Goal: Task Accomplishment & Management: Complete application form

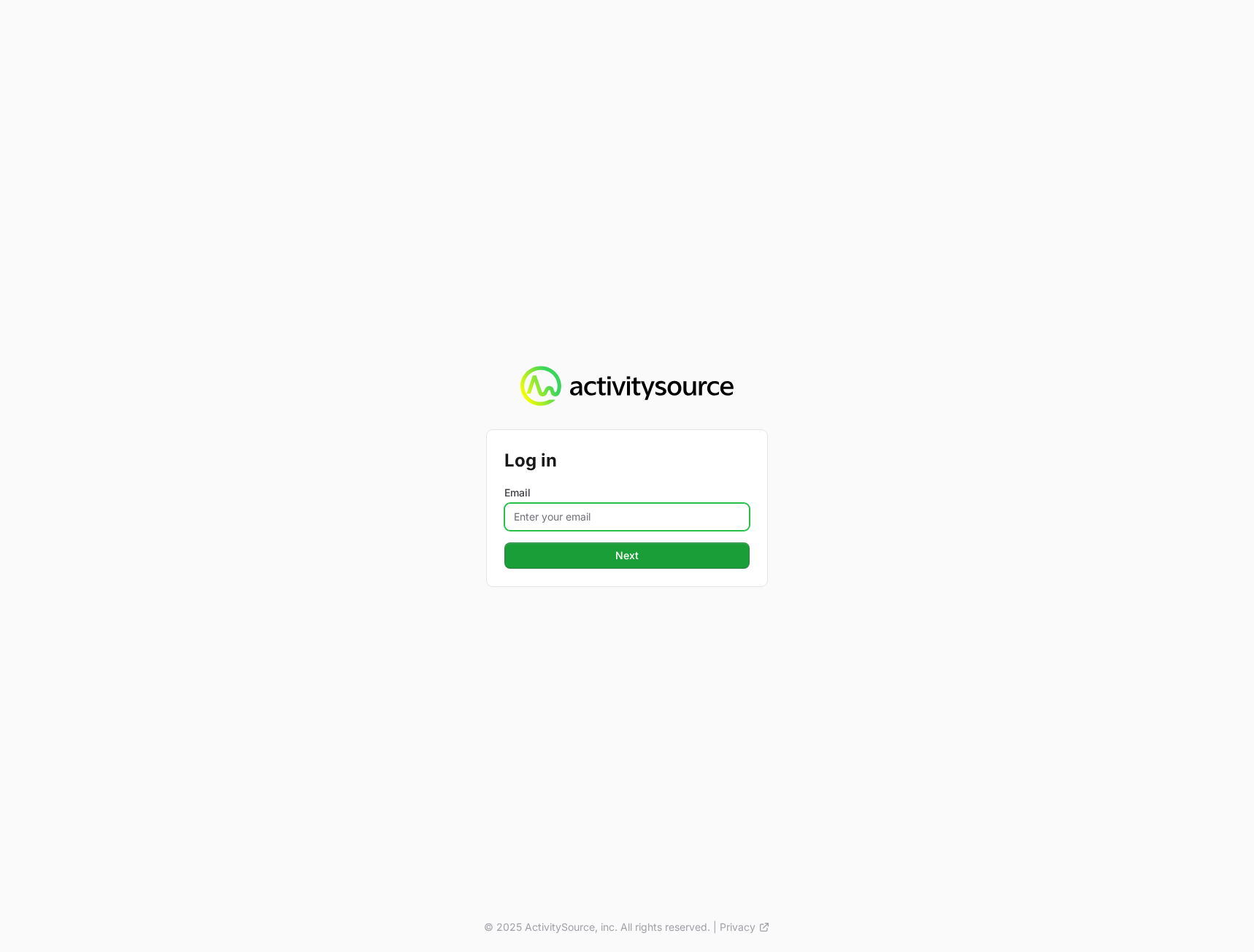
click at [599, 515] on input "Email" at bounding box center [626, 516] width 245 height 28
type input "[PERSON_NAME][EMAIL_ADDRESS][DOMAIN_NAME]"
click at [435, 647] on div "Log in Email [PERSON_NAME][EMAIL_ADDRESS][DOMAIN_NAME] Next © 2025 ActivitySour…" at bounding box center [627, 476] width 1254 height 952
click at [581, 565] on button "Next" at bounding box center [626, 555] width 245 height 26
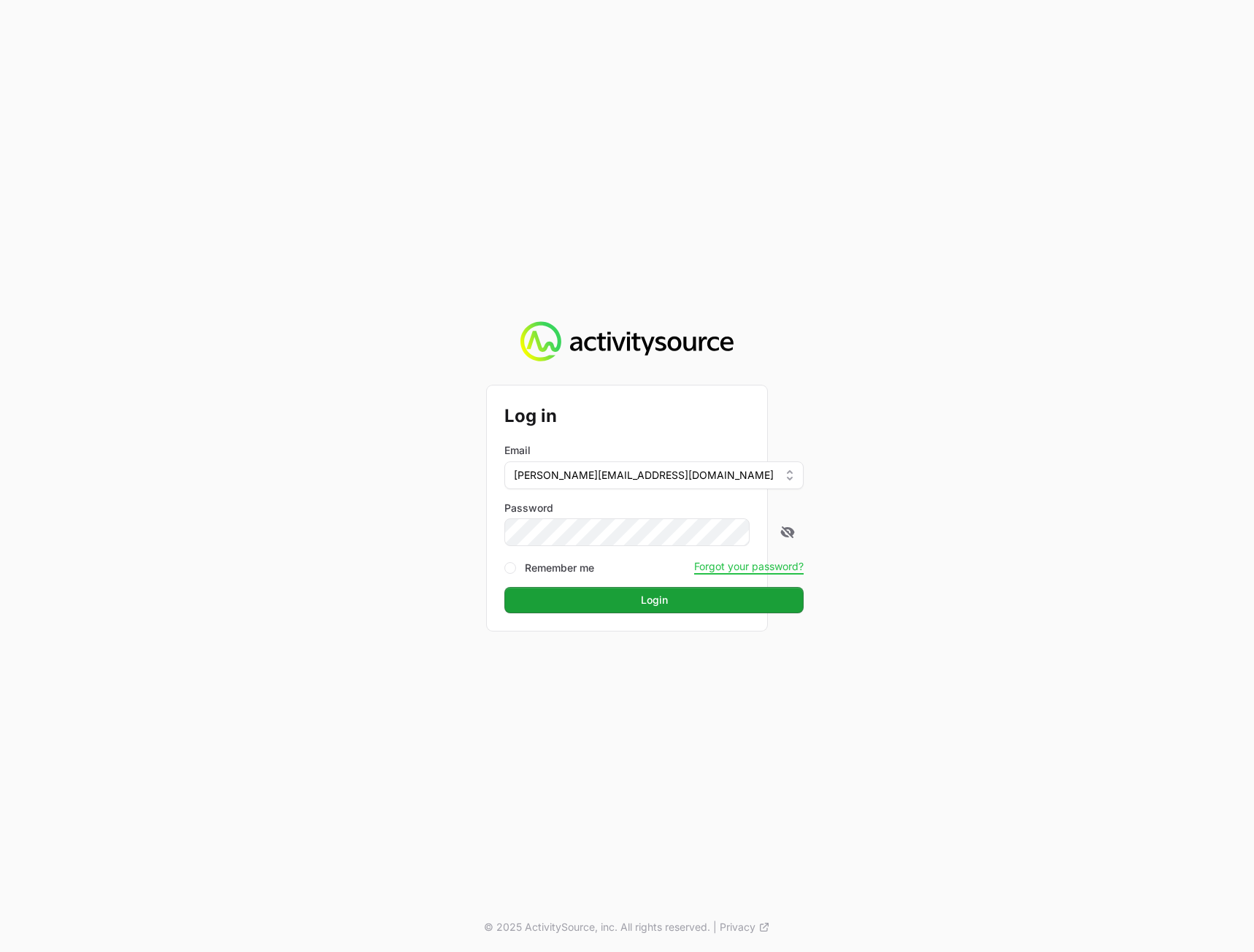
drag, startPoint x: 1013, startPoint y: 511, endPoint x: 997, endPoint y: 523, distance: 20.0
click at [1013, 511] on div "Log in Email [PERSON_NAME][EMAIL_ADDRESS][DOMAIN_NAME] Password Remember me For…" at bounding box center [627, 476] width 1254 height 952
click at [694, 604] on button "Login" at bounding box center [653, 600] width 299 height 26
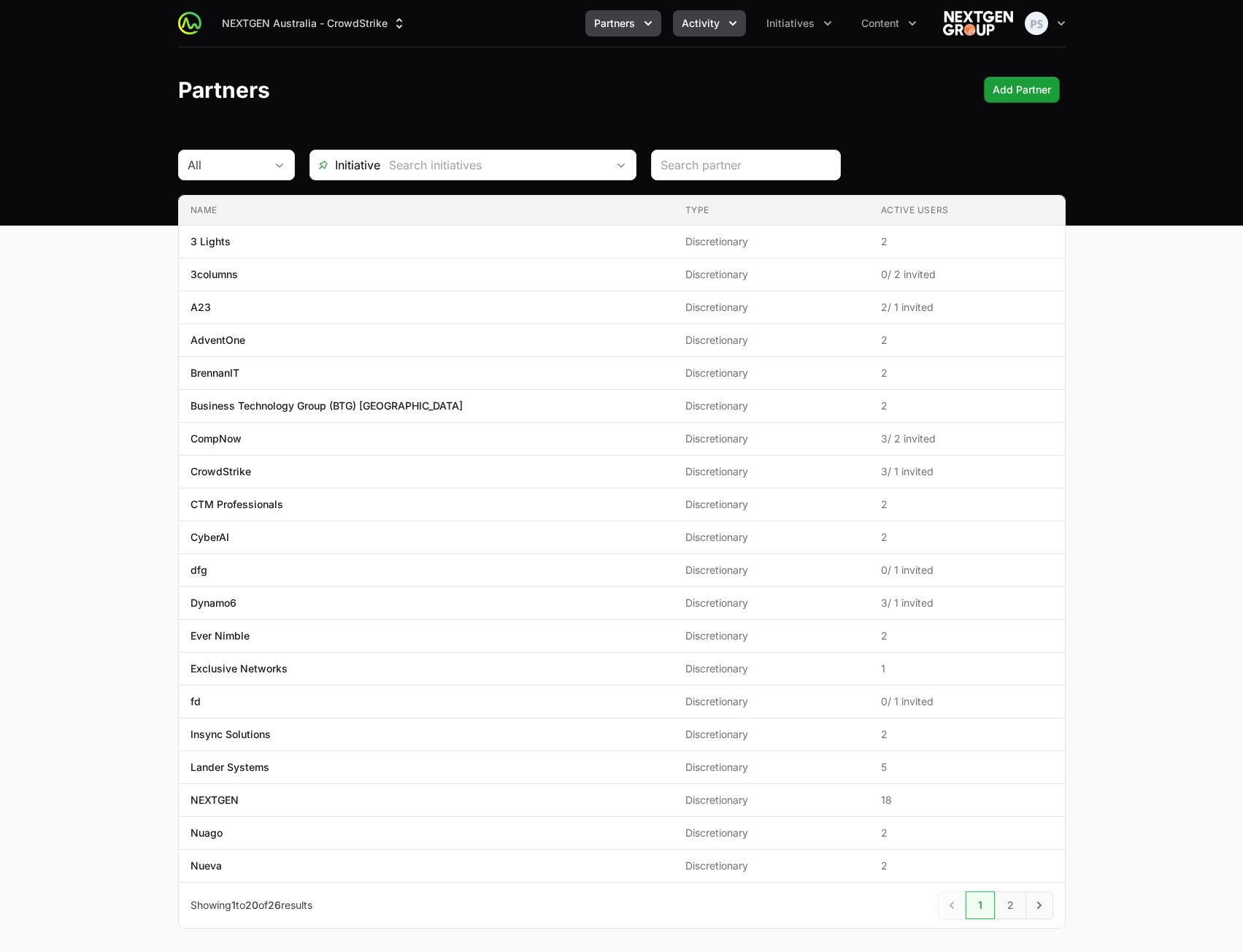
click at [689, 31] on button "Activity" at bounding box center [710, 23] width 73 height 26
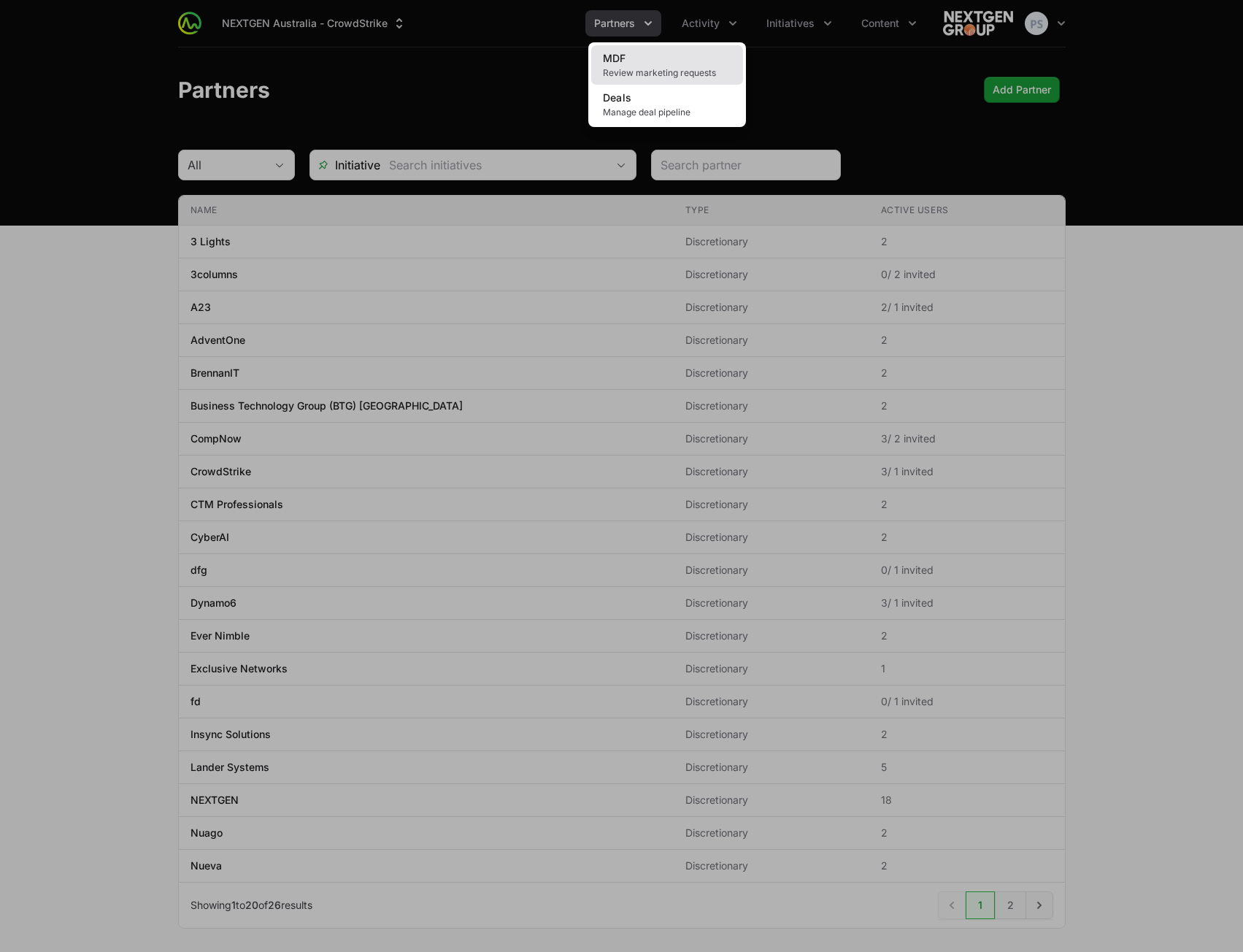
click at [632, 58] on link "MDF Review marketing requests" at bounding box center [667, 65] width 152 height 39
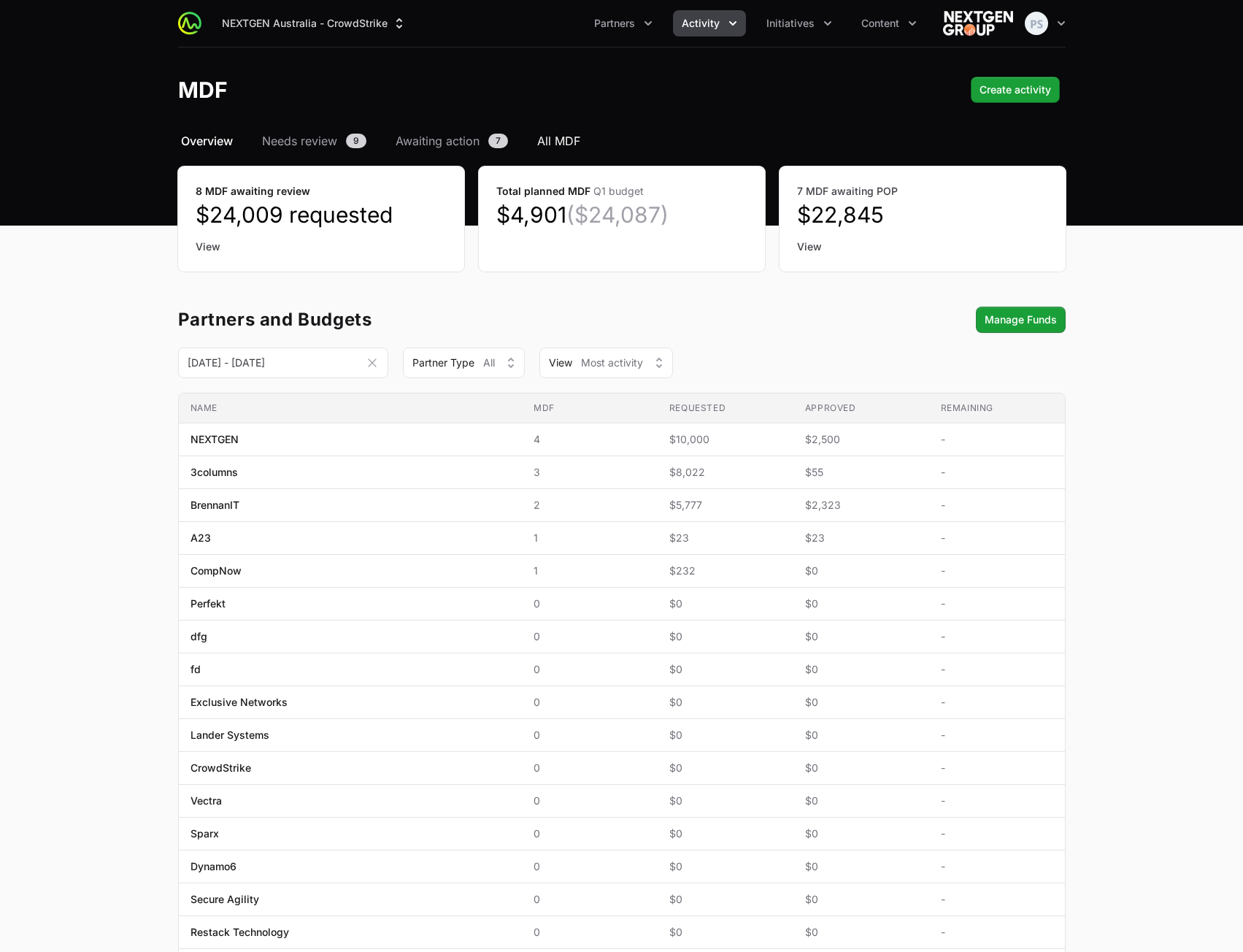
click at [555, 142] on span "All MDF" at bounding box center [559, 141] width 43 height 18
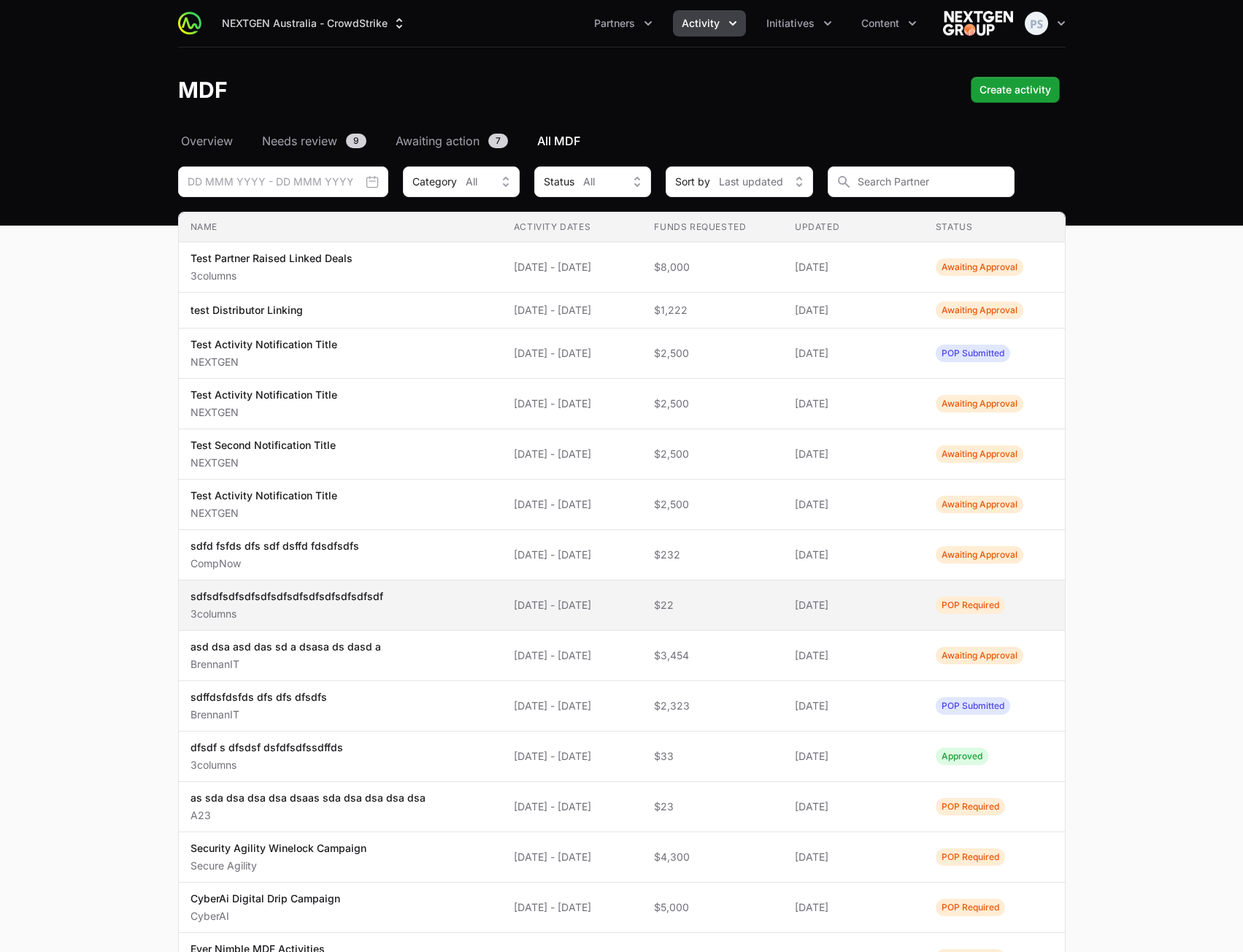
click at [687, 604] on span "$22" at bounding box center [713, 605] width 118 height 15
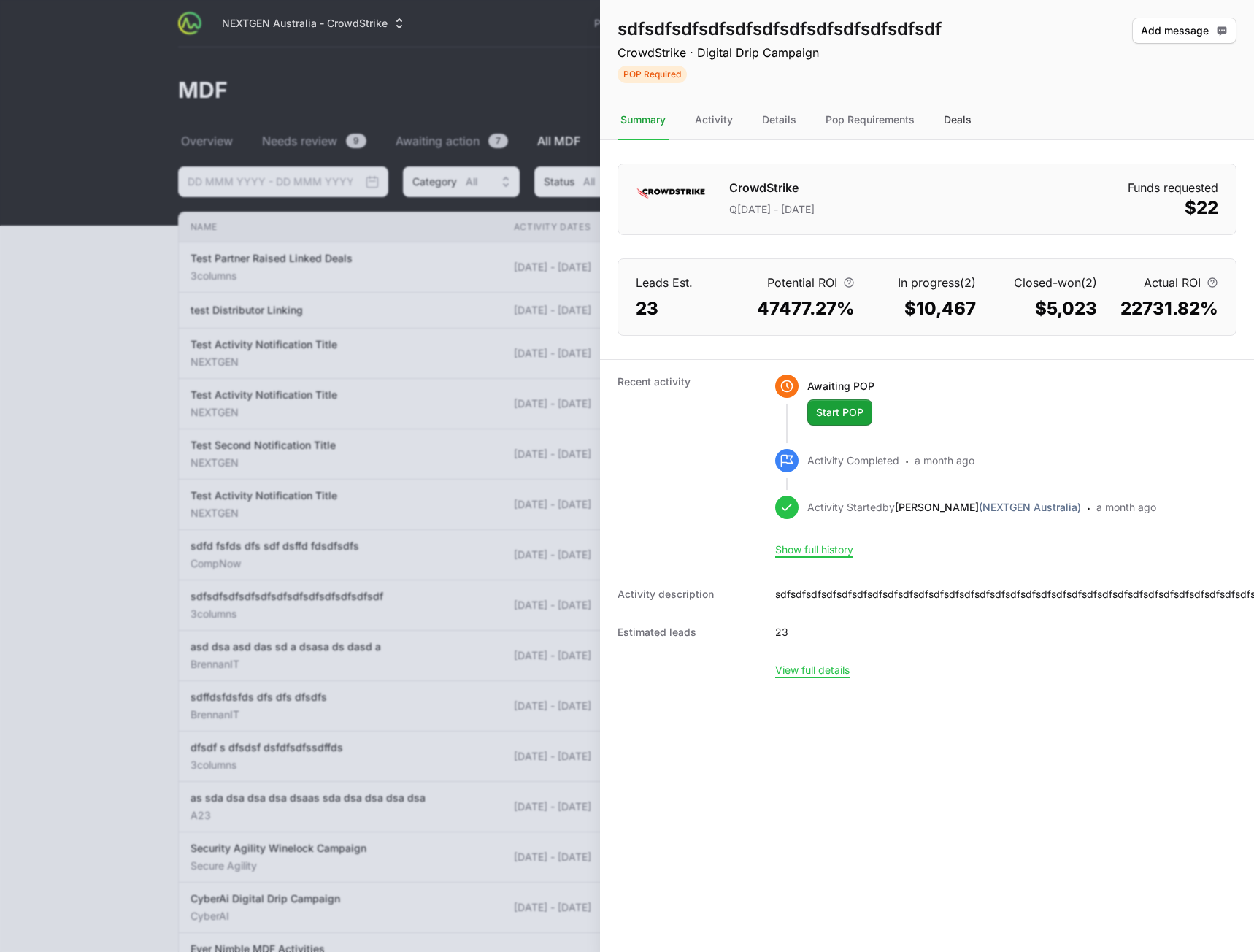
click at [955, 119] on div "Deals" at bounding box center [957, 120] width 33 height 39
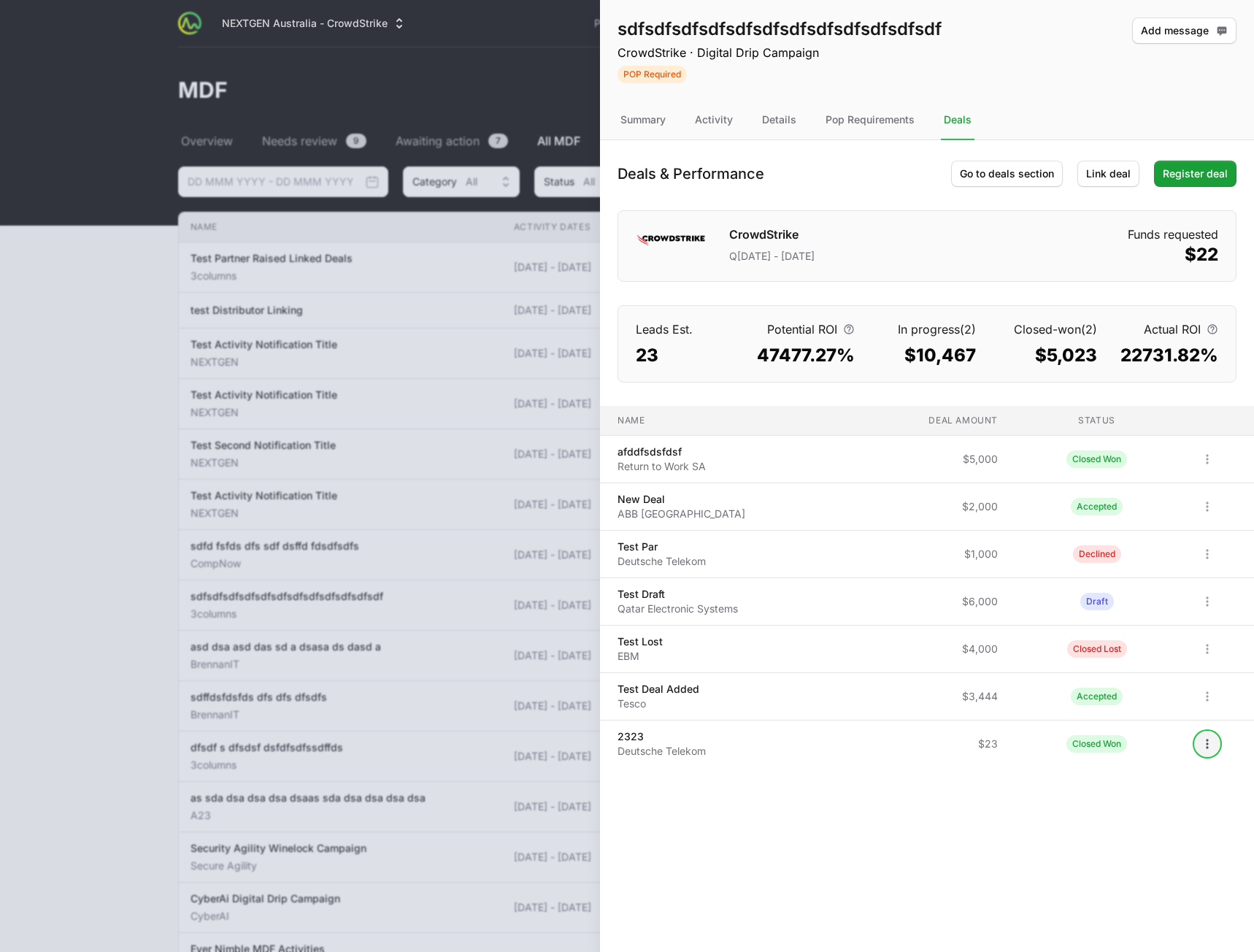
click at [1205, 744] on icon "Open options" at bounding box center [1206, 743] width 15 height 15
click at [1175, 805] on div "Unlink deal" at bounding box center [1174, 802] width 154 height 26
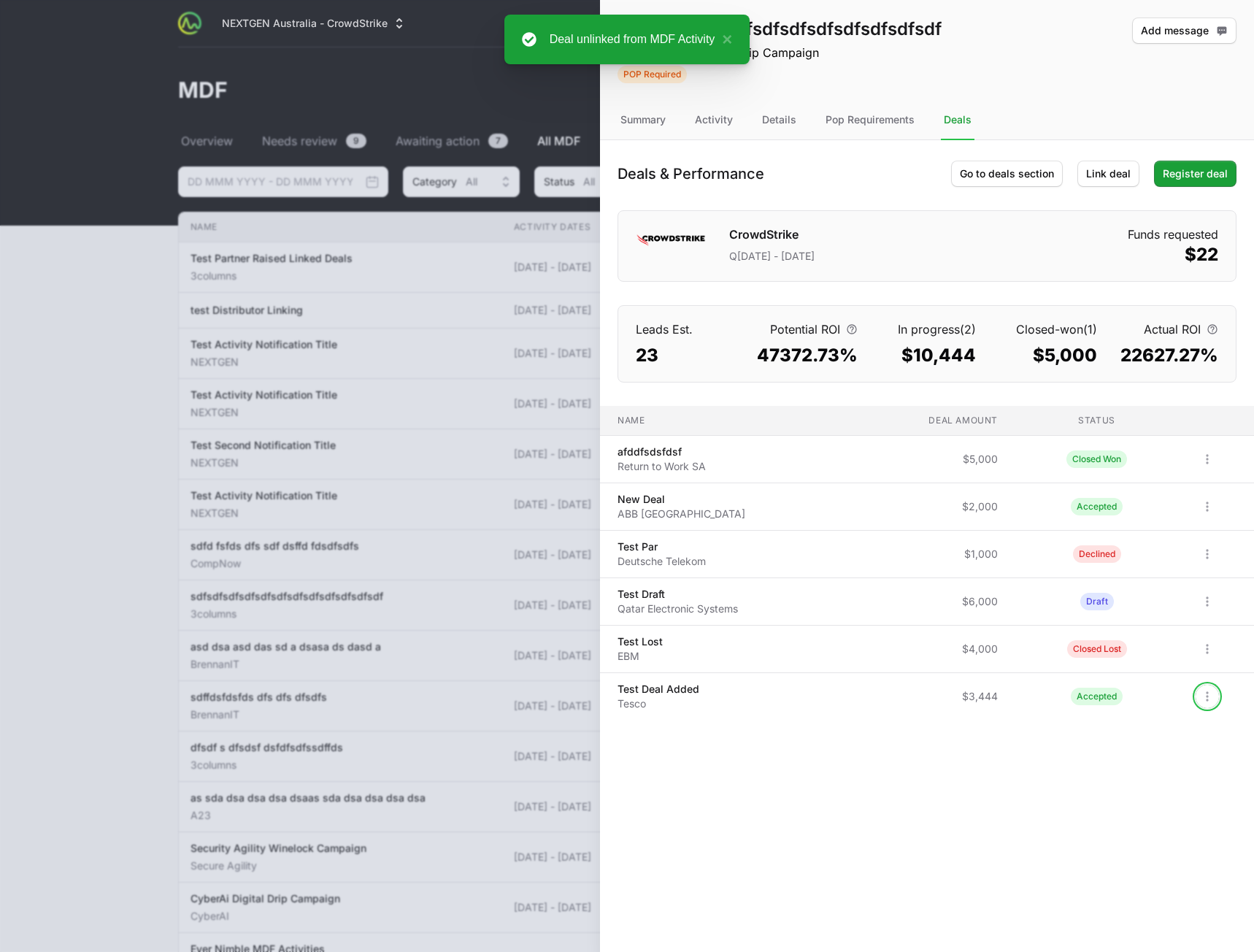
click at [1201, 695] on icon "Open options" at bounding box center [1206, 696] width 15 height 15
click at [1170, 759] on div "Unlink deal" at bounding box center [1174, 754] width 154 height 26
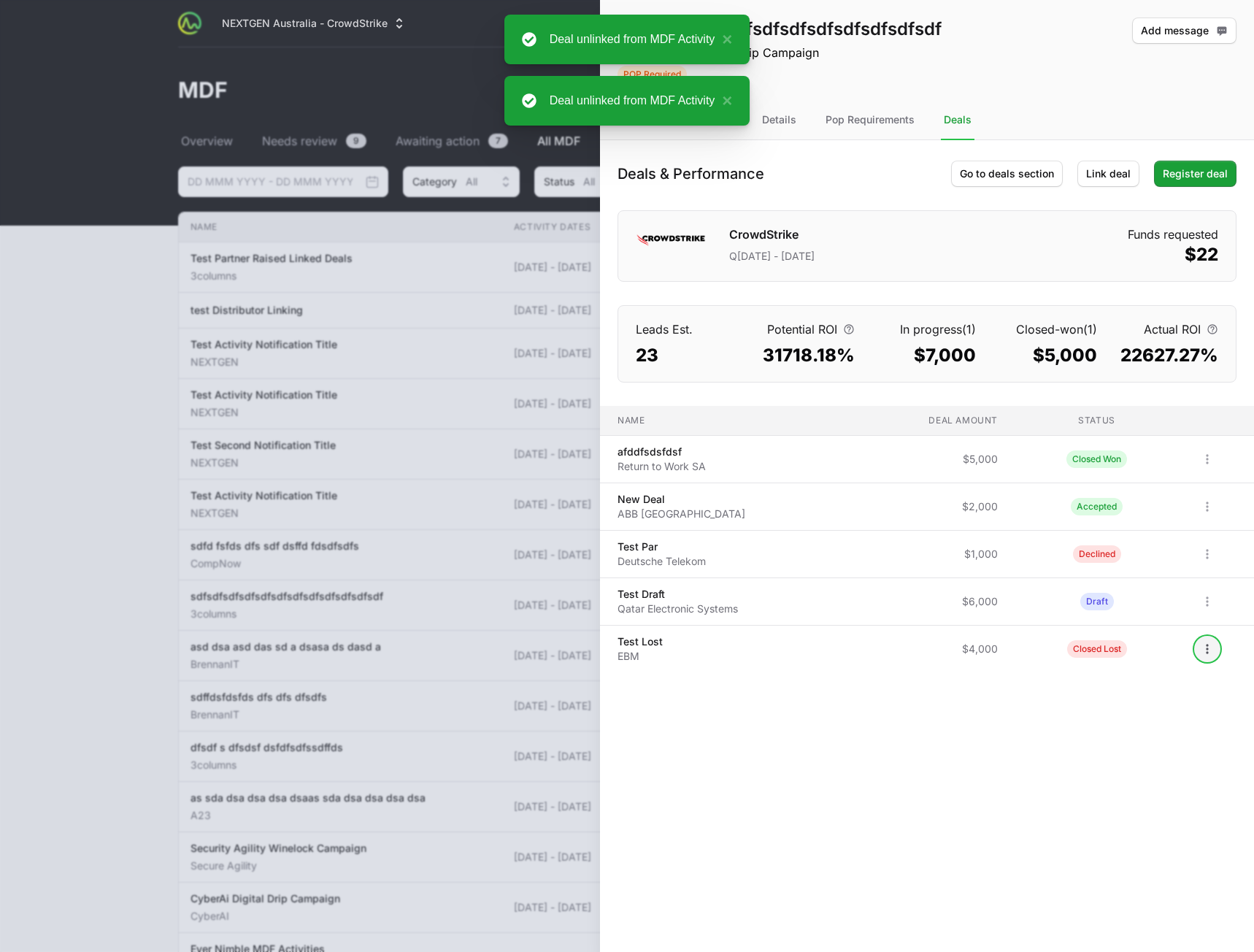
click at [1206, 652] on icon "Open options" at bounding box center [1207, 648] width 3 height 9
click at [1178, 710] on body "NEXTGEN Australia - CrowdStrike Partners Activity Initiatives Content Open user…" at bounding box center [627, 607] width 1254 height 1215
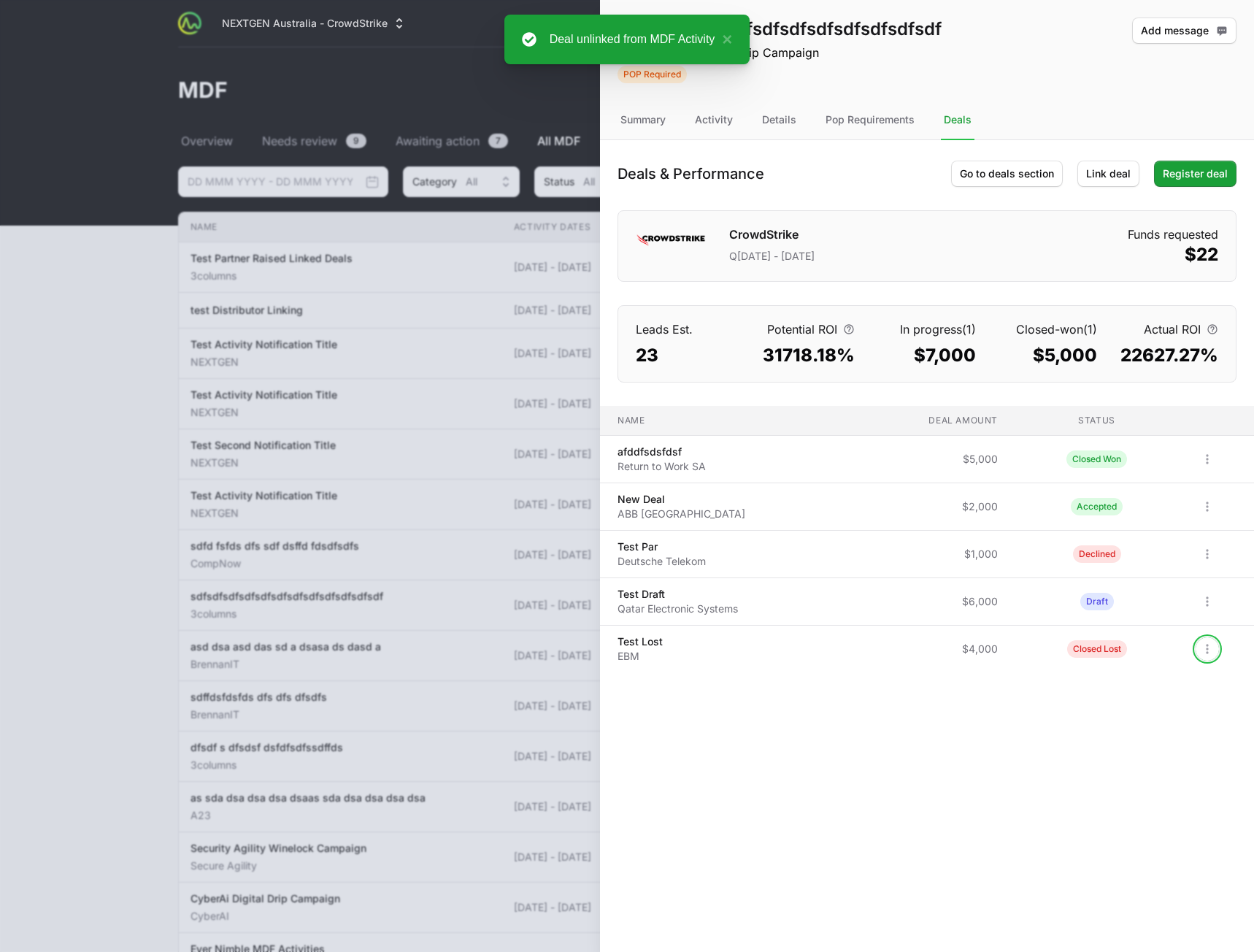
click at [1205, 598] on body "NEXTGEN Australia - CrowdStrike Partners Activity Initiatives Content Open user…" at bounding box center [627, 607] width 1254 height 1215
click at [1201, 603] on icon "Open options" at bounding box center [1206, 601] width 15 height 15
click at [1191, 656] on div "Unlink deal" at bounding box center [1174, 659] width 154 height 26
click at [1203, 551] on icon "Open options" at bounding box center [1206, 554] width 15 height 15
click at [1204, 548] on icon "Open options" at bounding box center [1206, 554] width 15 height 15
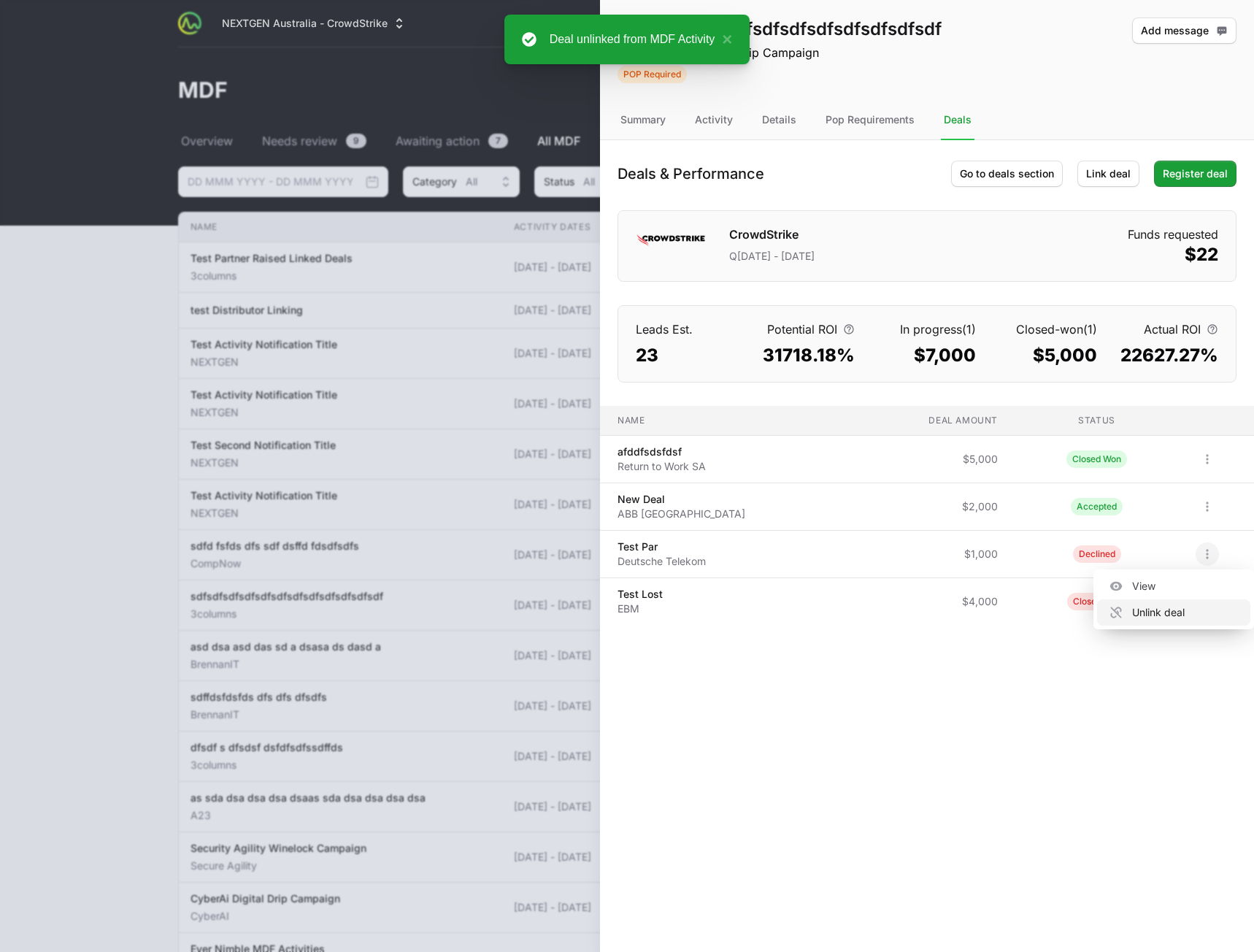
click at [1181, 607] on div "Unlink deal" at bounding box center [1174, 612] width 154 height 26
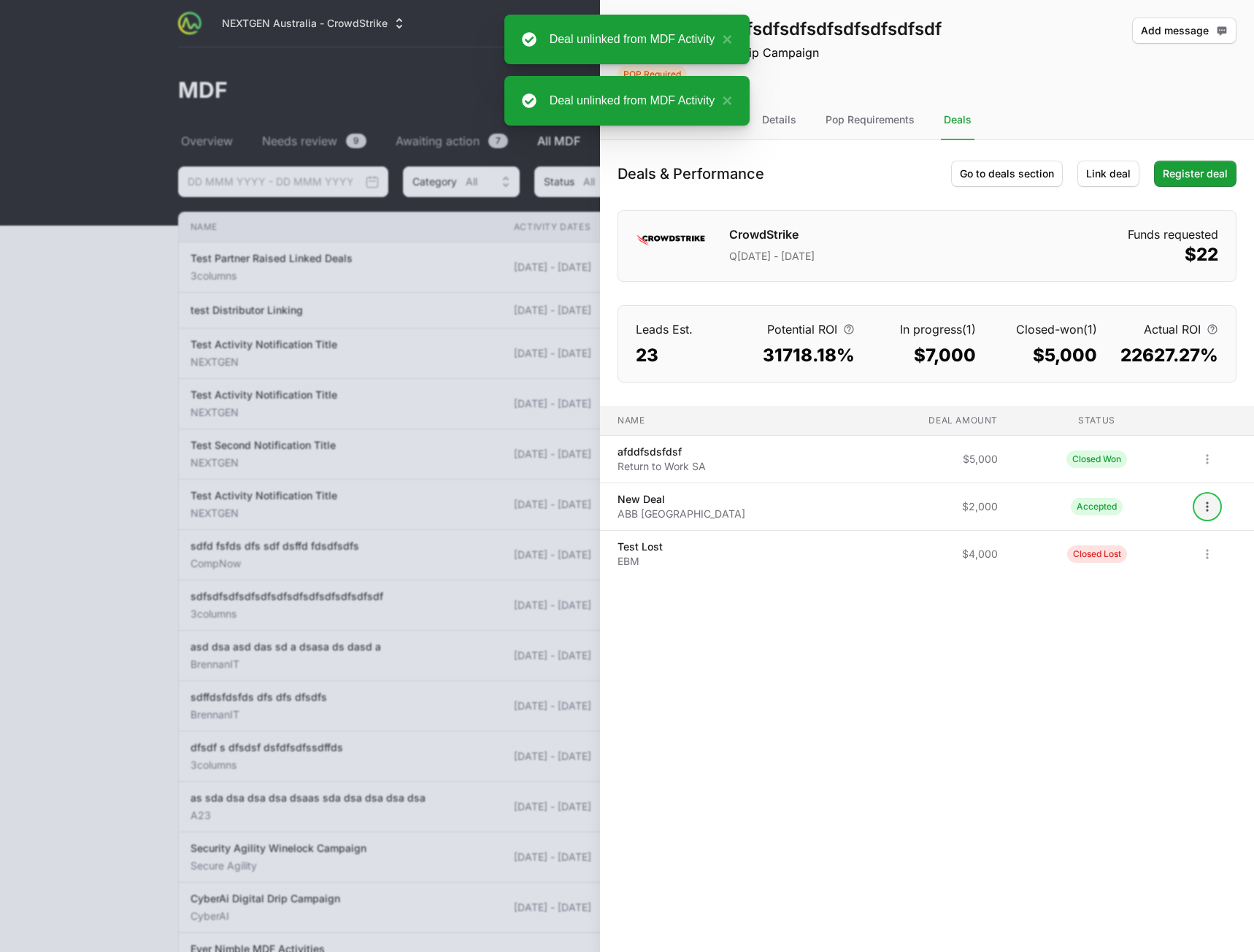
click at [1199, 508] on icon "Open options" at bounding box center [1206, 506] width 15 height 15
click at [1199, 508] on icon "Open options" at bounding box center [1206, 506] width 15 height 15
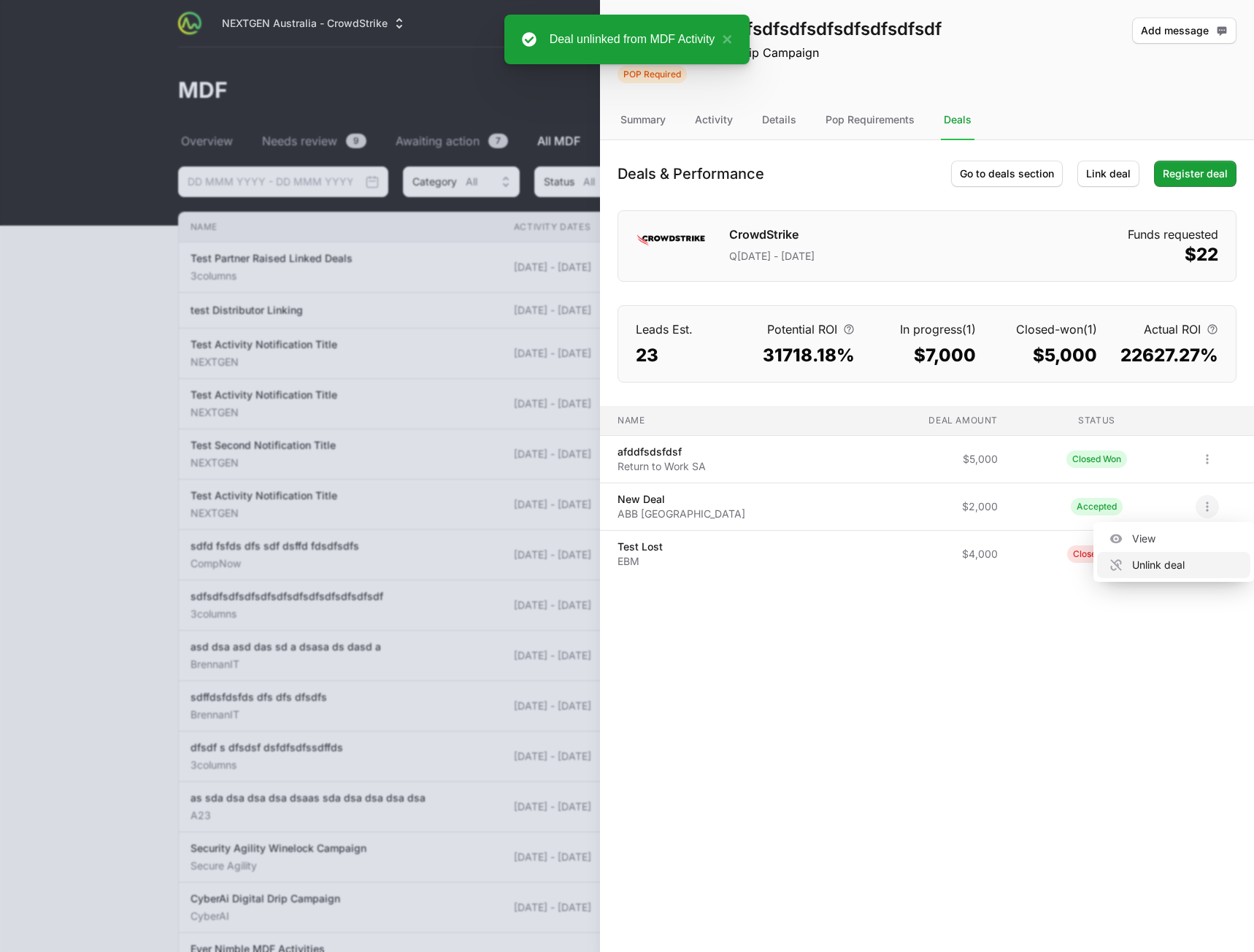
click at [1182, 571] on div "Unlink deal" at bounding box center [1174, 565] width 154 height 26
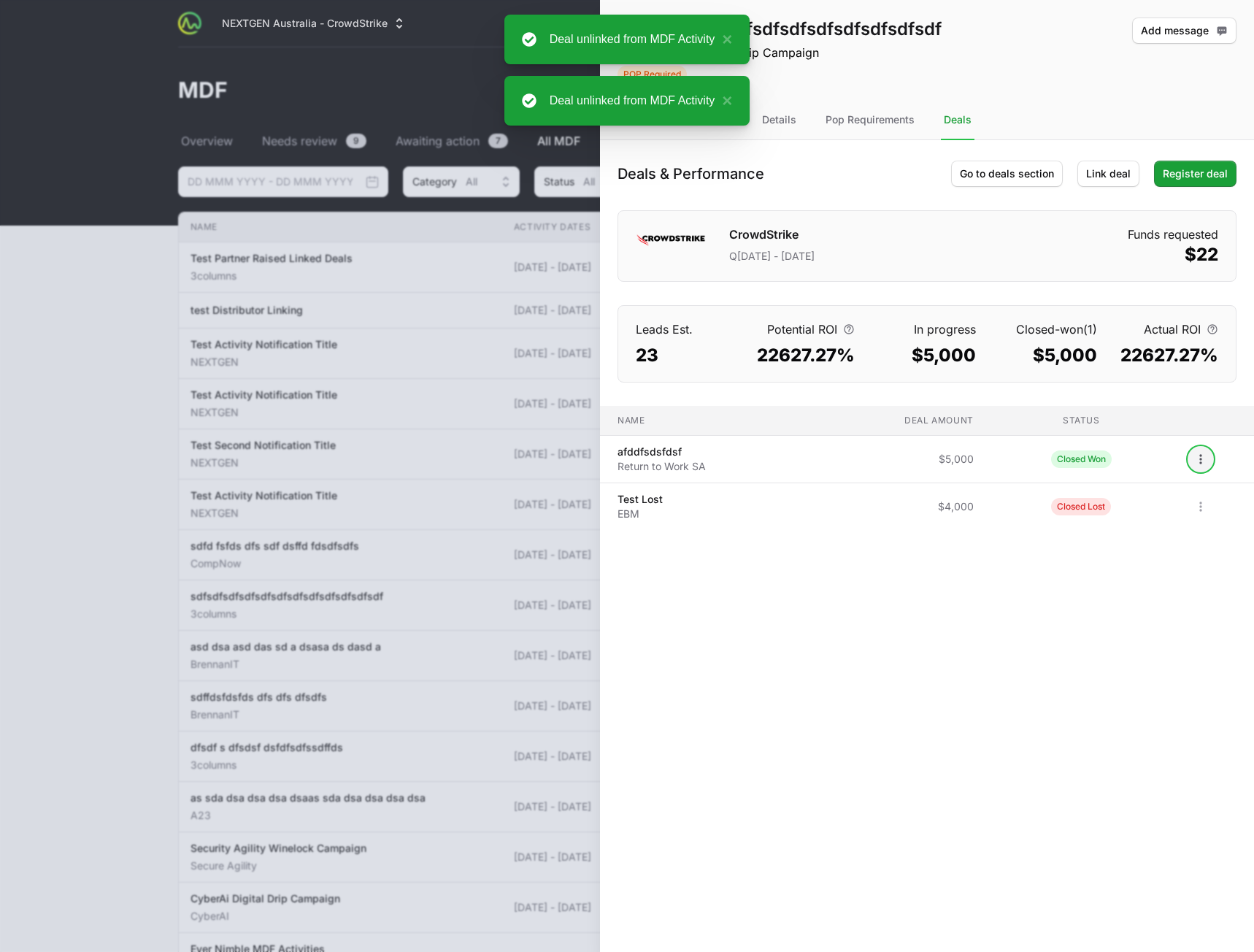
click at [1200, 464] on icon "Open options" at bounding box center [1200, 459] width 15 height 15
click at [1203, 463] on icon "Open options" at bounding box center [1200, 459] width 15 height 15
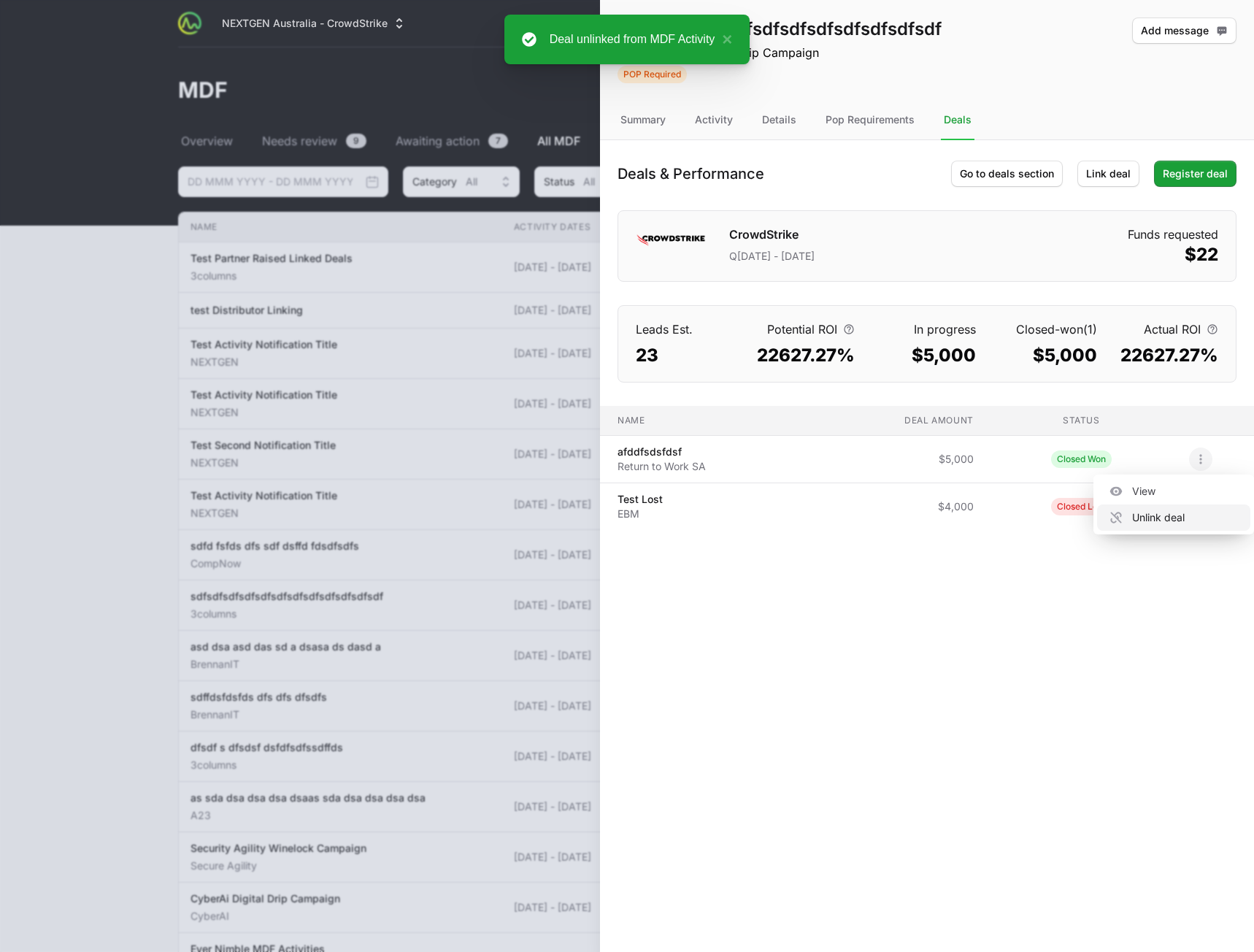
click at [1189, 513] on div "Unlink deal" at bounding box center [1174, 517] width 154 height 26
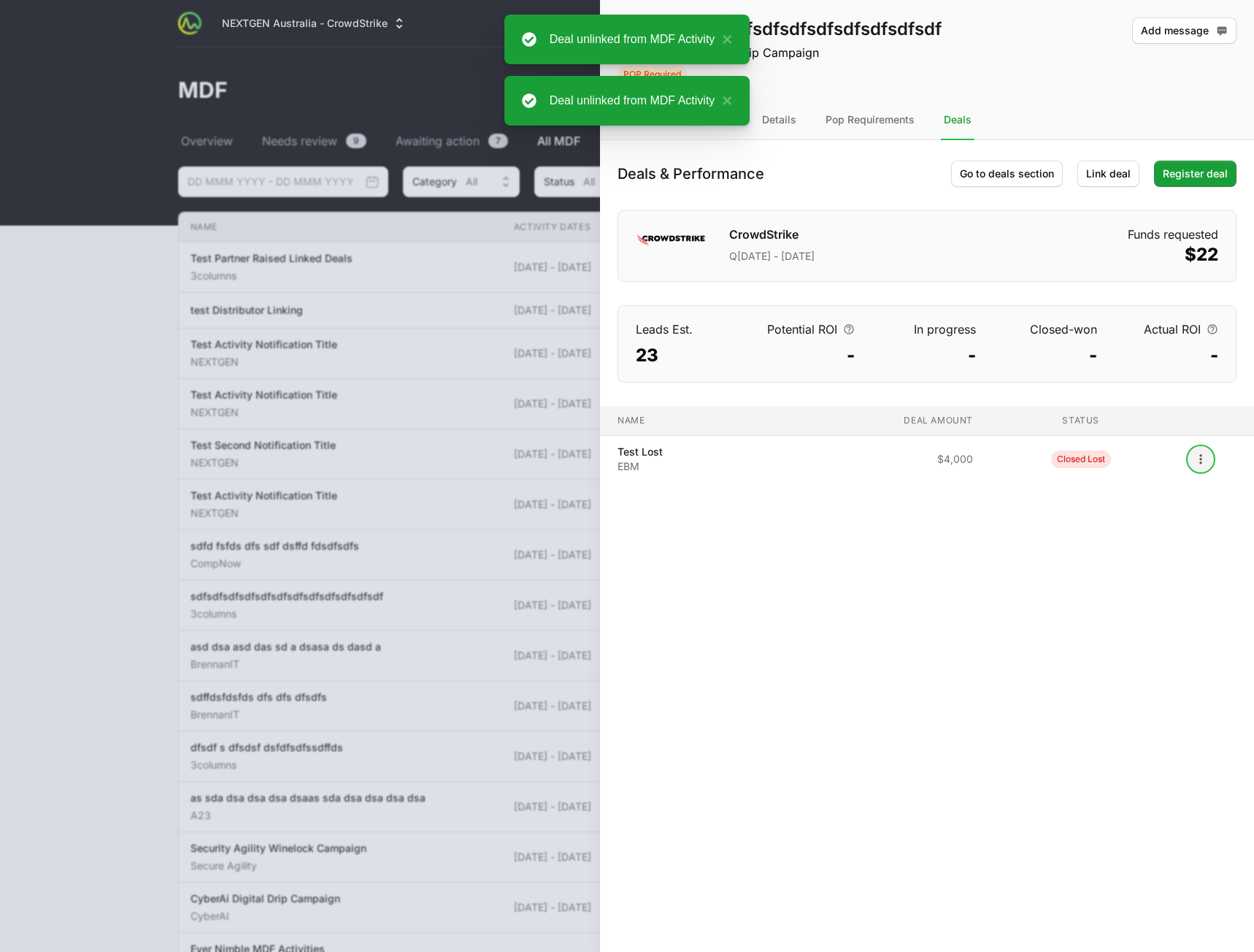
click at [1200, 460] on icon "Open options" at bounding box center [1200, 458] width 3 height 9
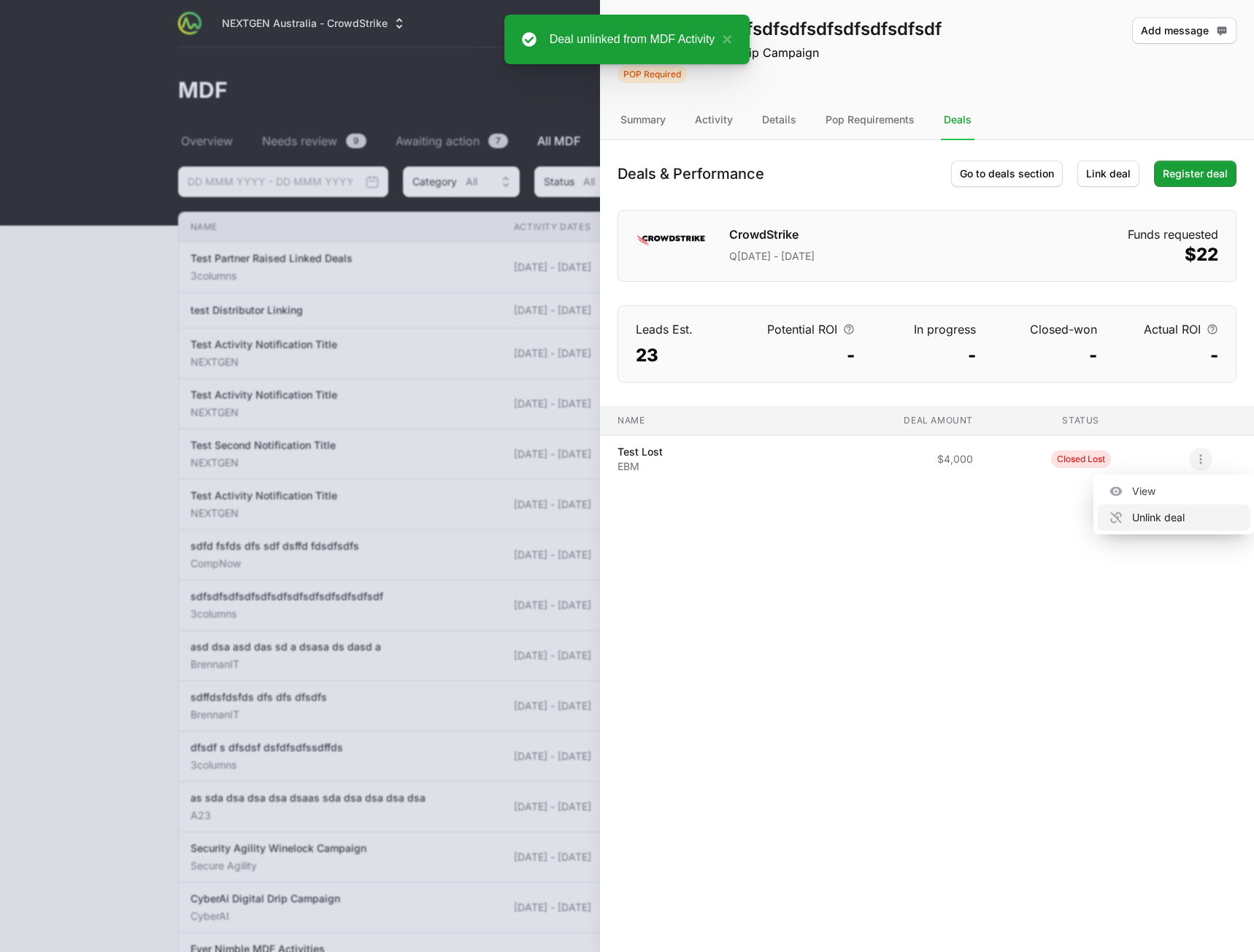
click at [1176, 520] on div "Unlink deal" at bounding box center [1174, 517] width 154 height 26
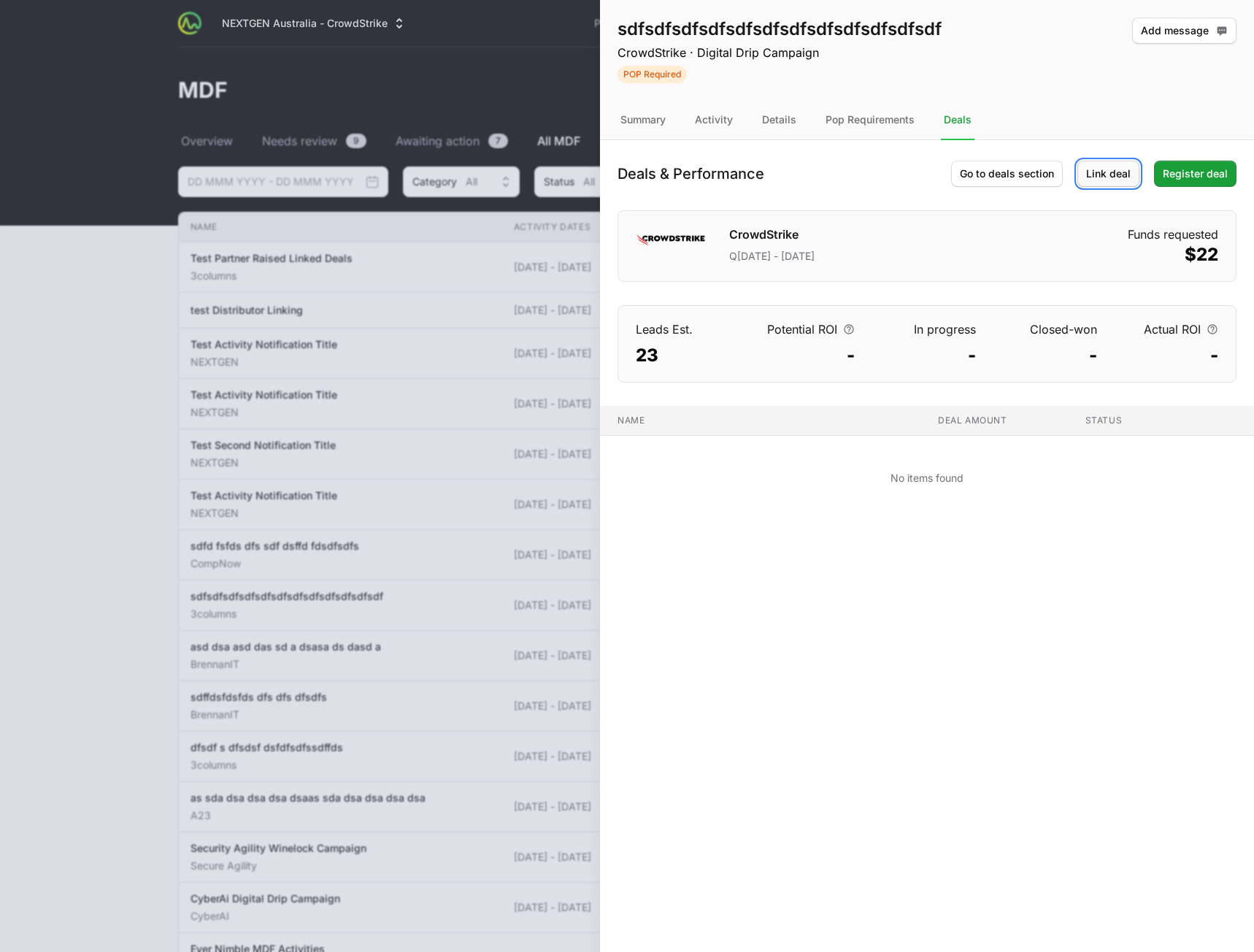
click at [1119, 178] on span "Link deal" at bounding box center [1108, 173] width 44 height 18
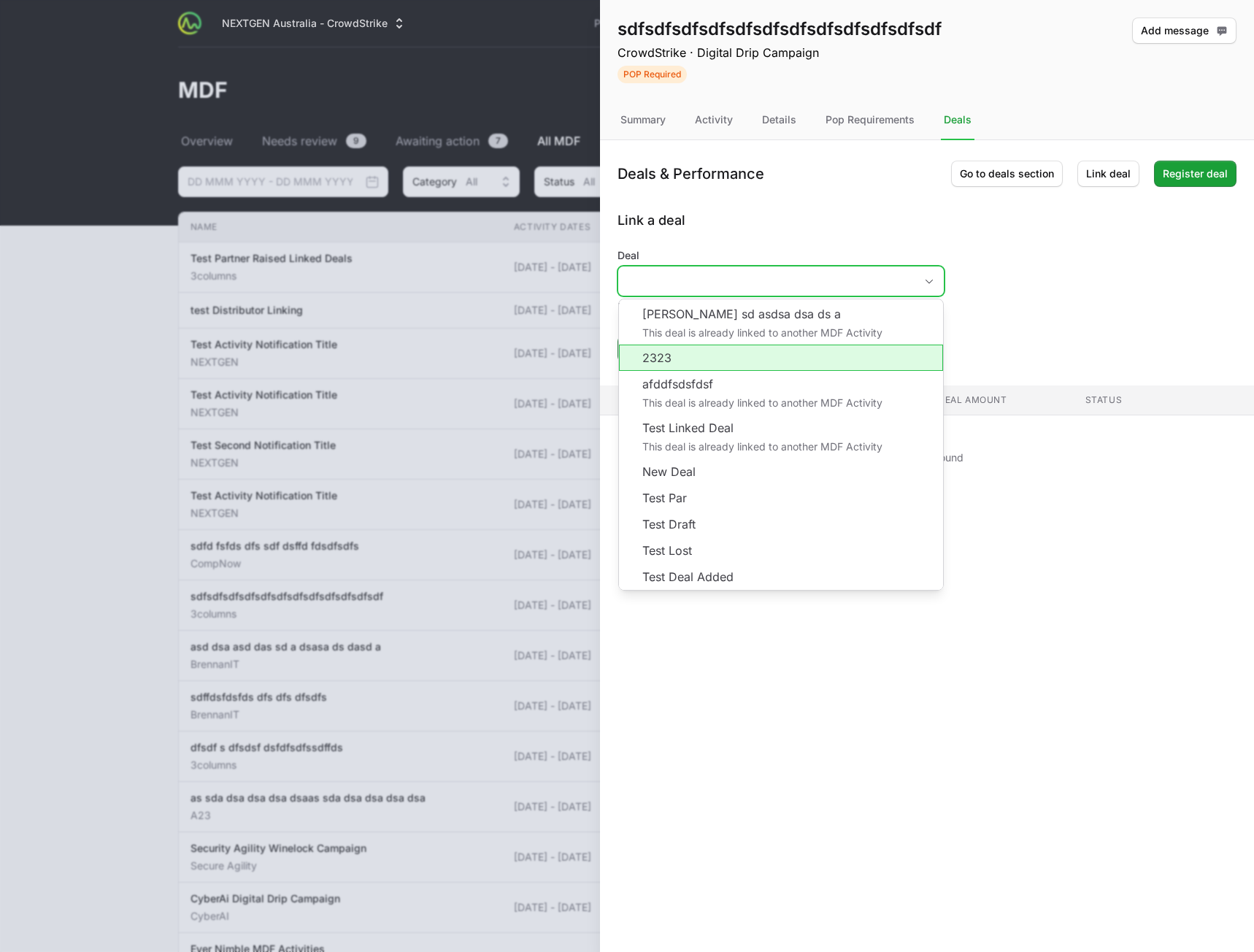
click at [822, 276] on input "Deal" at bounding box center [766, 281] width 296 height 29
click at [700, 353] on li "2323" at bounding box center [781, 357] width 324 height 26
type input "2323"
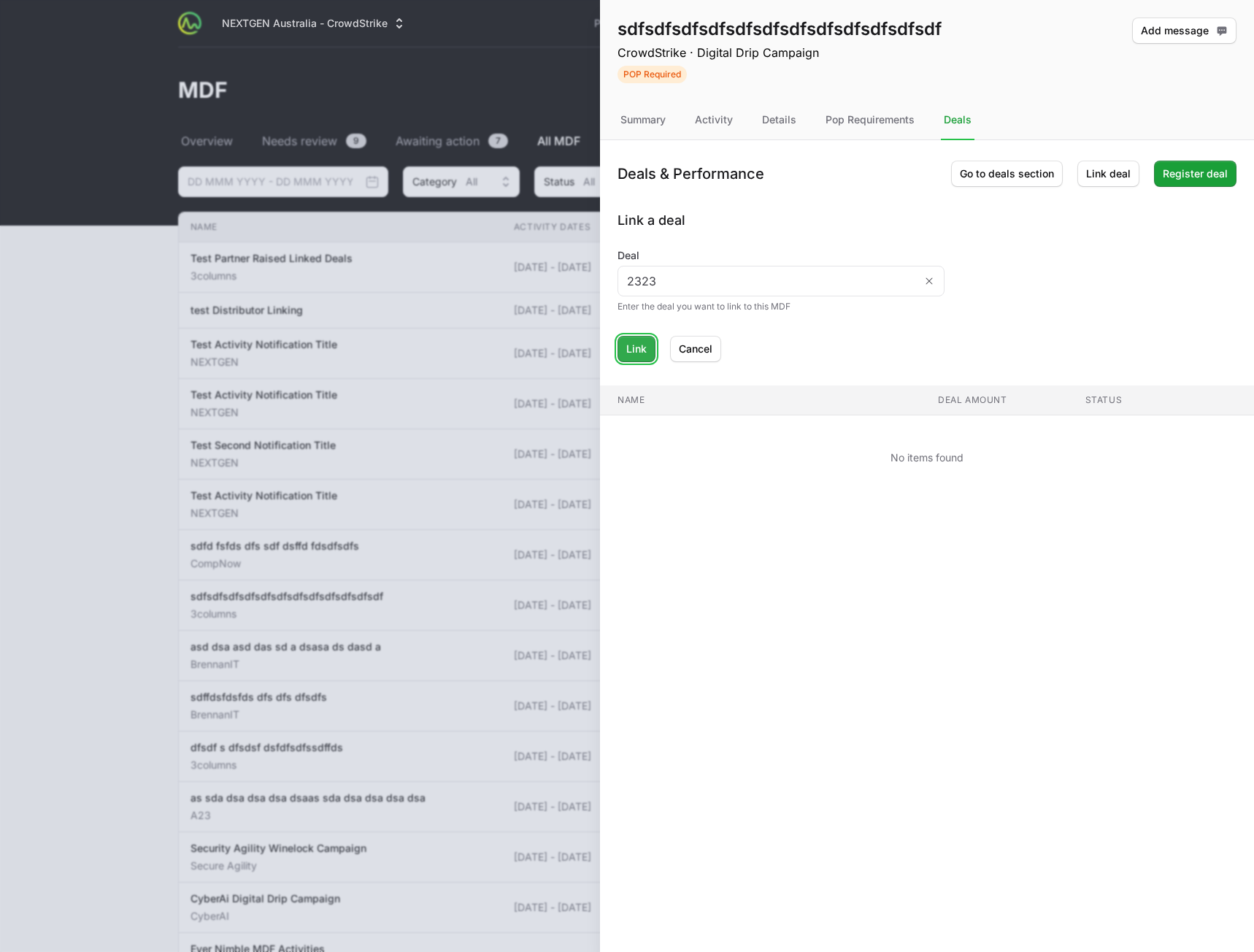
click at [633, 348] on span "Link" at bounding box center [636, 349] width 20 height 18
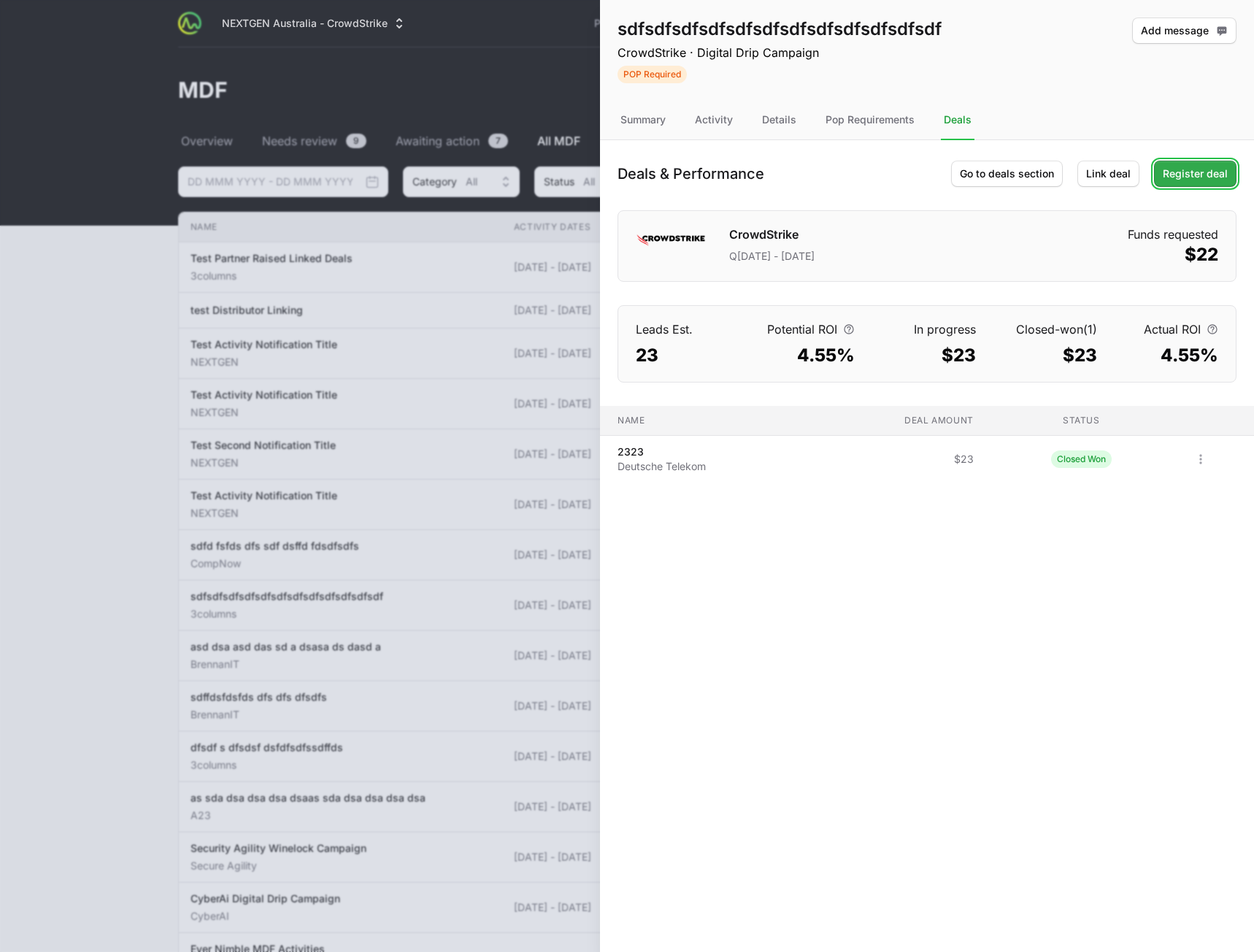
click at [1228, 177] on button "Register deal" at bounding box center [1195, 173] width 83 height 26
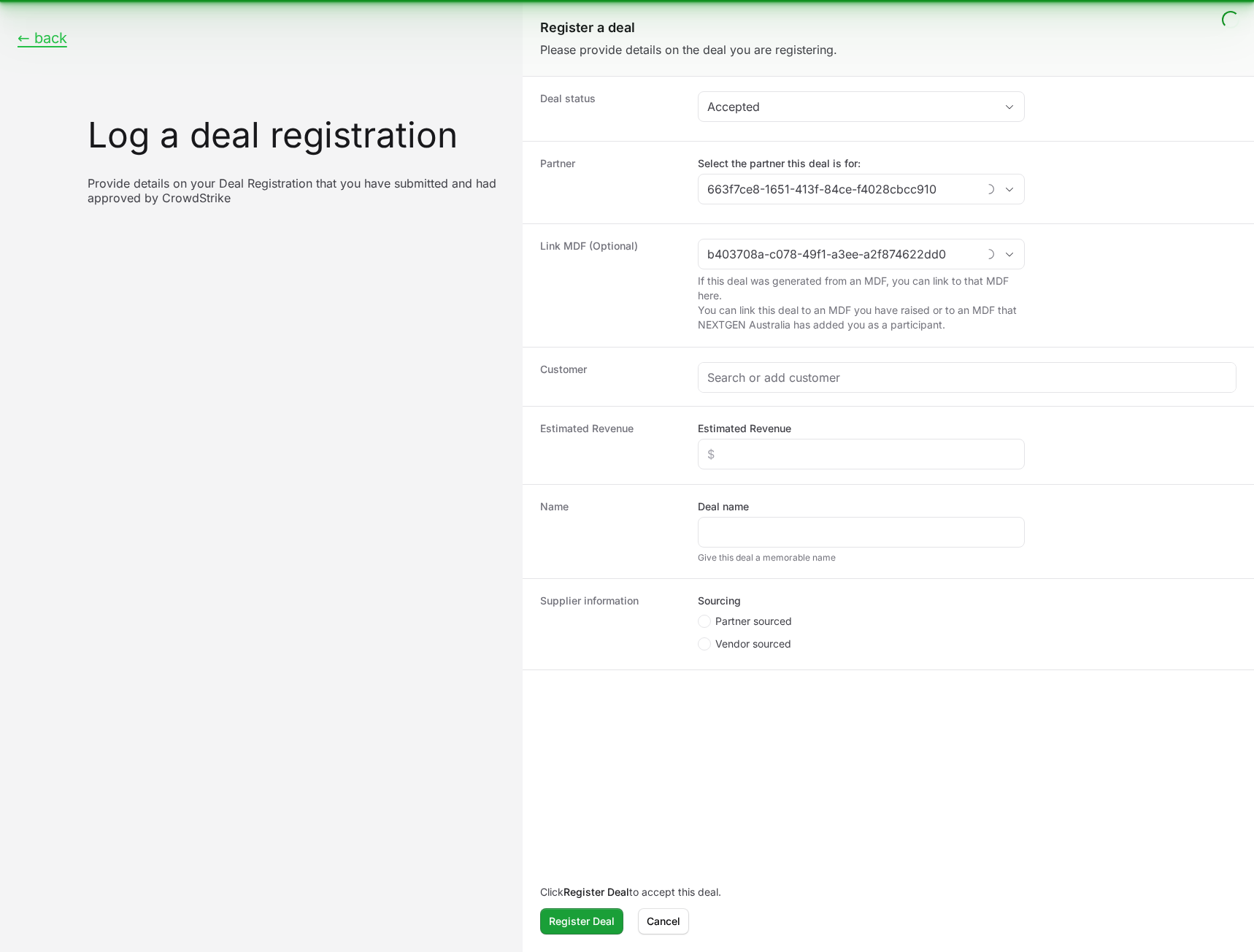
type input "3columns"
type input "sdfsdfsdfsdfsdfsdfsdfsdfsdfsdfsdfsdf"
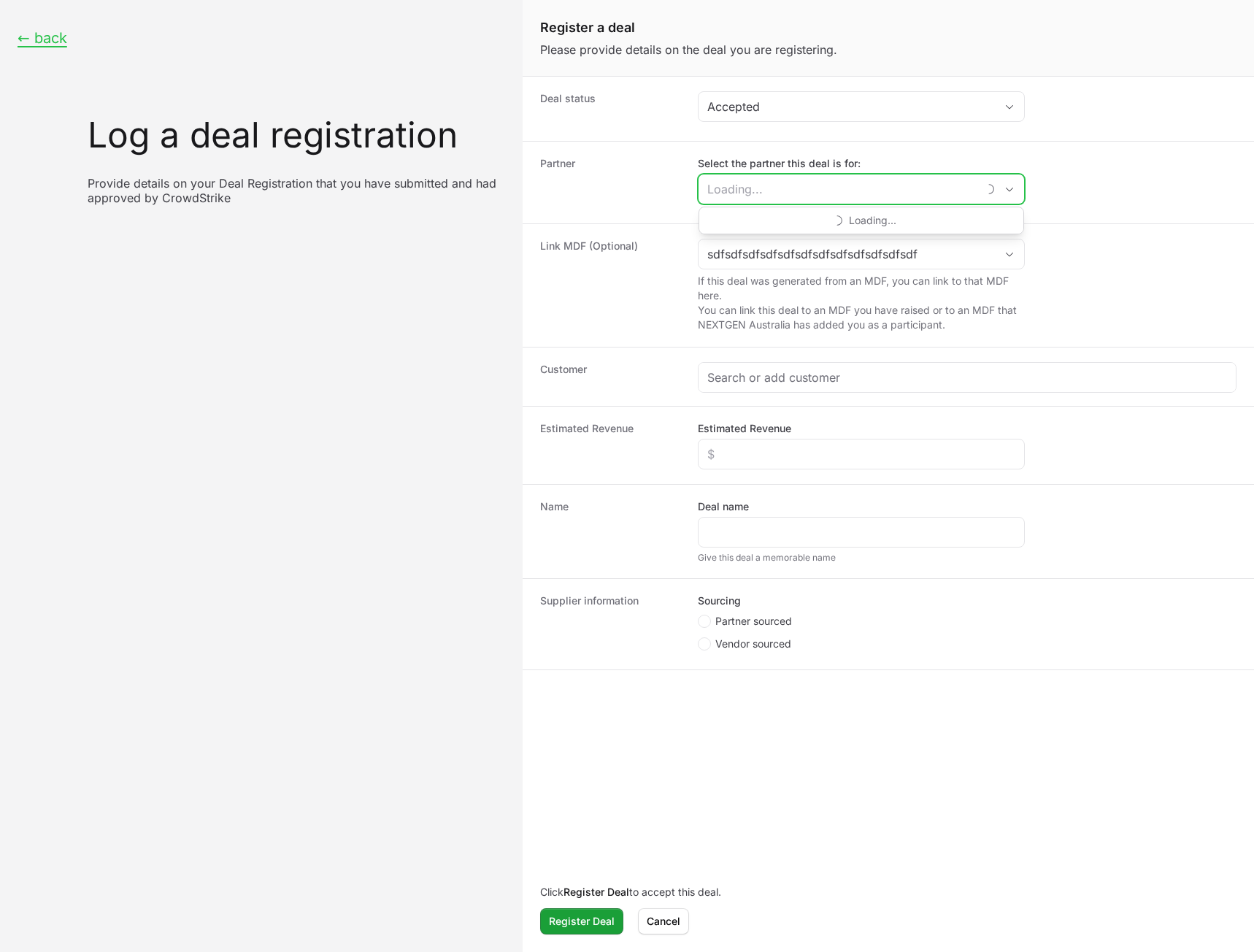
click at [932, 200] on input "Select the partner this deal is for:" at bounding box center [838, 189] width 279 height 29
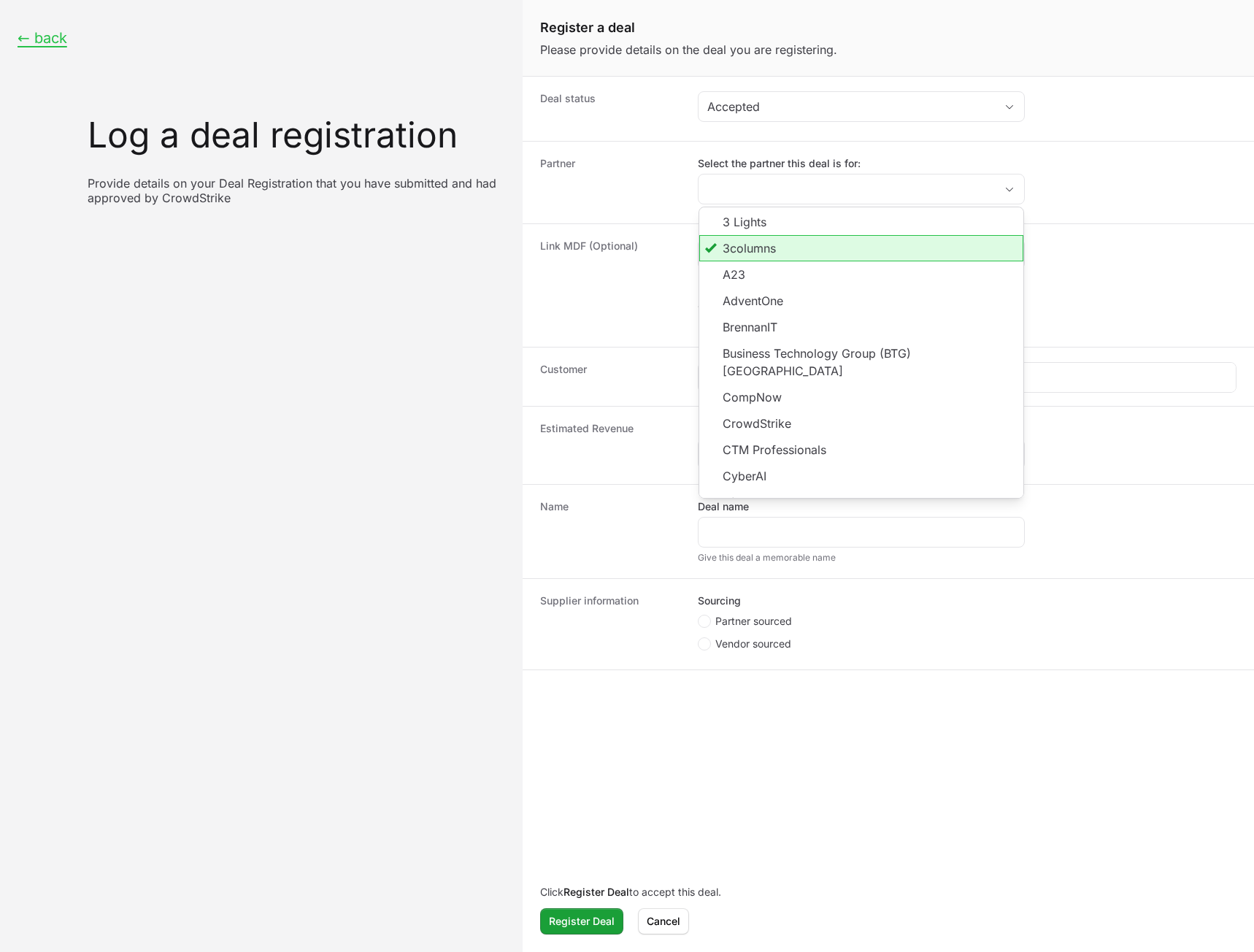
type input "3columns"
click at [1128, 161] on dd "Select the partner this deal is for: 3columns 3 Lights 3columns A23 AdventOne B…" at bounding box center [967, 183] width 538 height 53
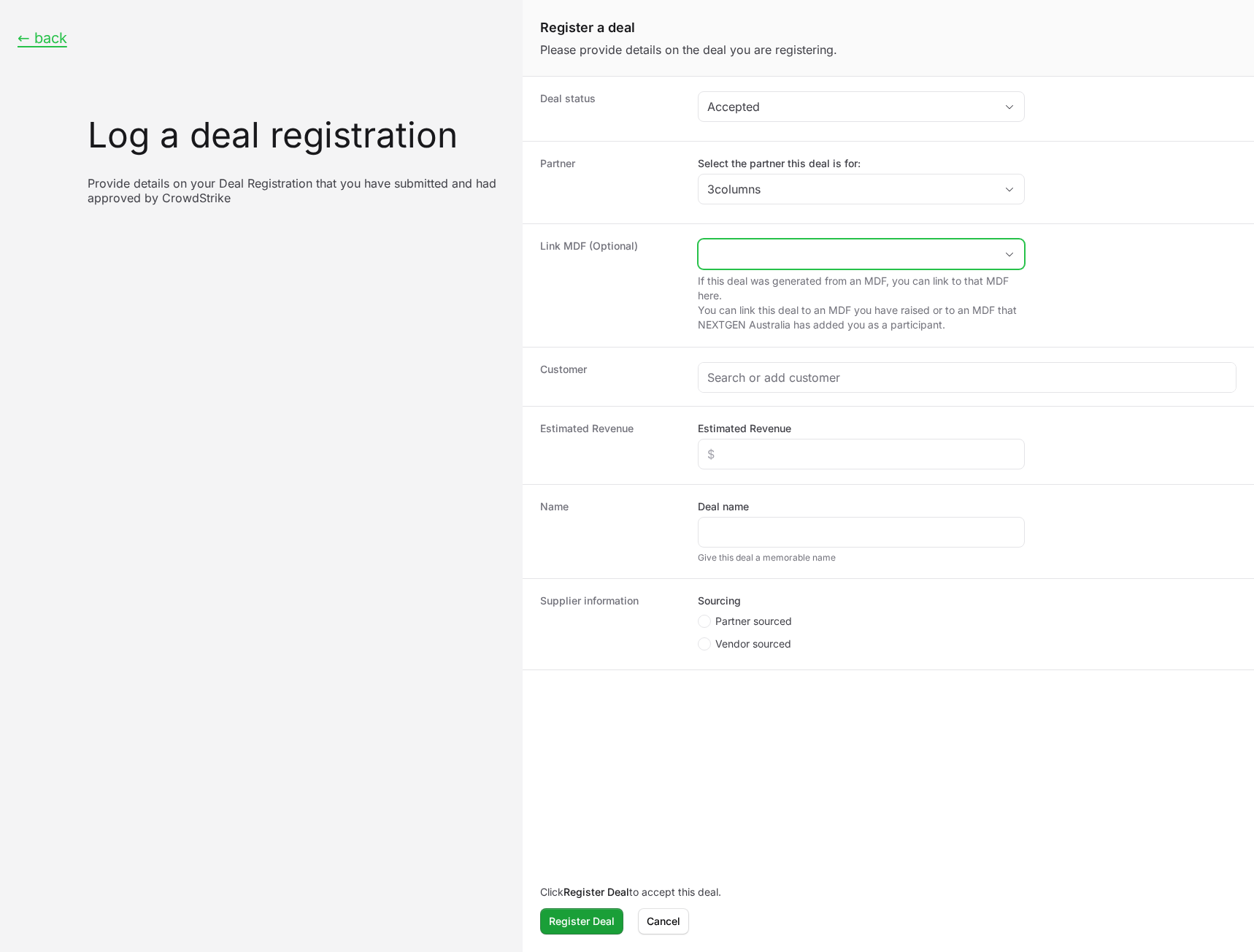
click at [833, 258] on input "Create activity form" at bounding box center [846, 254] width 296 height 29
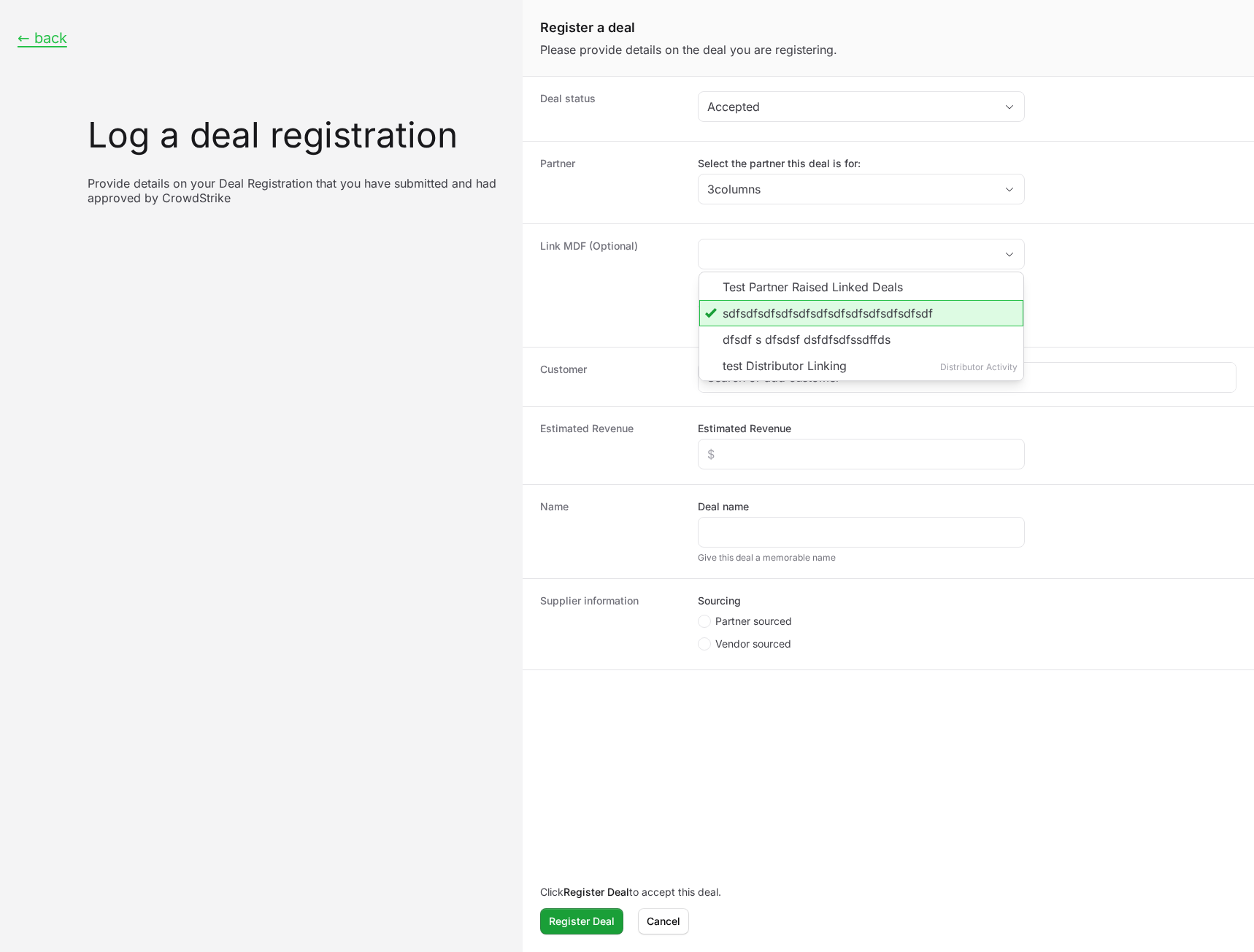
type input "sdfsdfsdfsdfsdfsdfsdfsdfsdfsdfsdfsdf"
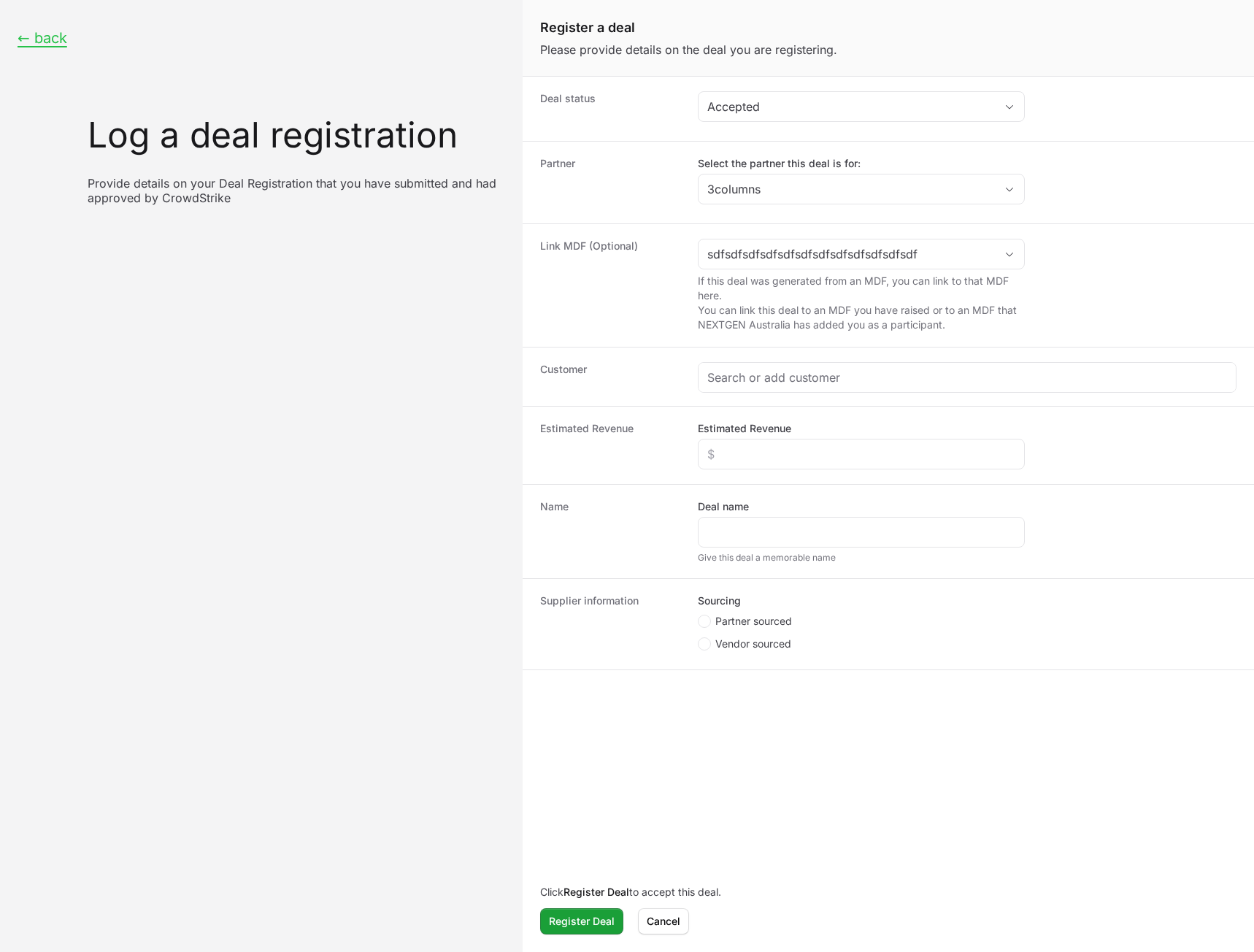
click at [1150, 207] on dd "Select the partner this deal is for: 3columns" at bounding box center [967, 183] width 538 height 53
click at [665, 913] on span "Cancel" at bounding box center [663, 920] width 33 height 18
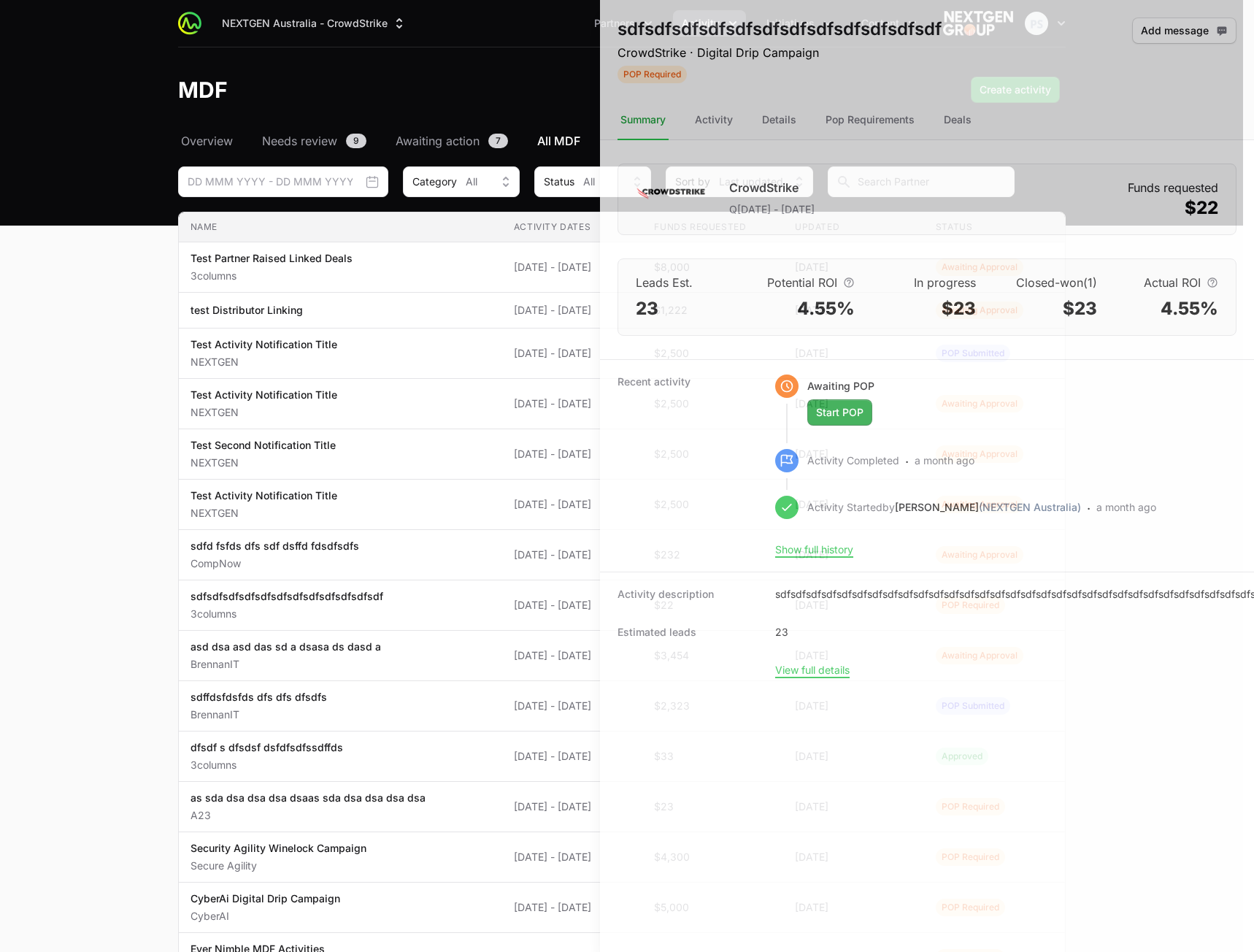
click at [147, 608] on div at bounding box center [627, 476] width 1254 height 952
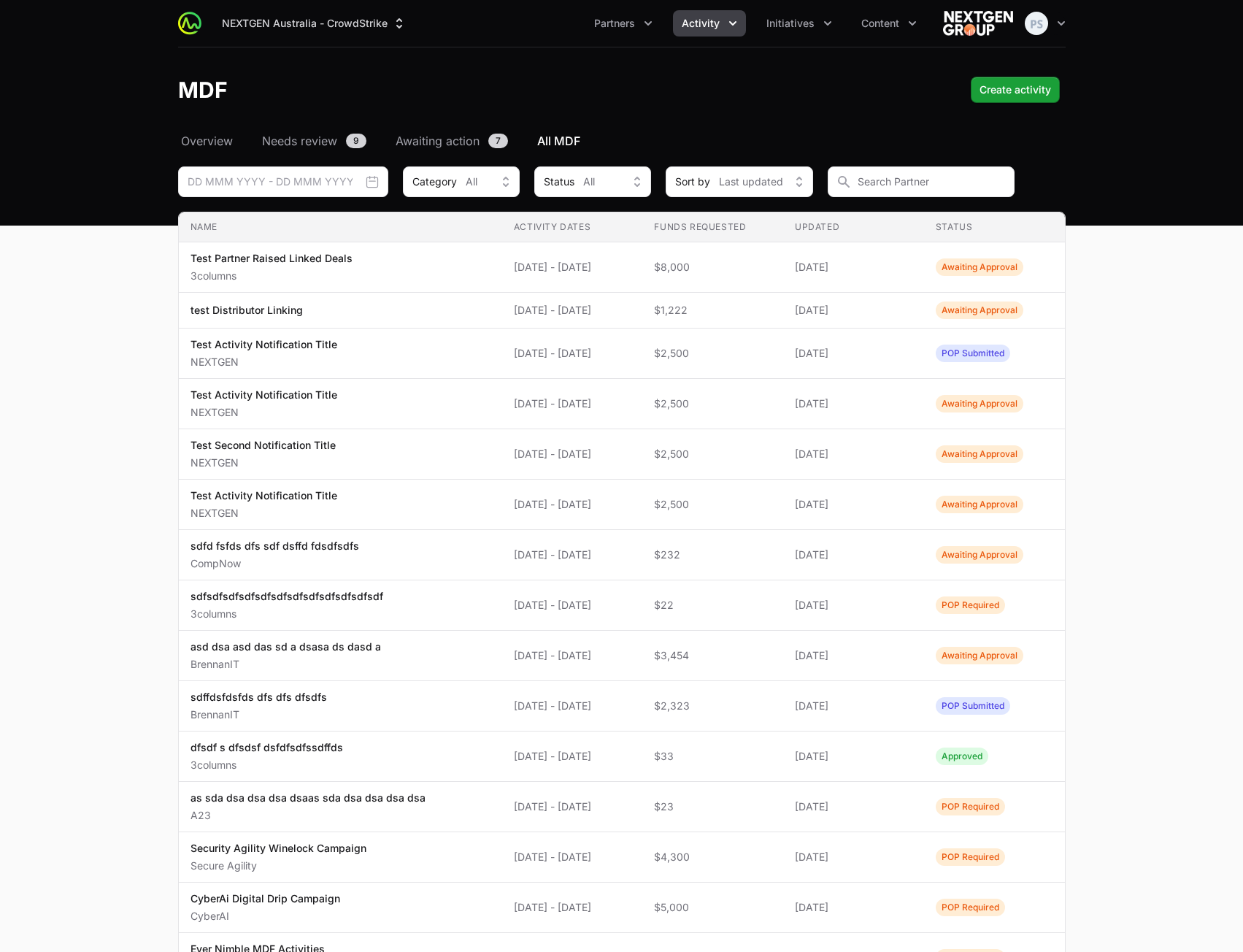
click at [482, 82] on div "MDF Create activity" at bounding box center [622, 90] width 887 height 26
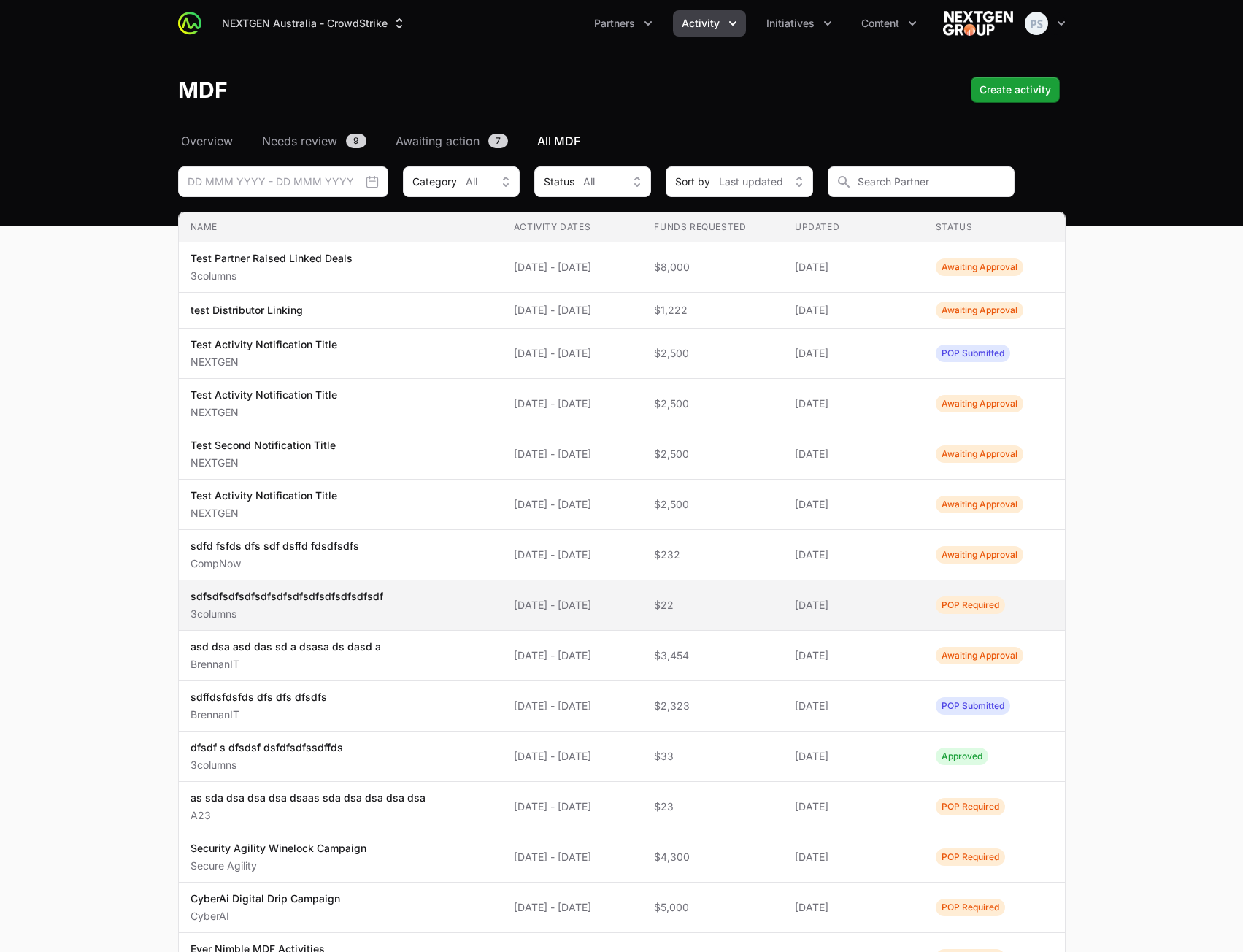
click at [445, 607] on span "sdfsdfsdfsdfsdfsdfsdfsdfsdfsdfsdfsdf 3columns" at bounding box center [340, 605] width 300 height 32
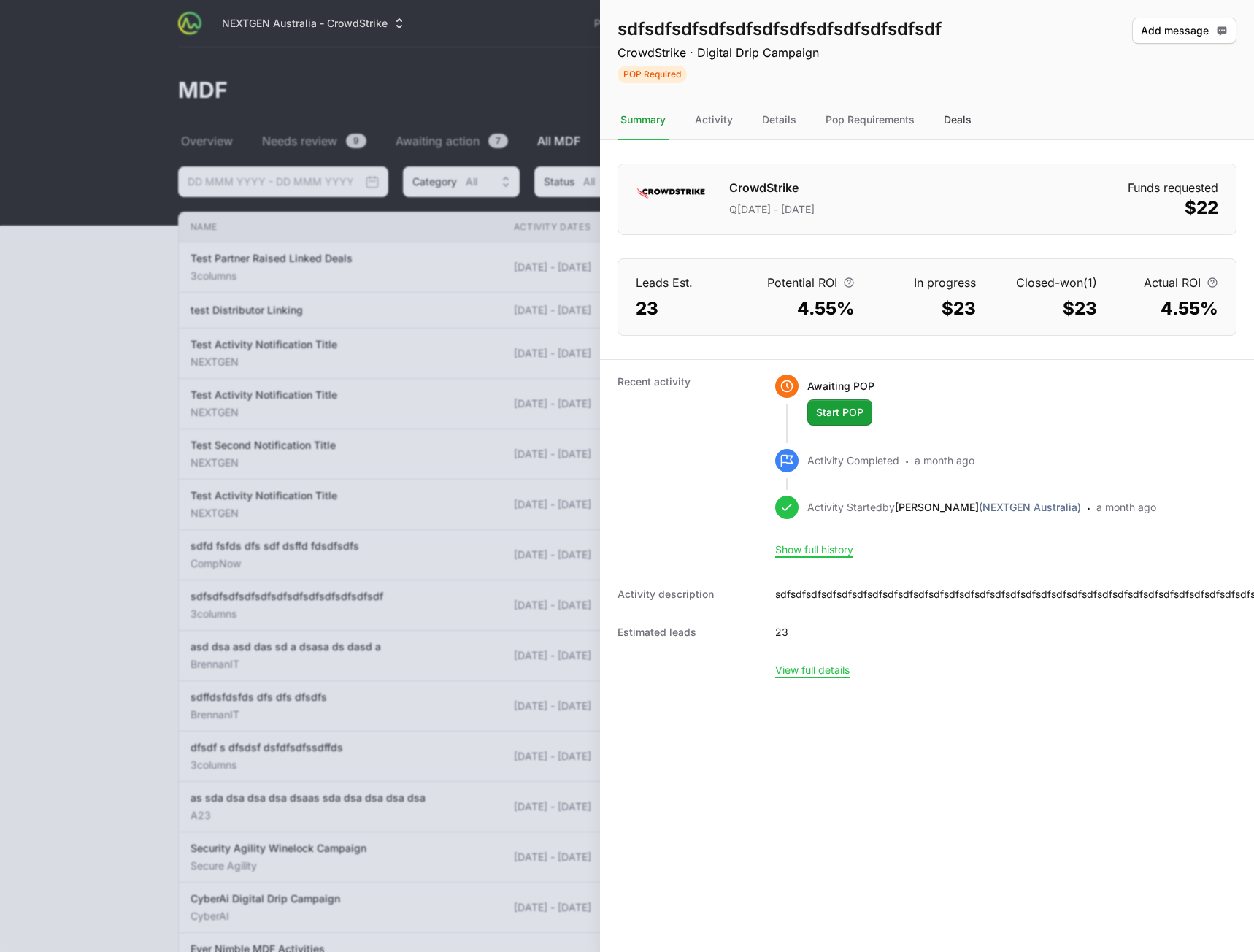
click at [951, 129] on div "Deals" at bounding box center [957, 120] width 33 height 39
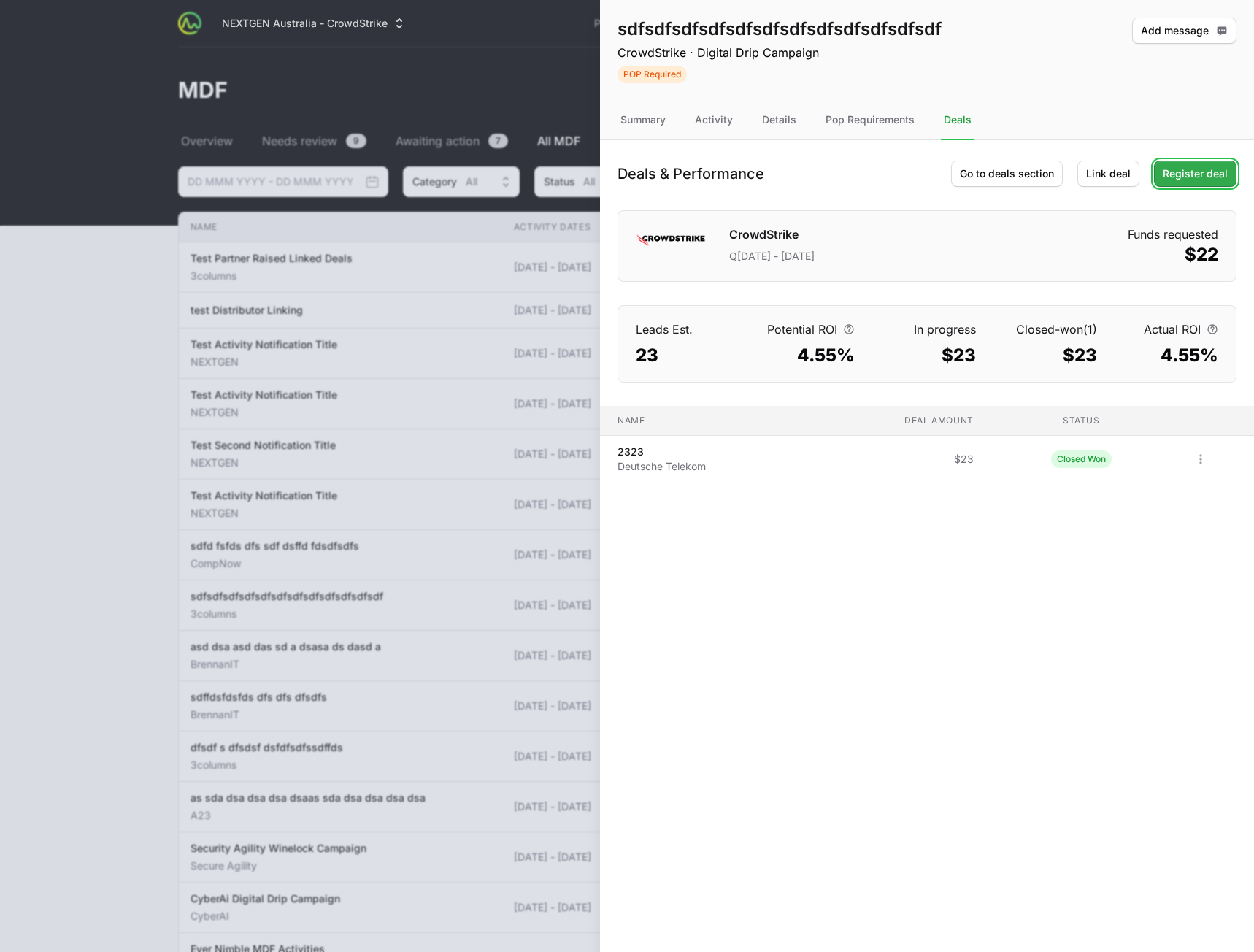
click at [1185, 175] on span "Register deal" at bounding box center [1195, 173] width 65 height 18
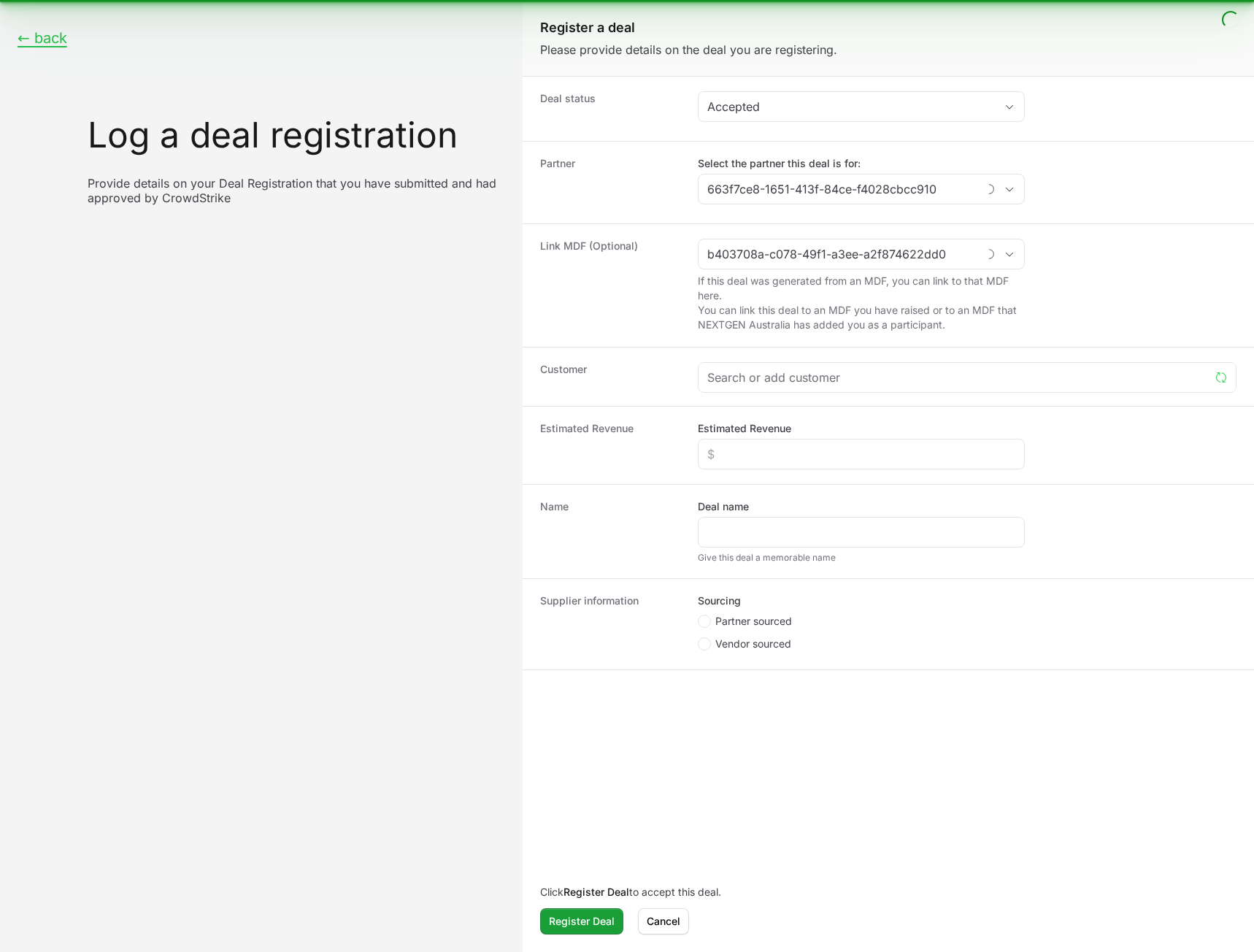
type input "3columns"
type input "sdfsdfsdfsdfsdfsdfsdfsdfsdfsdfsdfsdf"
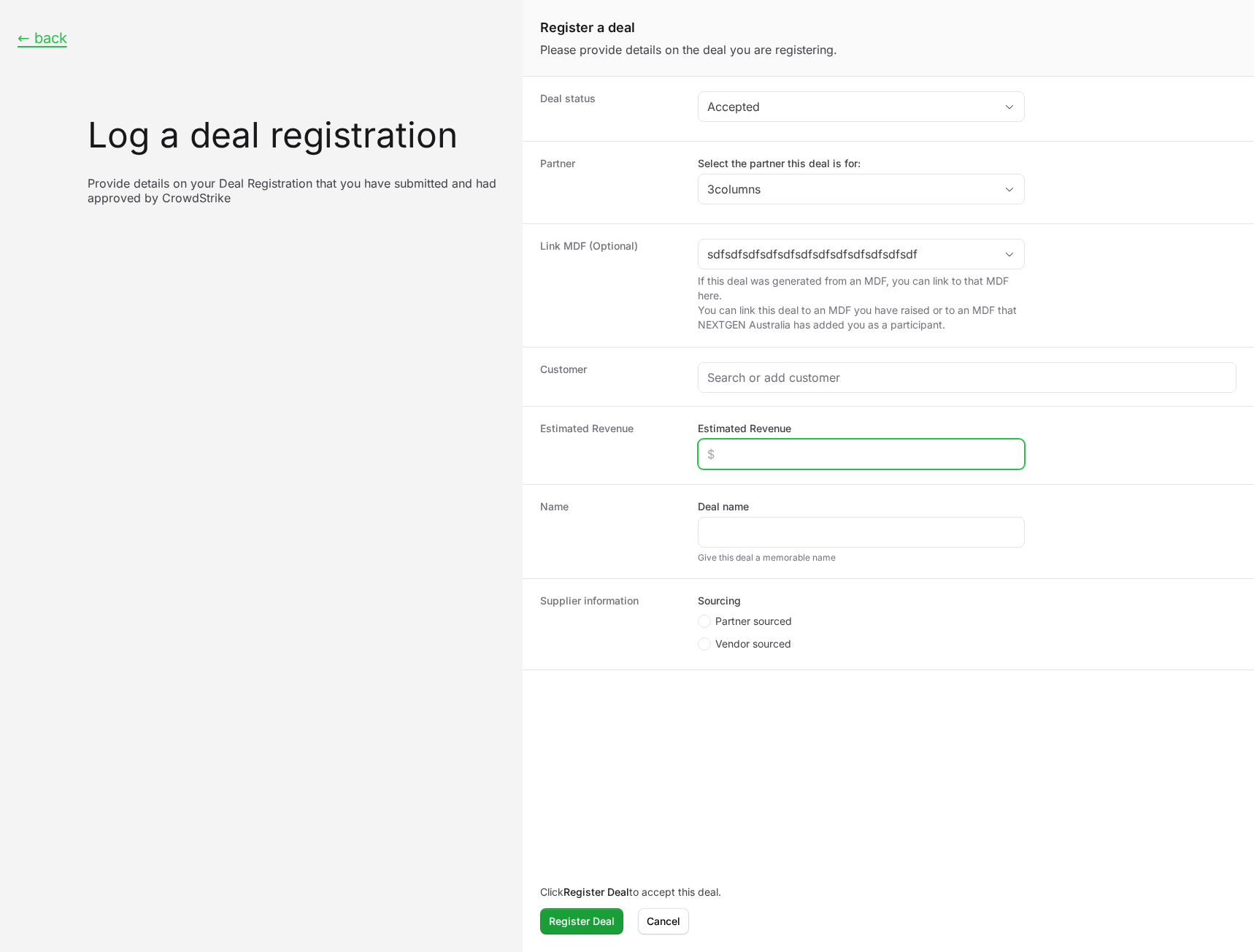
click at [756, 462] on input "Estimated Revenue" at bounding box center [861, 454] width 308 height 18
type input "$600"
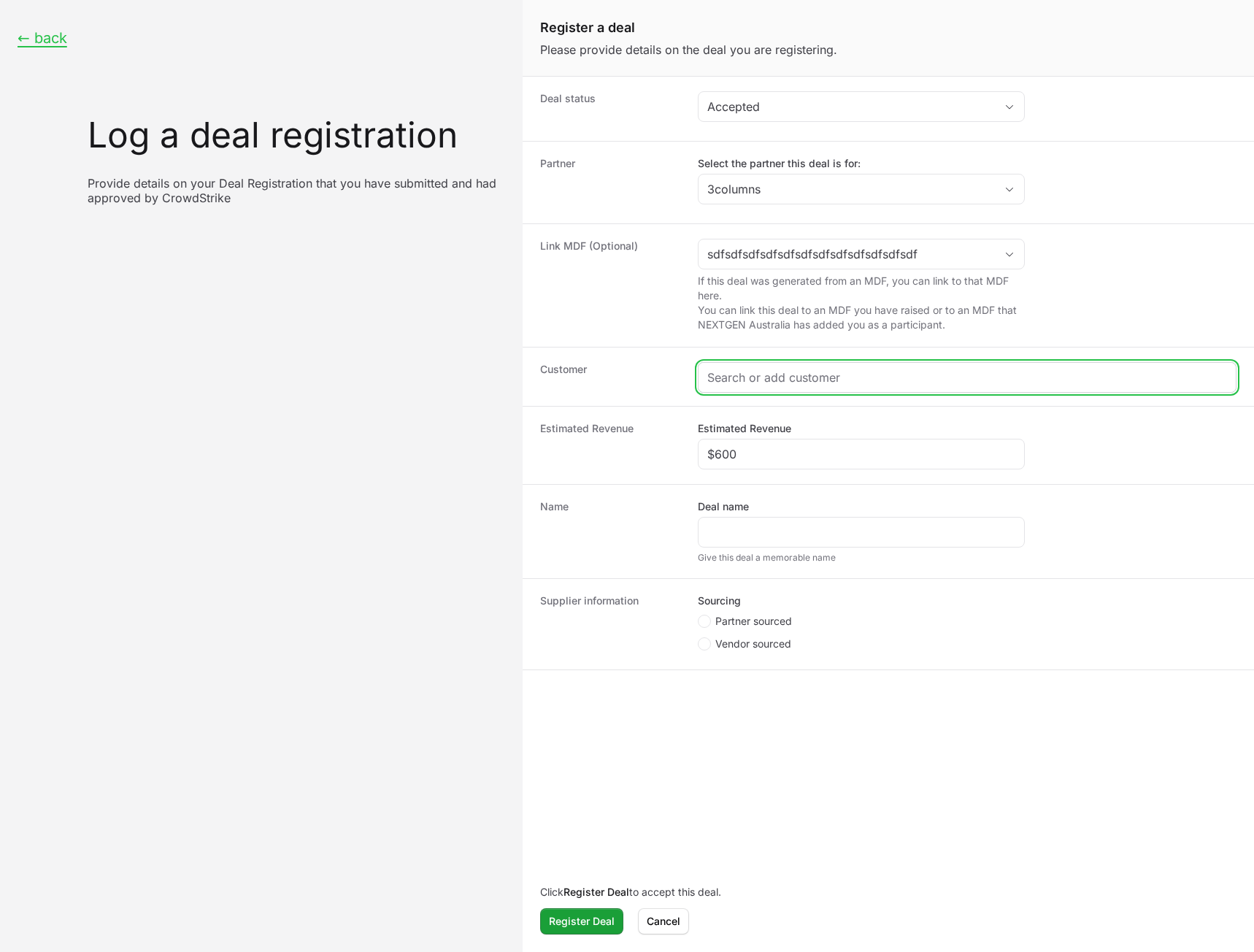
click at [758, 369] on input "Create activity form" at bounding box center [967, 377] width 520 height 18
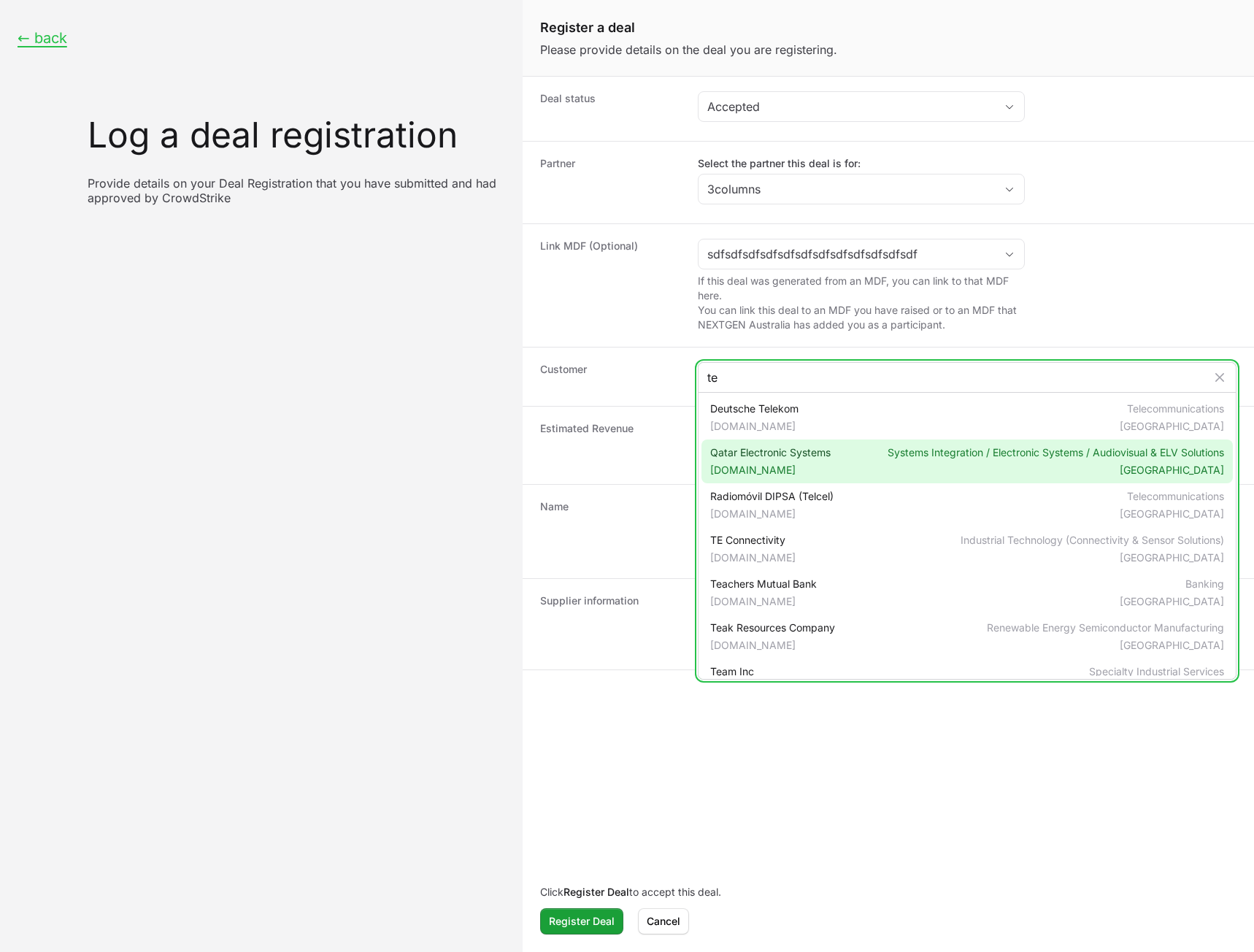
type input "te"
click at [795, 426] on span "[DOMAIN_NAME]" at bounding box center [754, 426] width 89 height 15
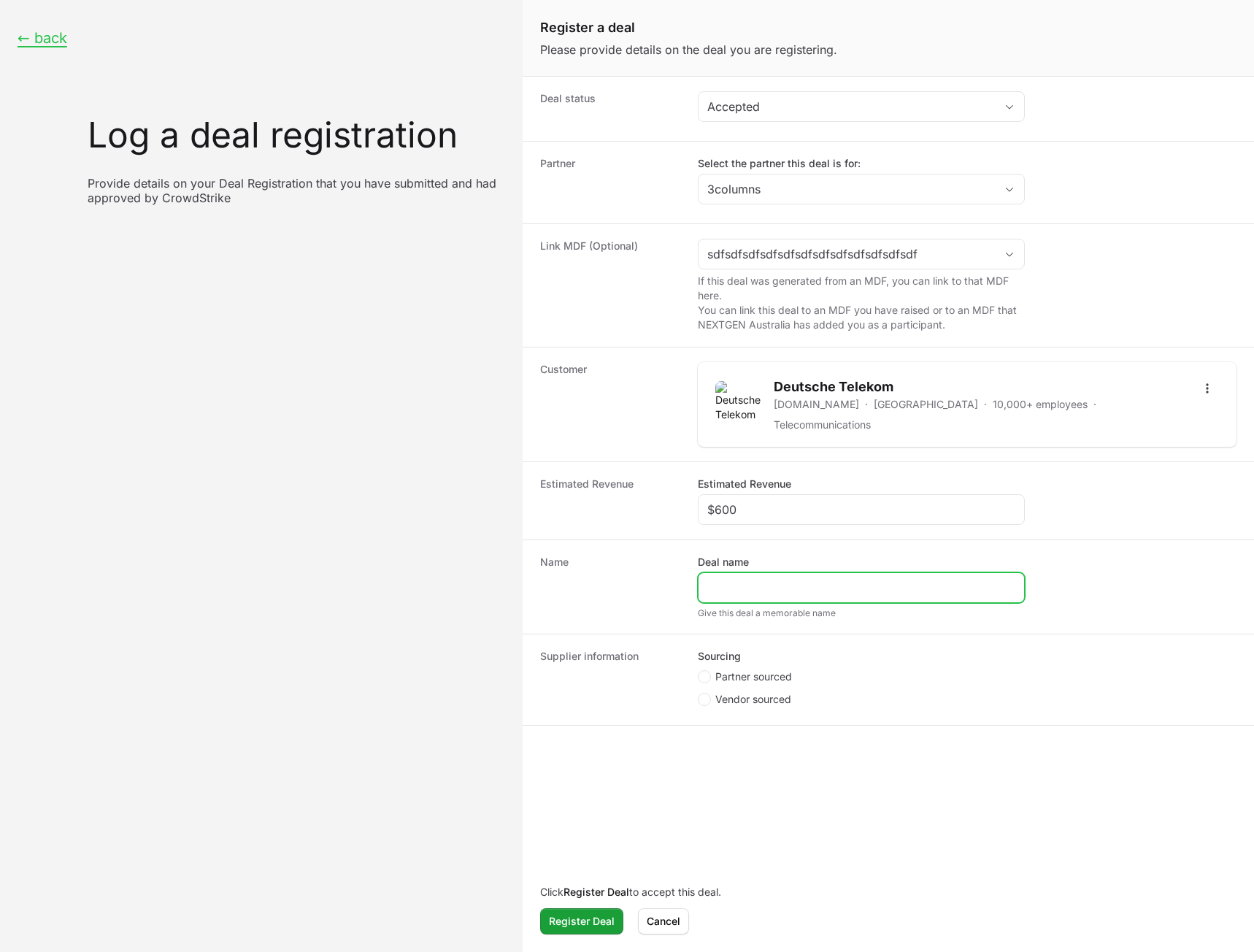
click at [753, 580] on input "Deal name" at bounding box center [861, 587] width 308 height 18
type input "Test Deal Reload"
click at [751, 670] on span "Partner sourced" at bounding box center [753, 676] width 77 height 15
click at [700, 670] on input "Partner sourced" at bounding box center [699, 670] width 2 height 2
radio input "true"
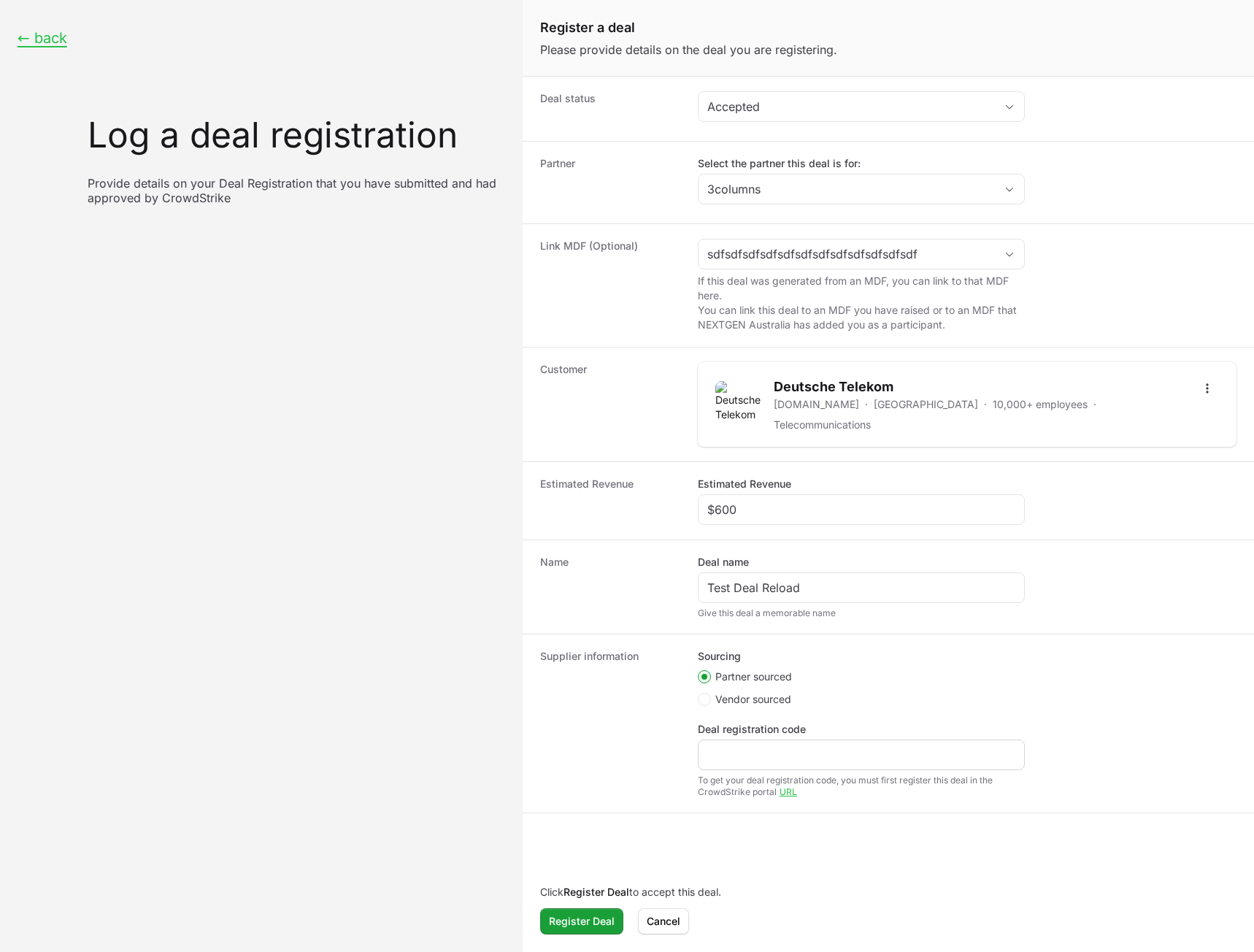
click at [755, 758] on div "Create activity form" at bounding box center [861, 755] width 327 height 31
click at [755, 752] on input "Deal registration code" at bounding box center [861, 754] width 308 height 18
type input "sd"
click at [588, 926] on span "Register Deal" at bounding box center [581, 920] width 66 height 18
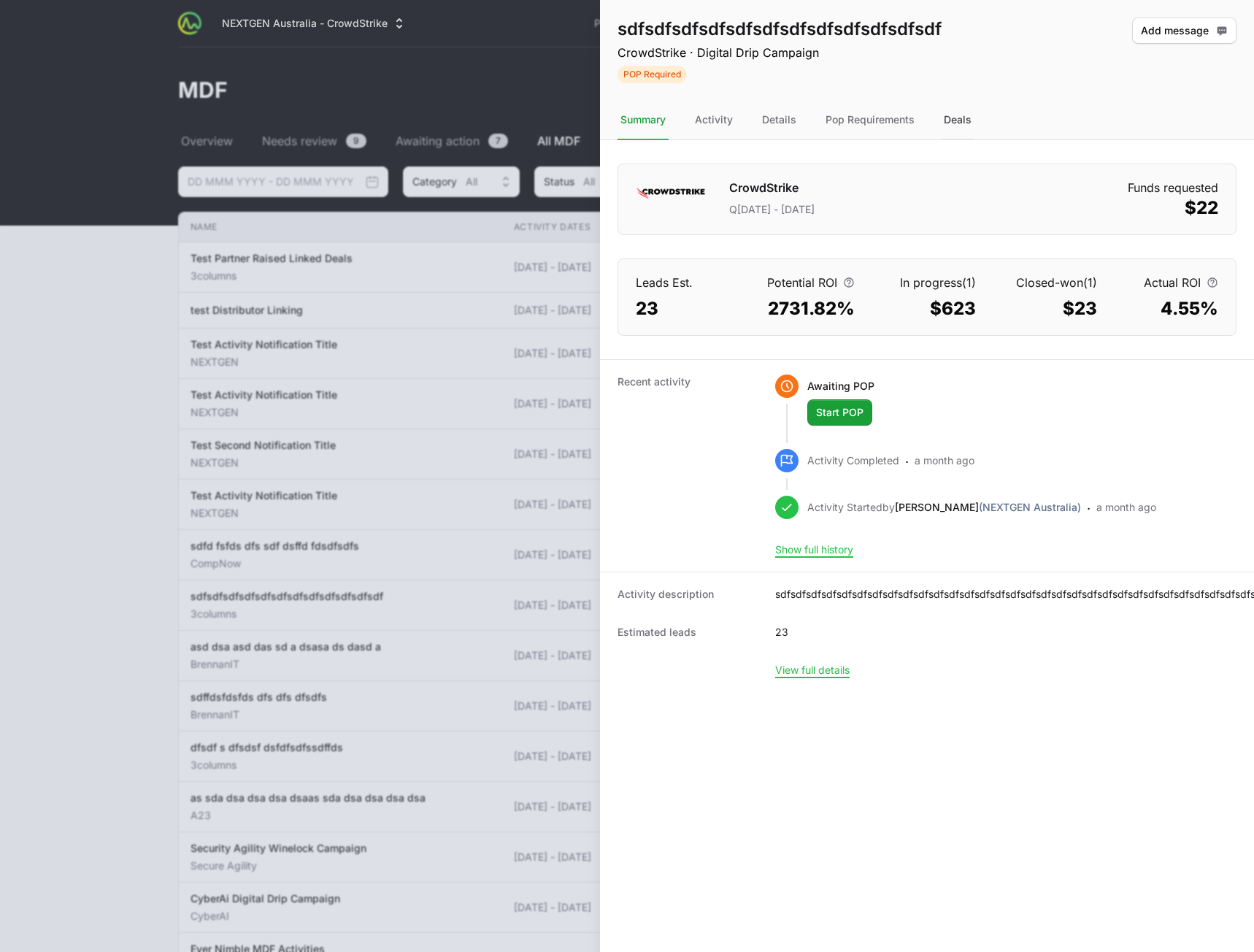
click at [953, 127] on div "Deals" at bounding box center [957, 120] width 33 height 39
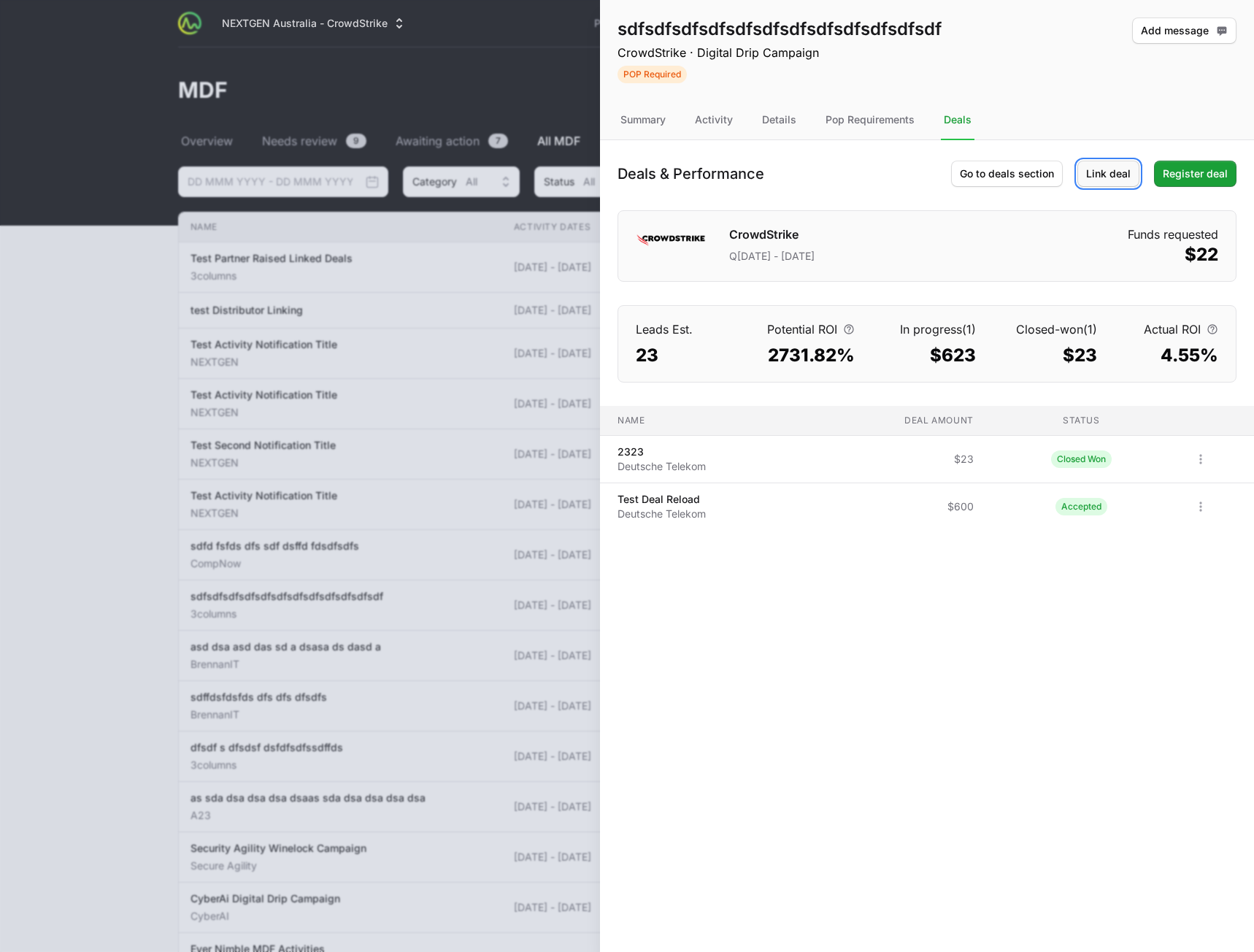
click at [1088, 186] on button "Link deal" at bounding box center [1108, 173] width 62 height 26
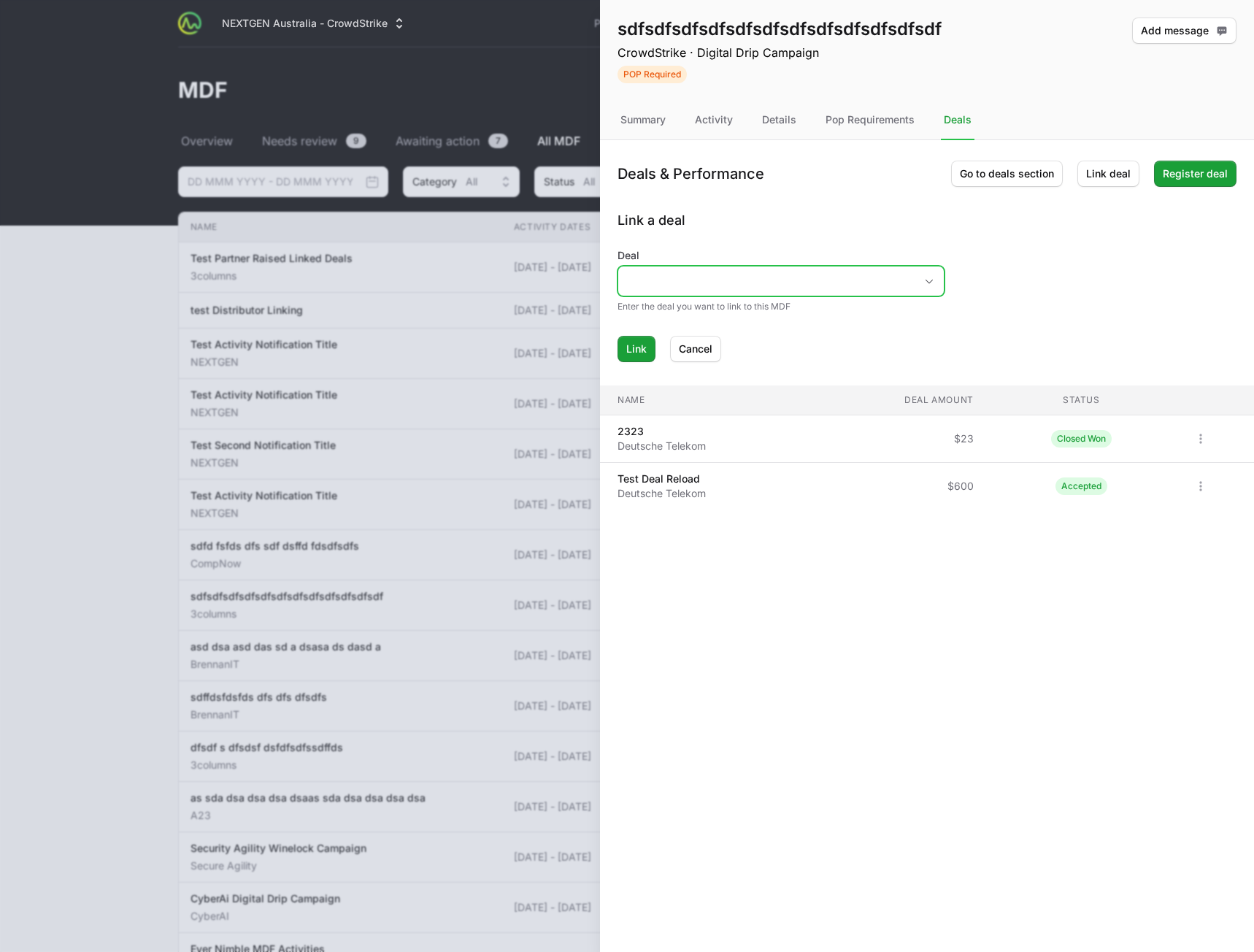
click at [805, 292] on input "Deal" at bounding box center [766, 281] width 296 height 29
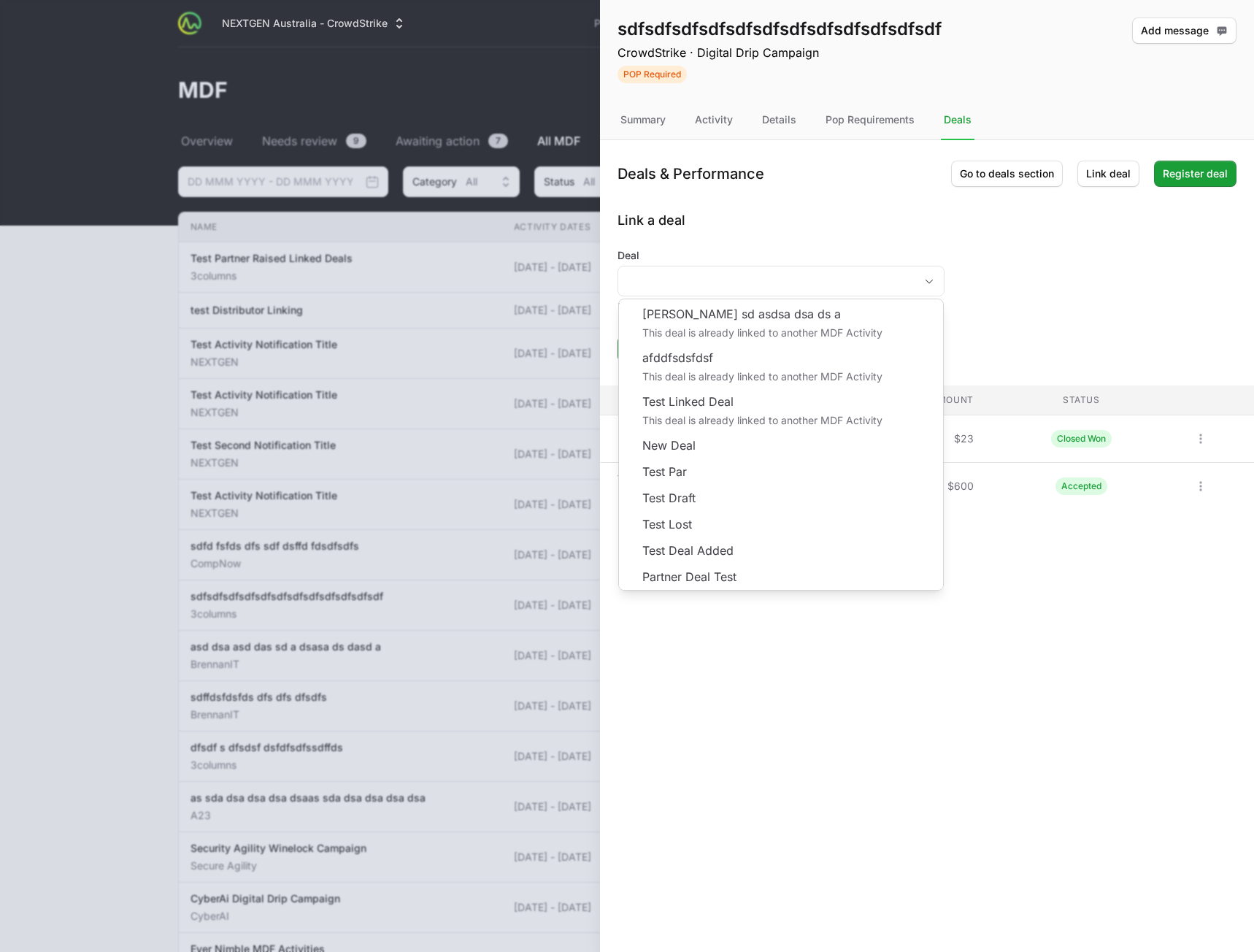
click at [885, 775] on div "sdfsdfsdfsdfsdfsdfsdfsdfsdfsdfsdfsdf CrowdStrike · Digital Drip Campaign POP Re…" at bounding box center [926, 476] width 654 height 952
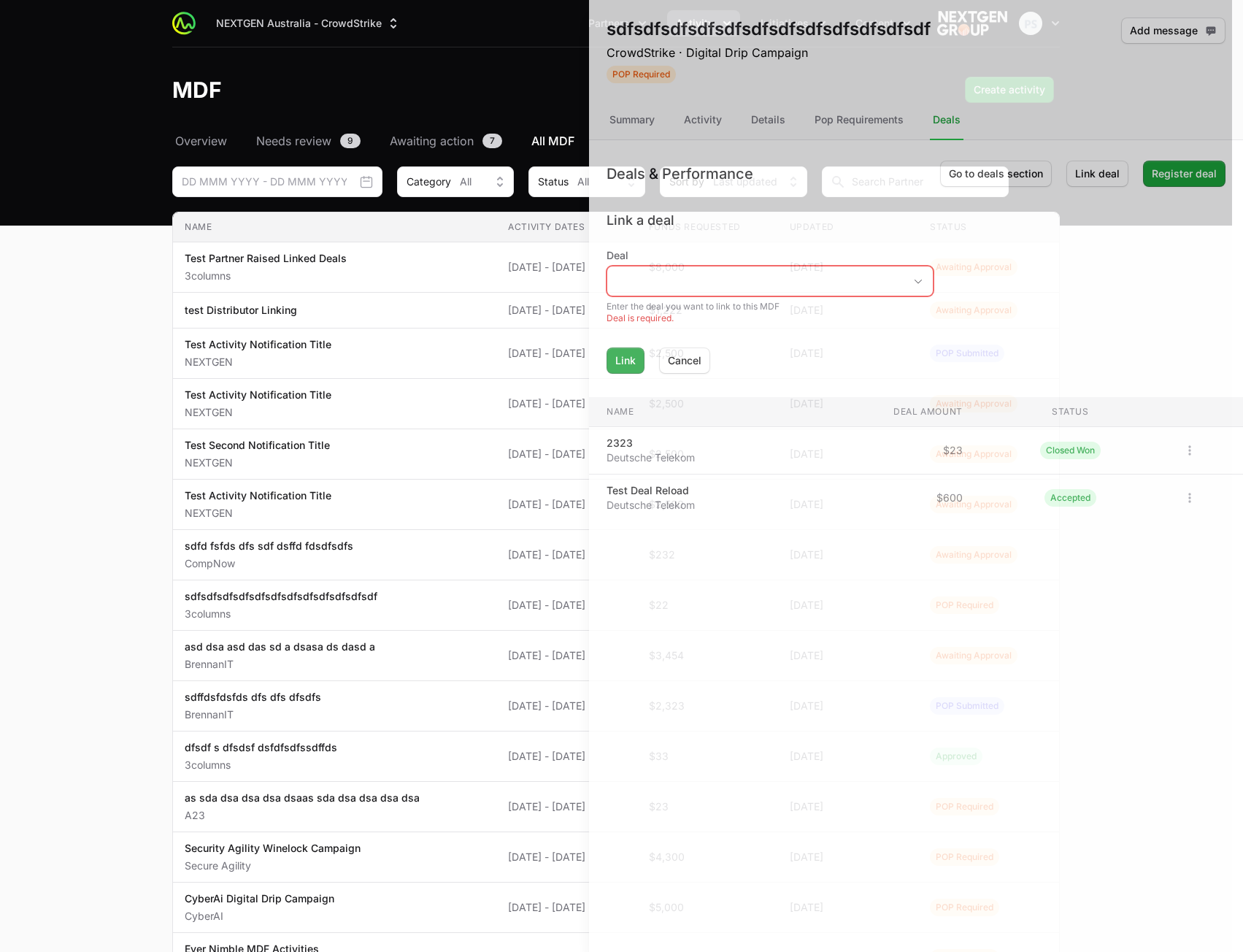
click at [484, 542] on div at bounding box center [621, 476] width 1243 height 952
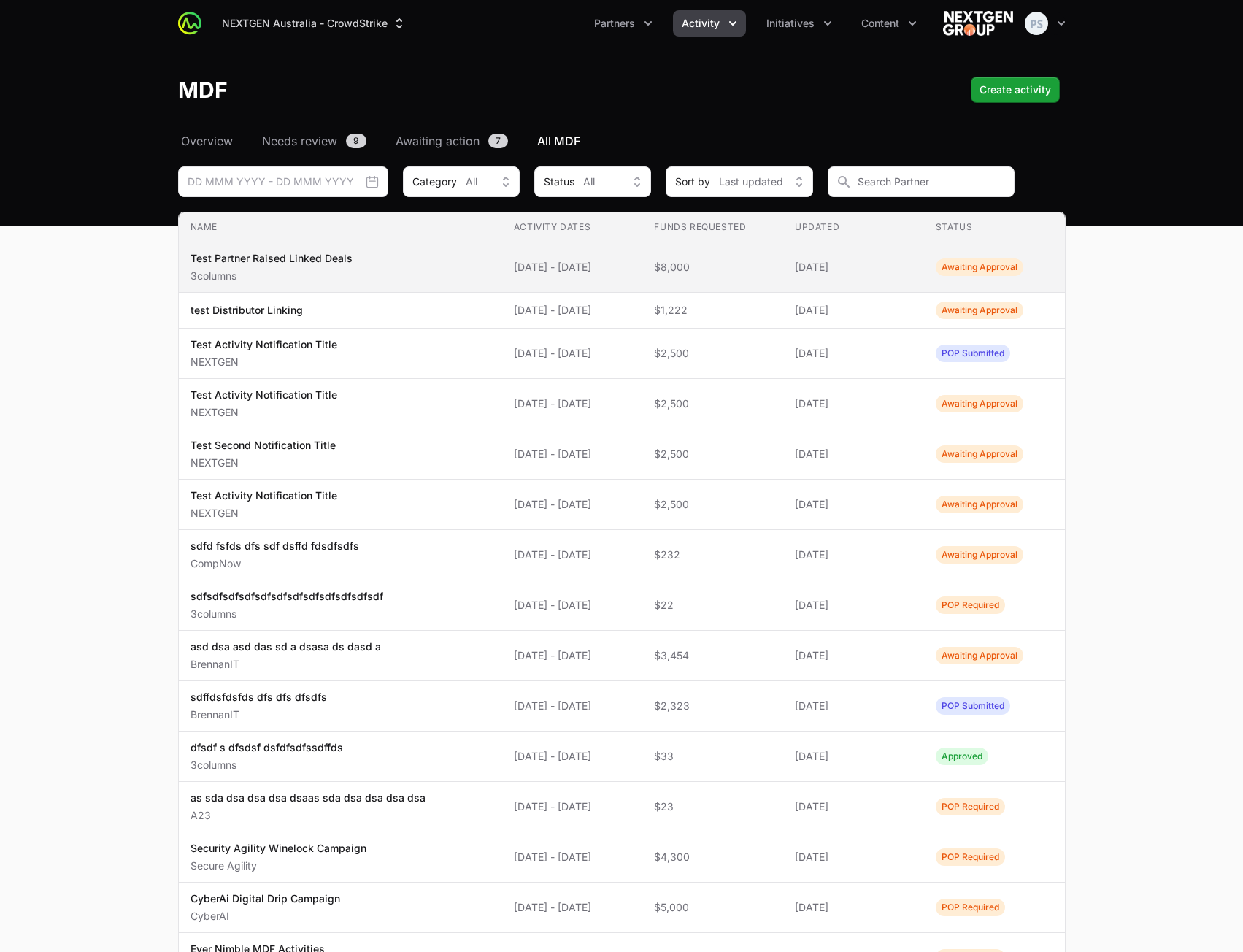
click at [524, 277] on td "Activity Dates [DATE] - [DATE]" at bounding box center [572, 267] width 141 height 50
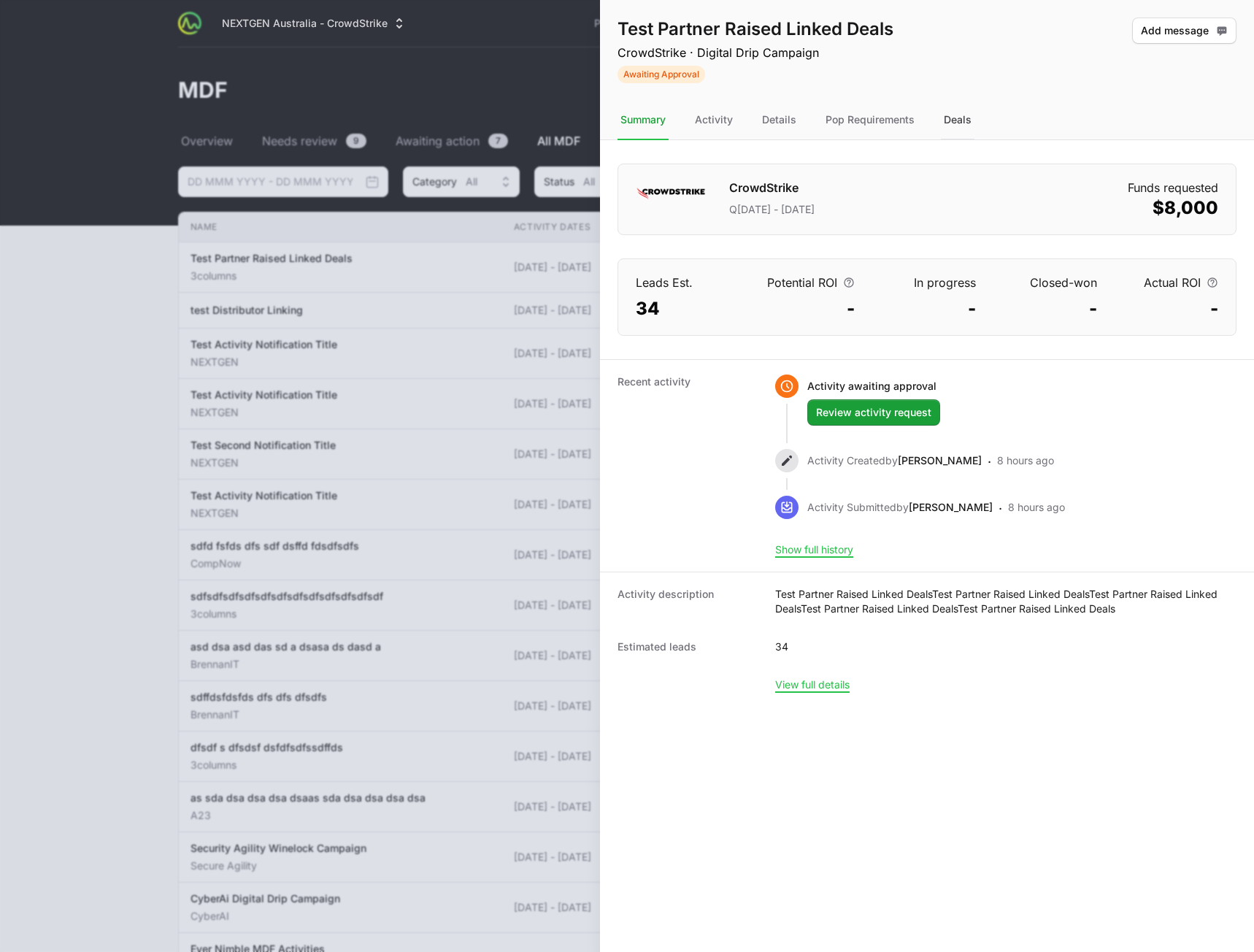
click at [945, 128] on div "Deals" at bounding box center [957, 120] width 33 height 39
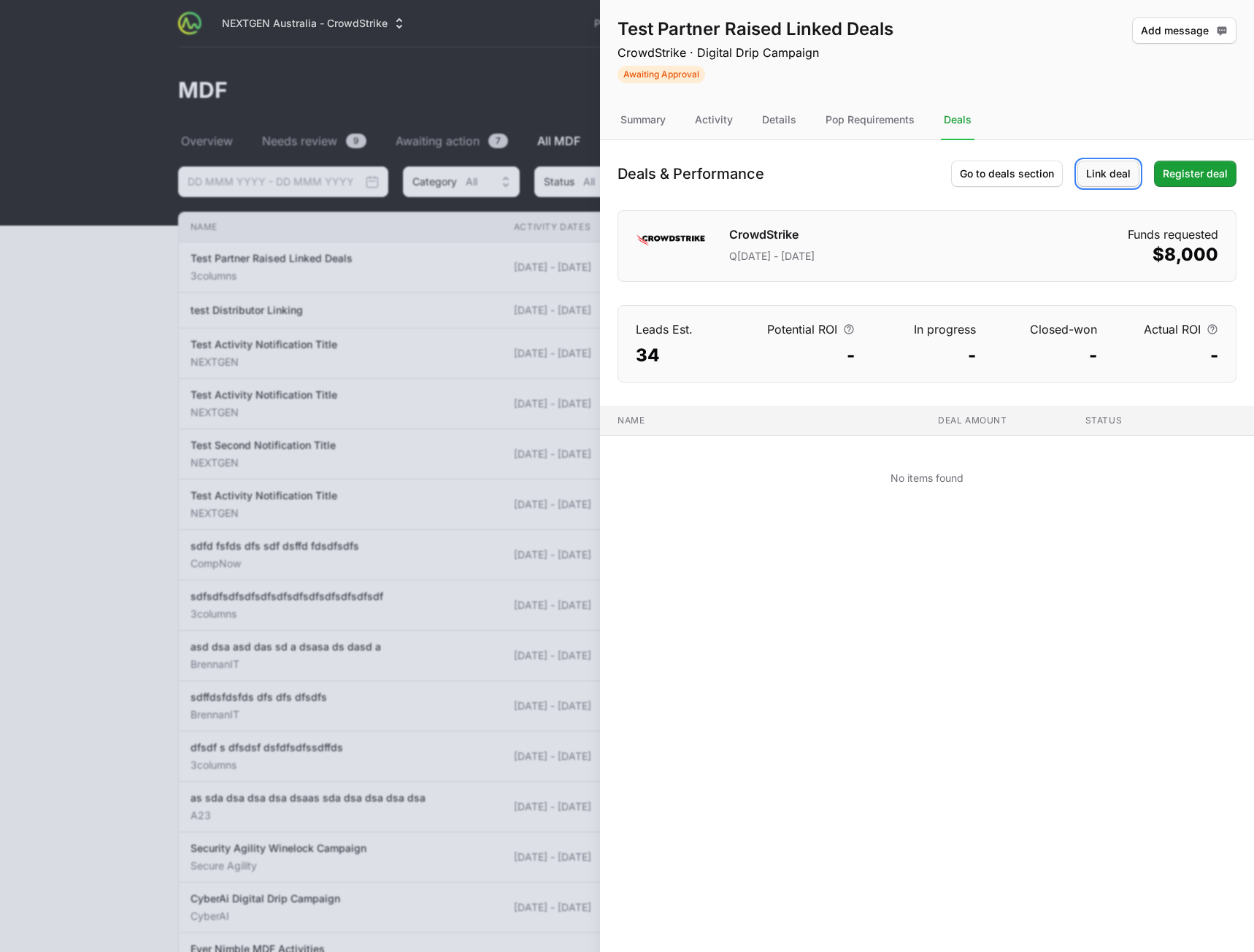
click at [1095, 183] on button "Link deal" at bounding box center [1108, 173] width 62 height 26
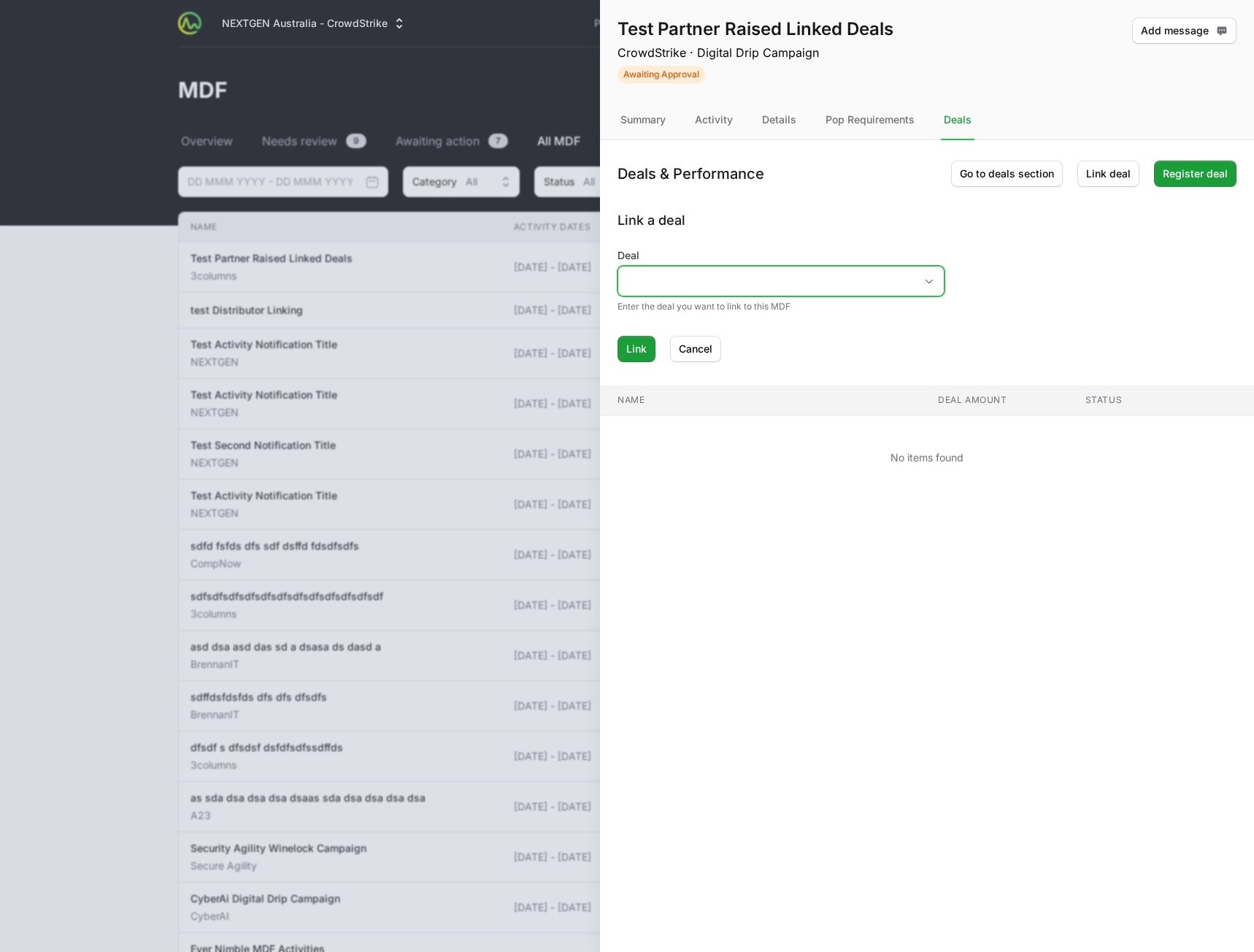
click at [804, 287] on input "Deal" at bounding box center [766, 281] width 296 height 29
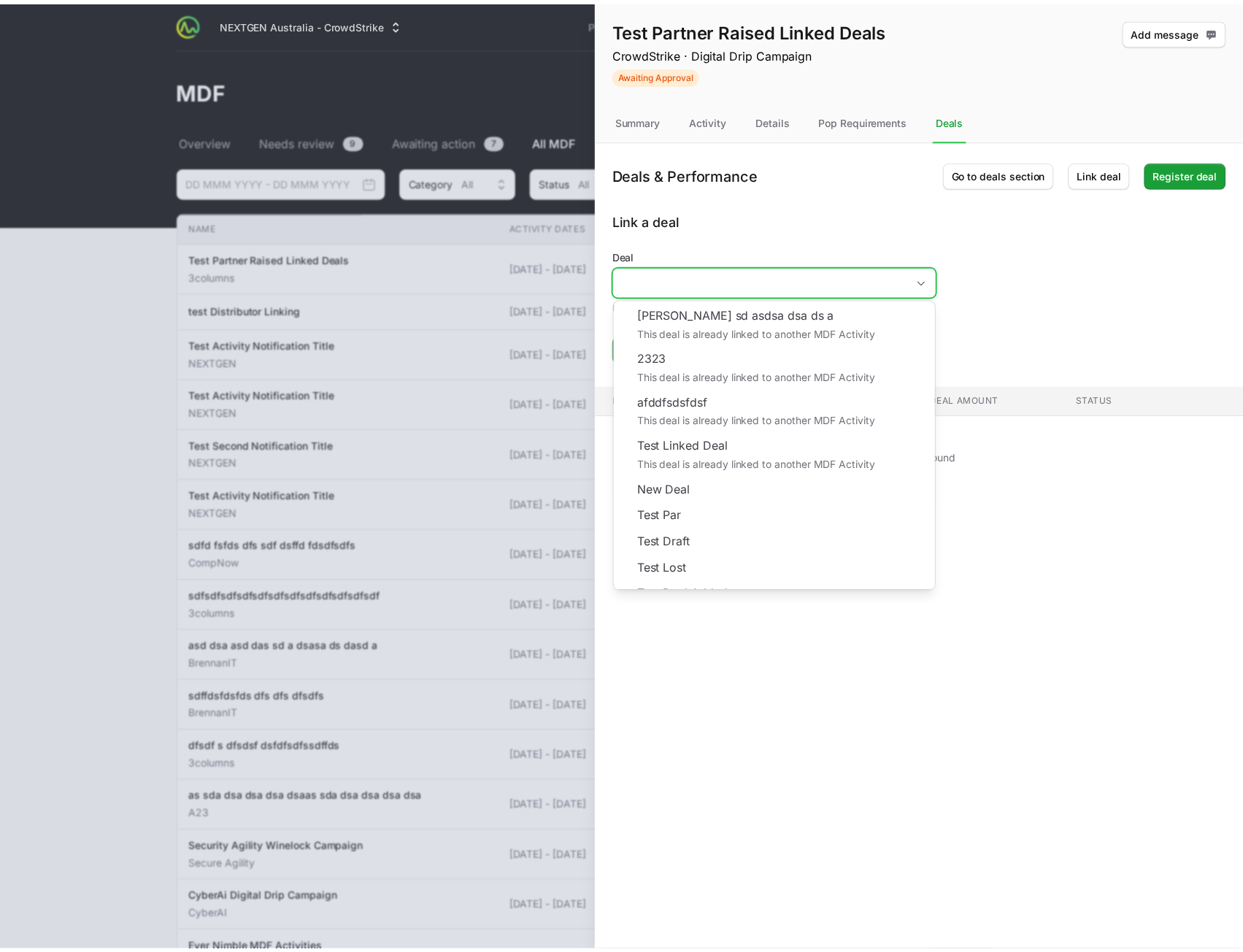
scroll to position [89, 0]
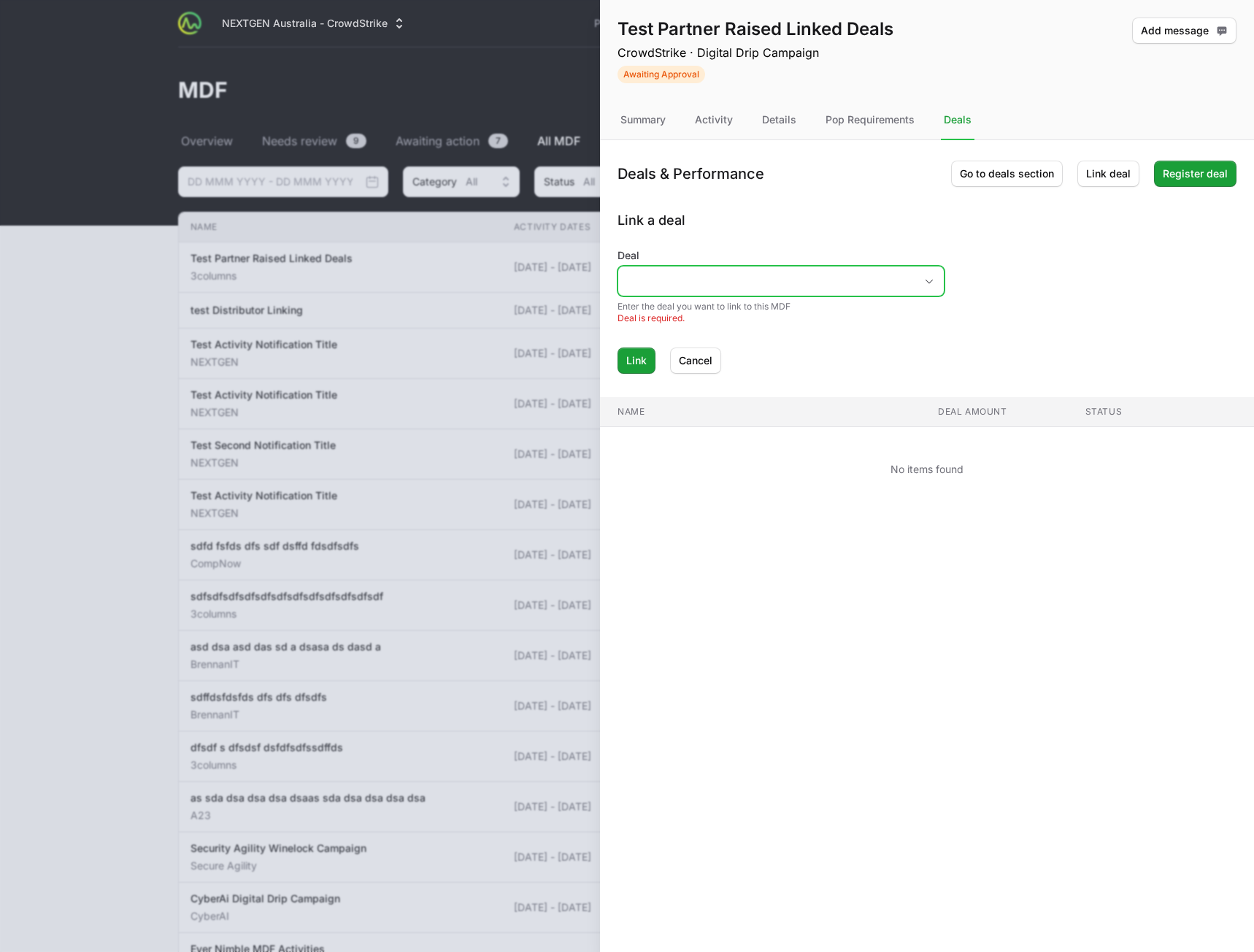
click at [921, 277] on div "Open" at bounding box center [929, 281] width 29 height 29
click at [949, 289] on form "Deal Enter the deal you want to link to this MDF Deal is required. Link Cancel" at bounding box center [926, 311] width 618 height 125
click at [939, 281] on span "Open" at bounding box center [929, 282] width 29 height 5
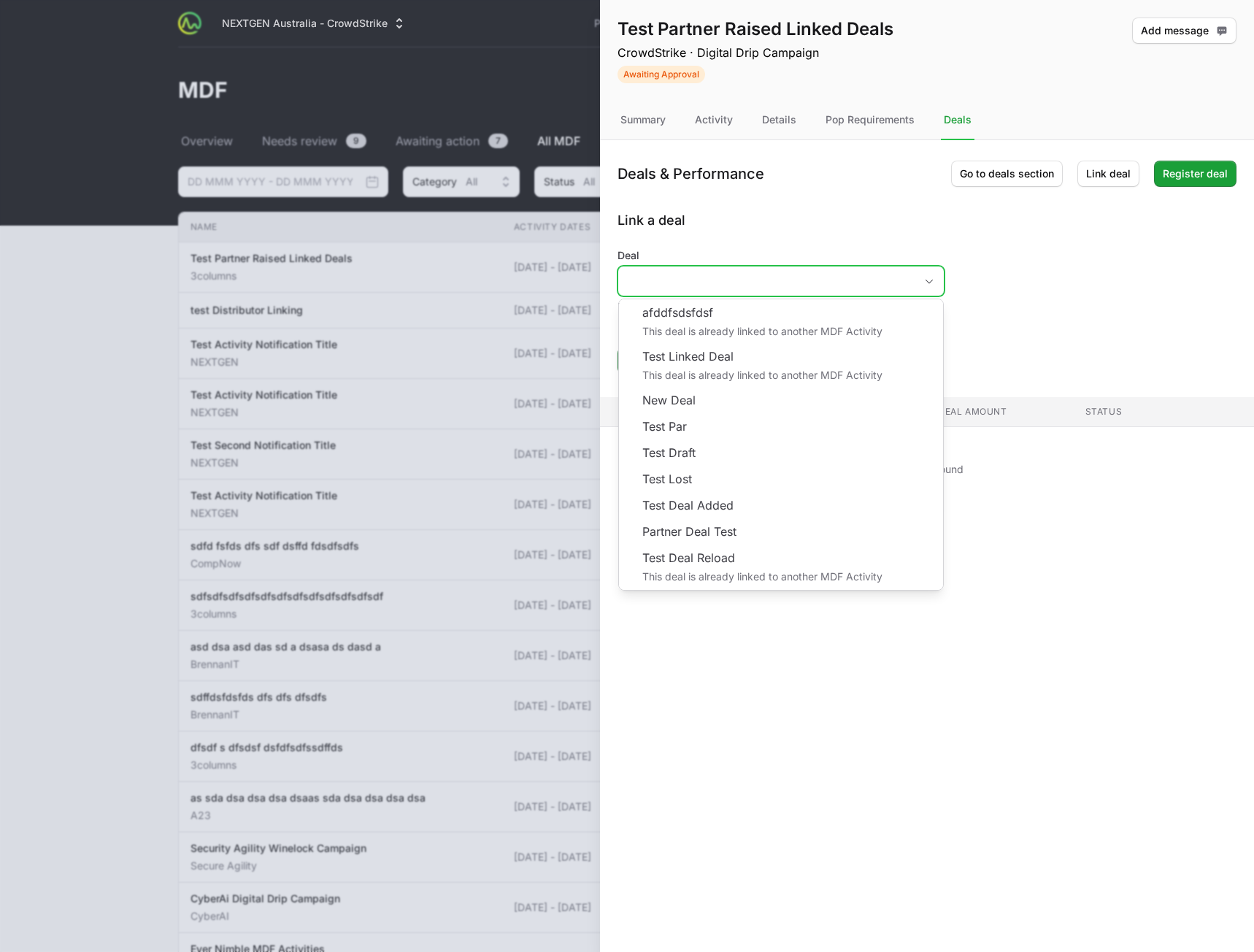
click at [740, 363] on li "Test Linked Deal This deal is already linked to another MDF Activity" at bounding box center [781, 364] width 324 height 44
click at [1089, 304] on form "Deal [PERSON_NAME] sd asdsa dsa ds a This deal is already linked to another MDF…" at bounding box center [926, 311] width 618 height 125
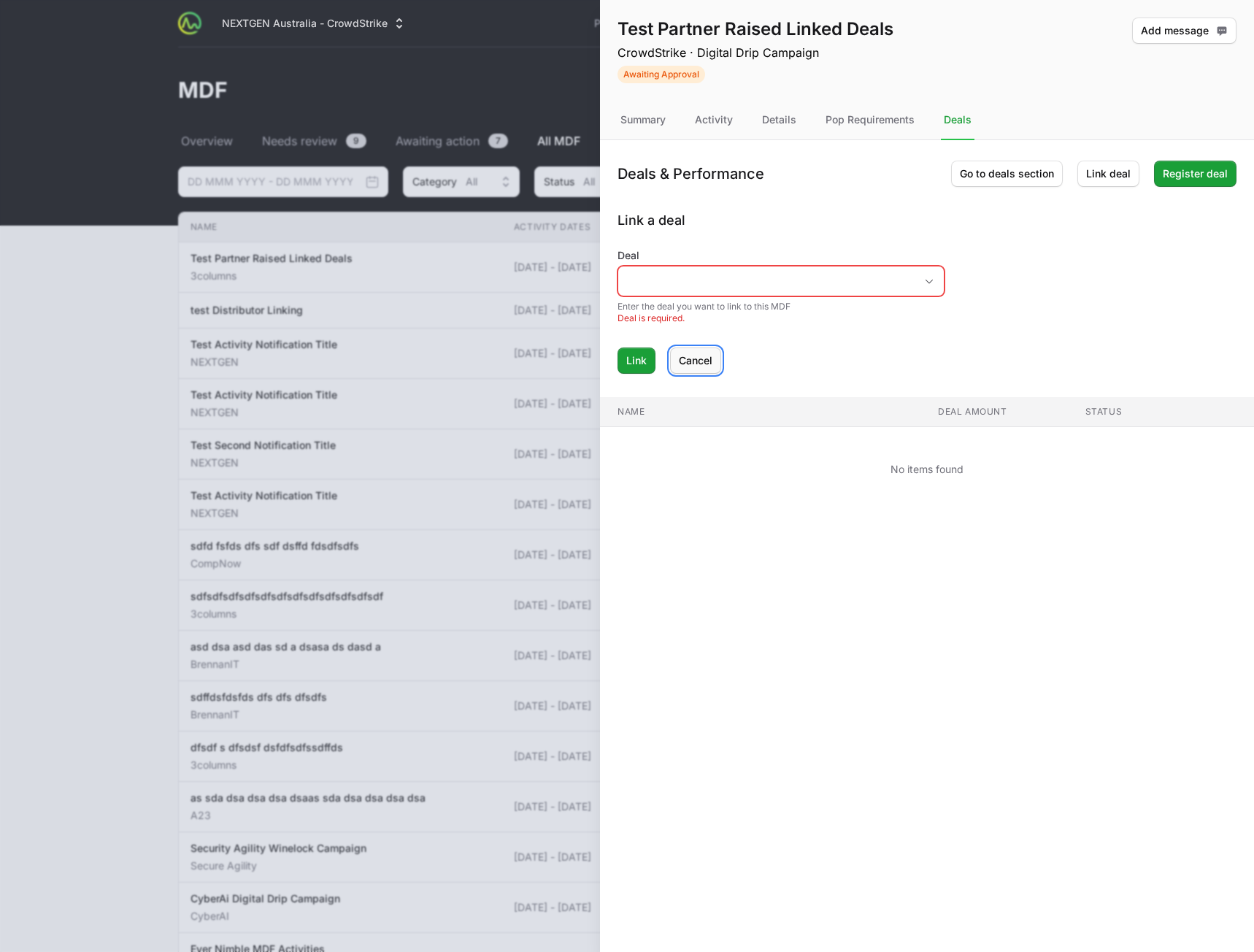
click at [707, 360] on span "Cancel" at bounding box center [695, 360] width 33 height 18
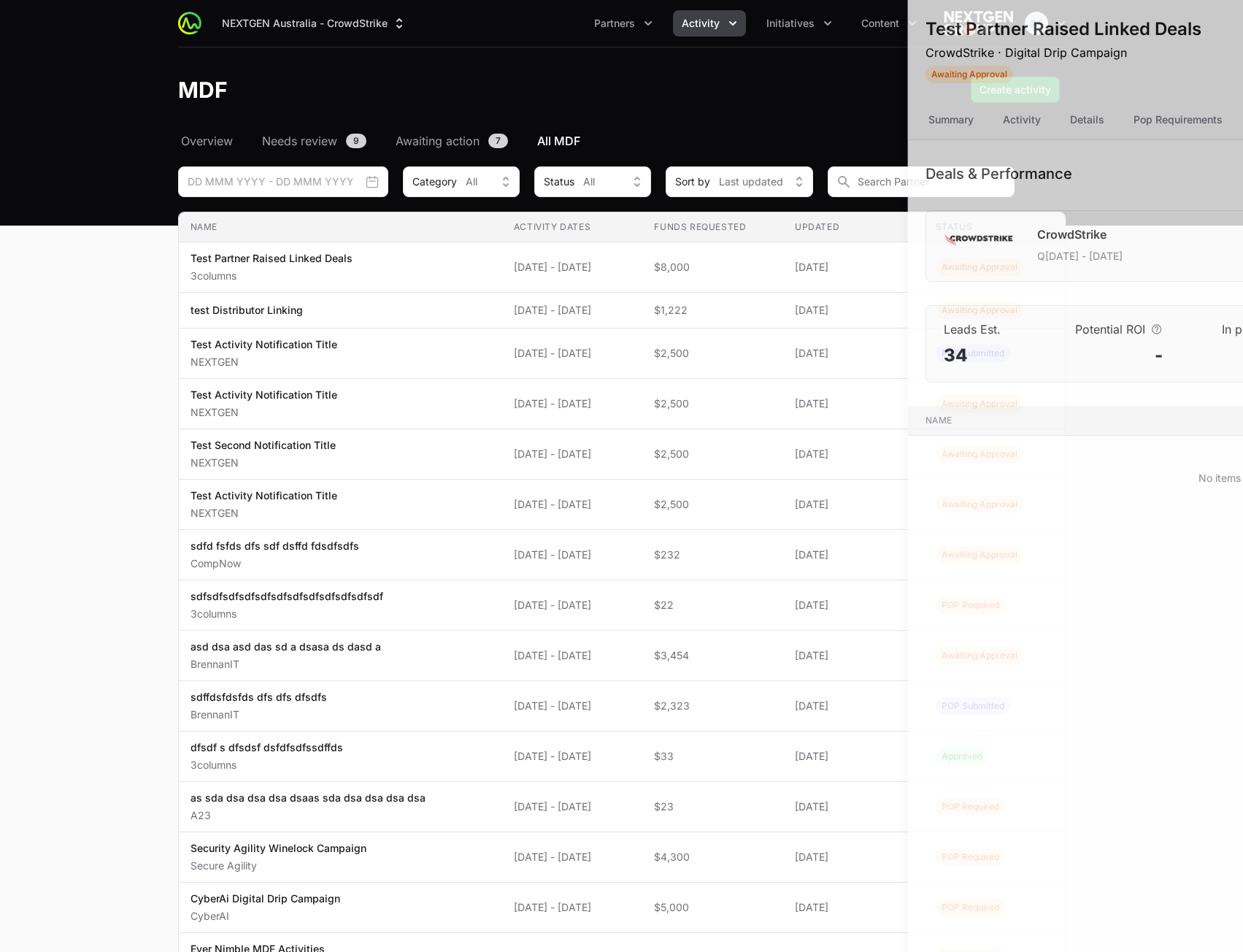
click at [367, 301] on div at bounding box center [621, 476] width 1243 height 952
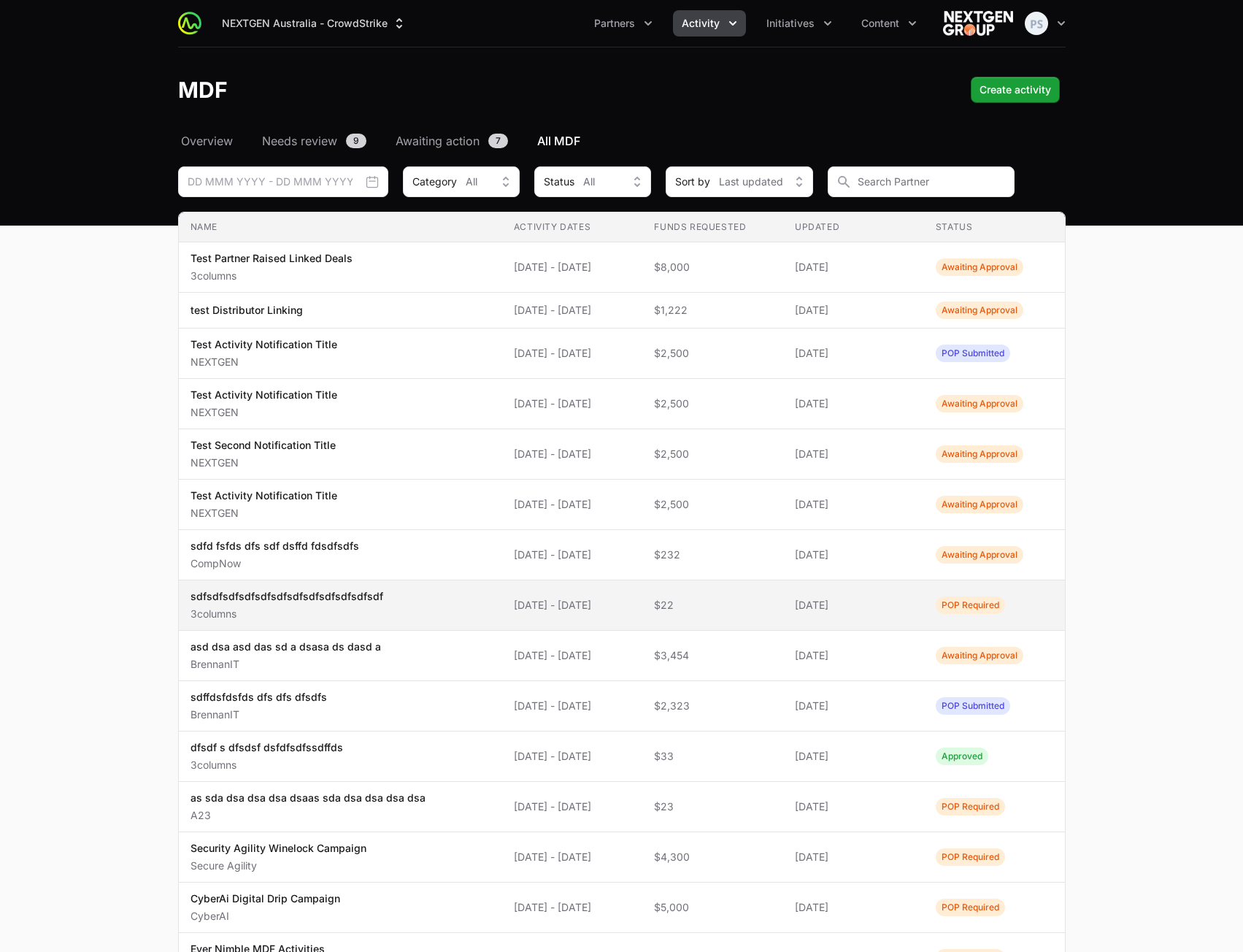
click at [392, 612] on span "sdfsdfsdfsdfsdfsdfsdfsdfsdfsdfsdfsdf 3columns" at bounding box center [340, 605] width 300 height 32
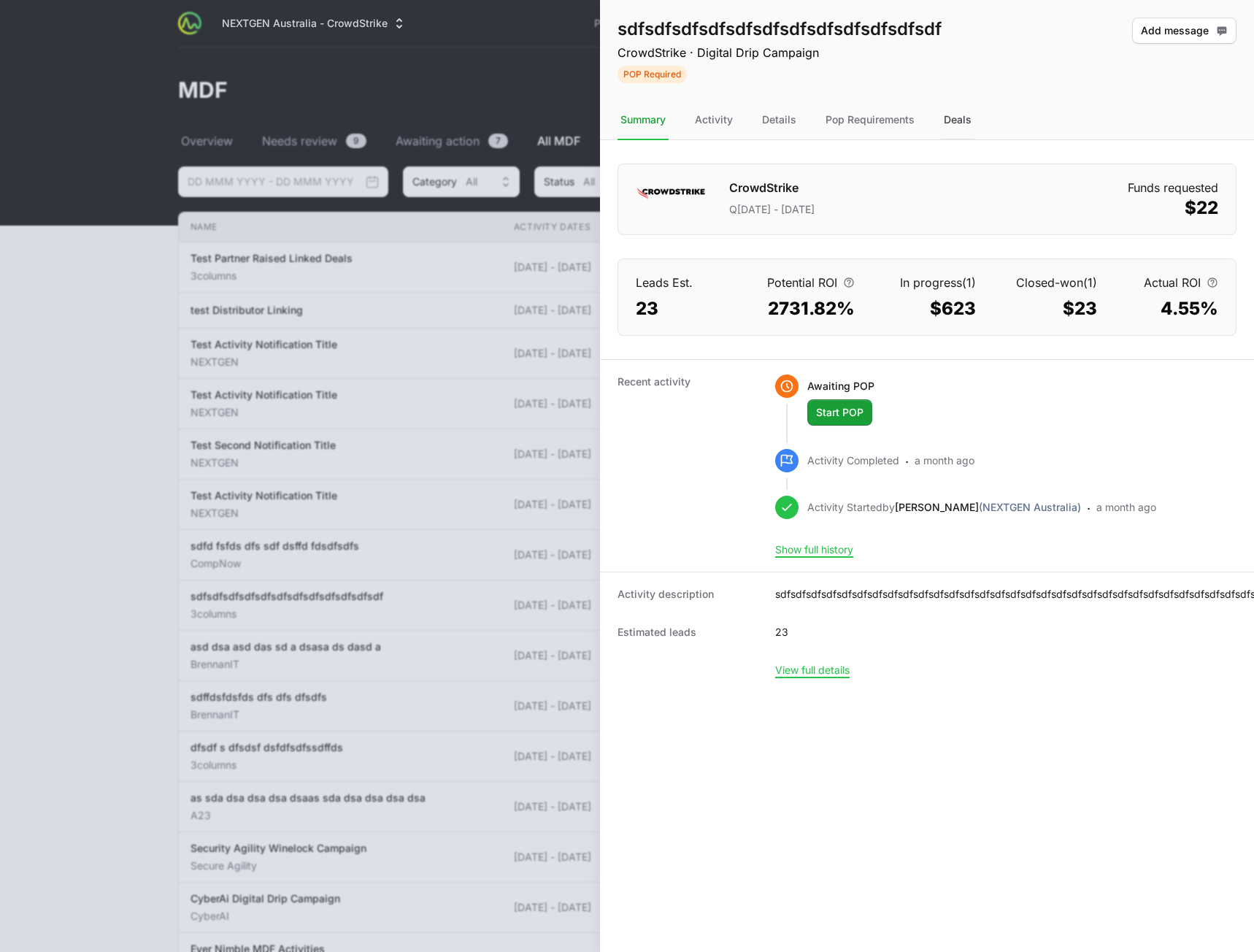
click at [947, 123] on div "Deals" at bounding box center [957, 120] width 33 height 39
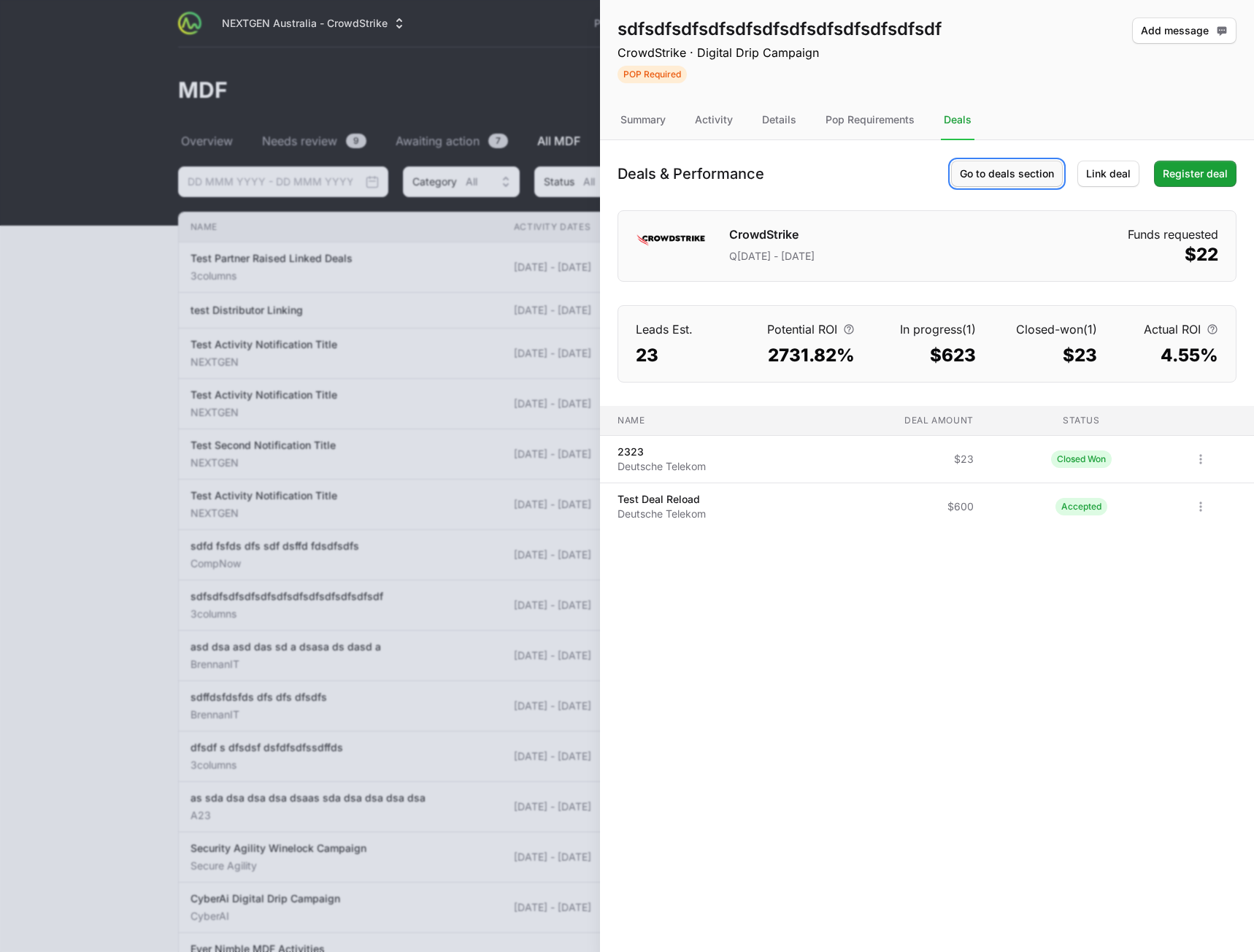
click at [1013, 179] on span "Go to deals section" at bounding box center [1007, 173] width 94 height 18
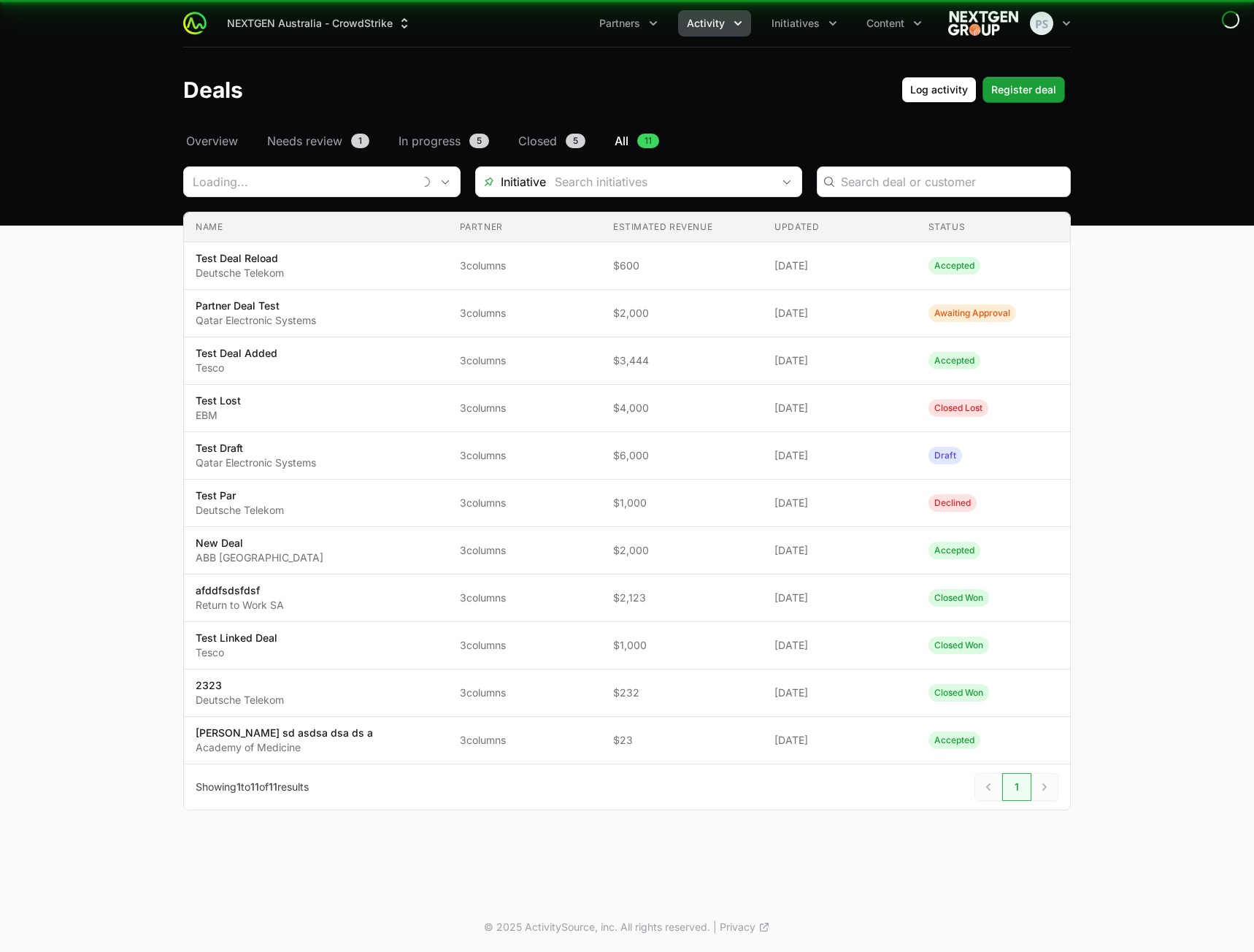
type input "3columns"
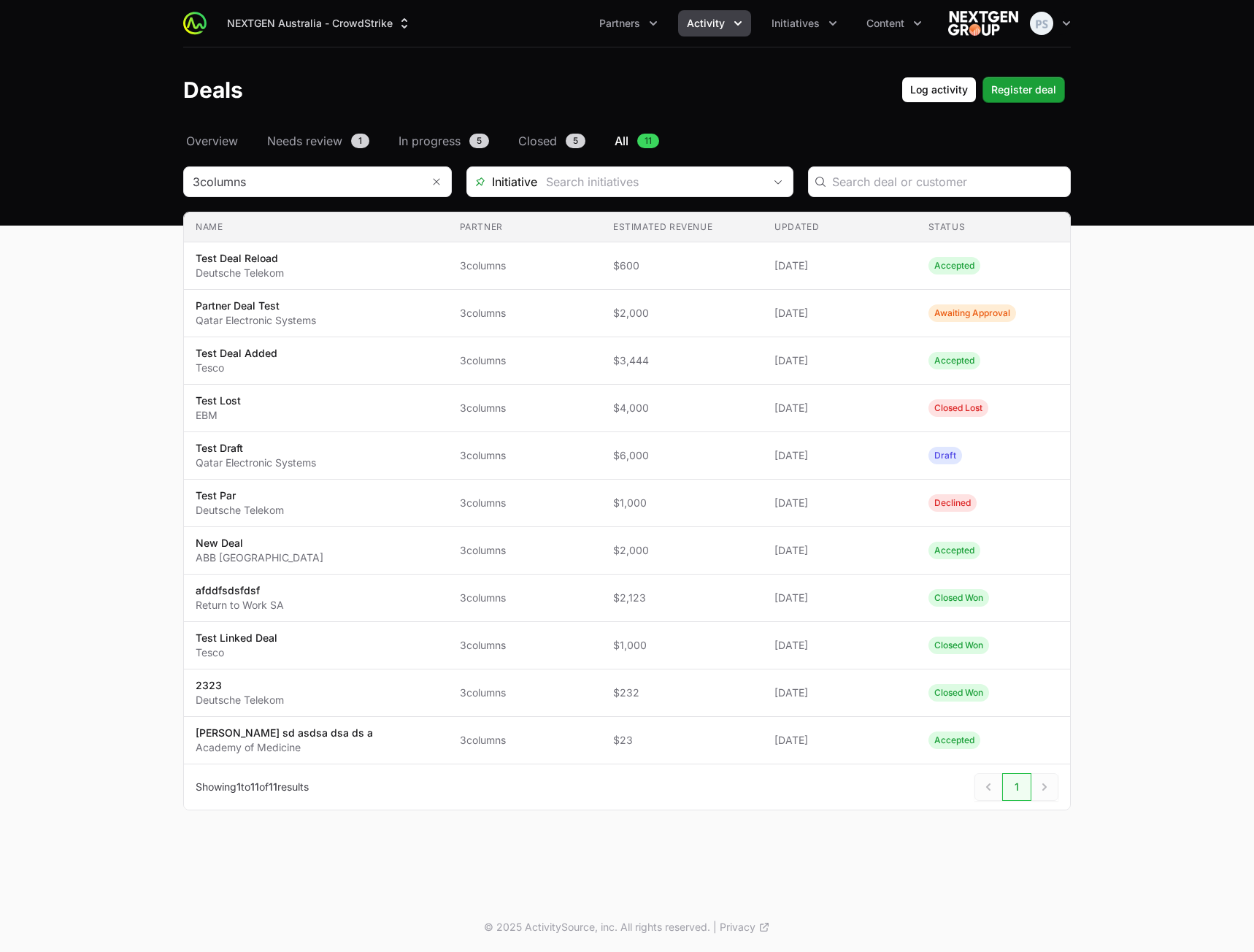
click at [1171, 229] on main "Select a tab Overview Needs review In progress Closed All Overview Needs review…" at bounding box center [627, 489] width 1254 height 713
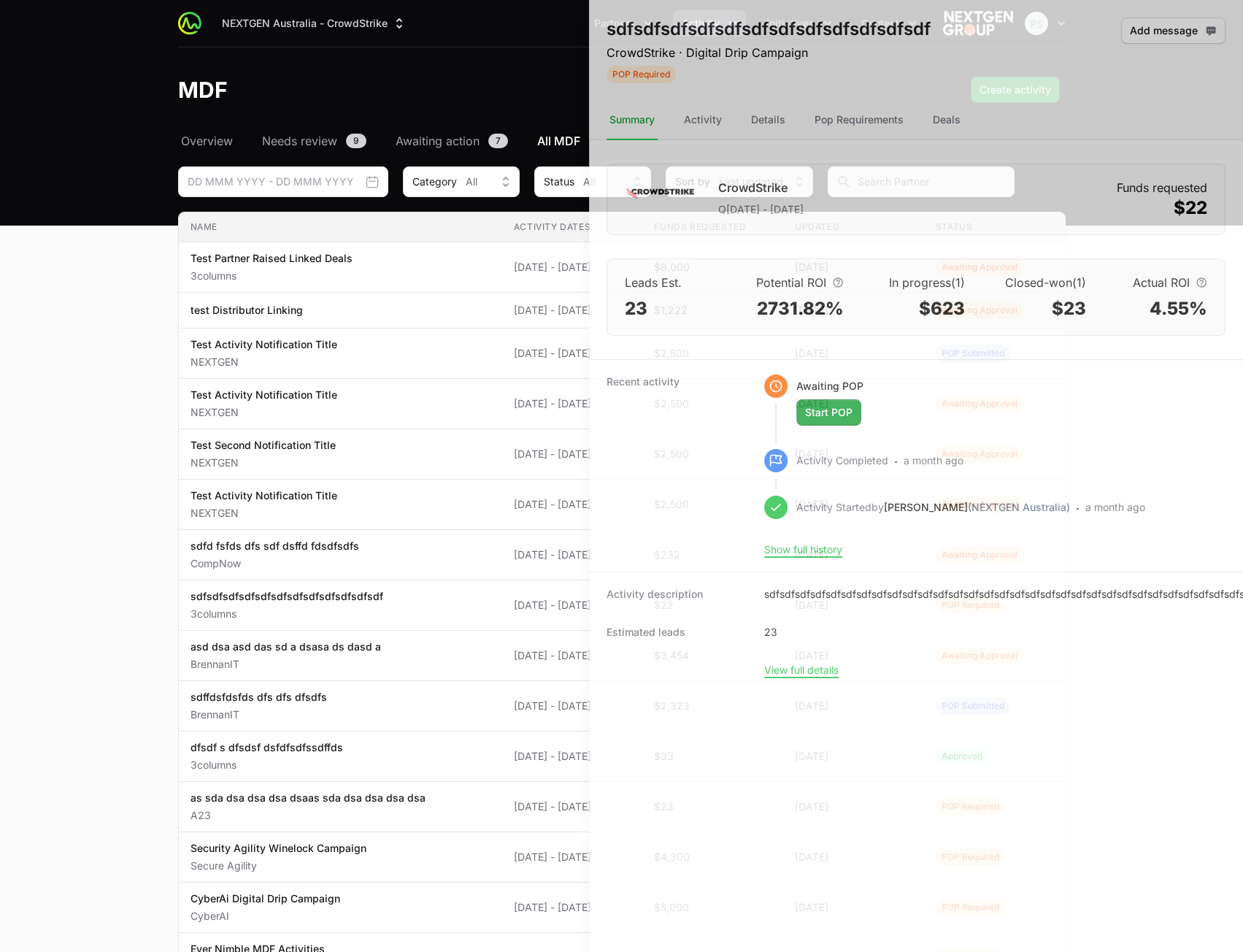
click at [363, 340] on div at bounding box center [621, 476] width 1243 height 952
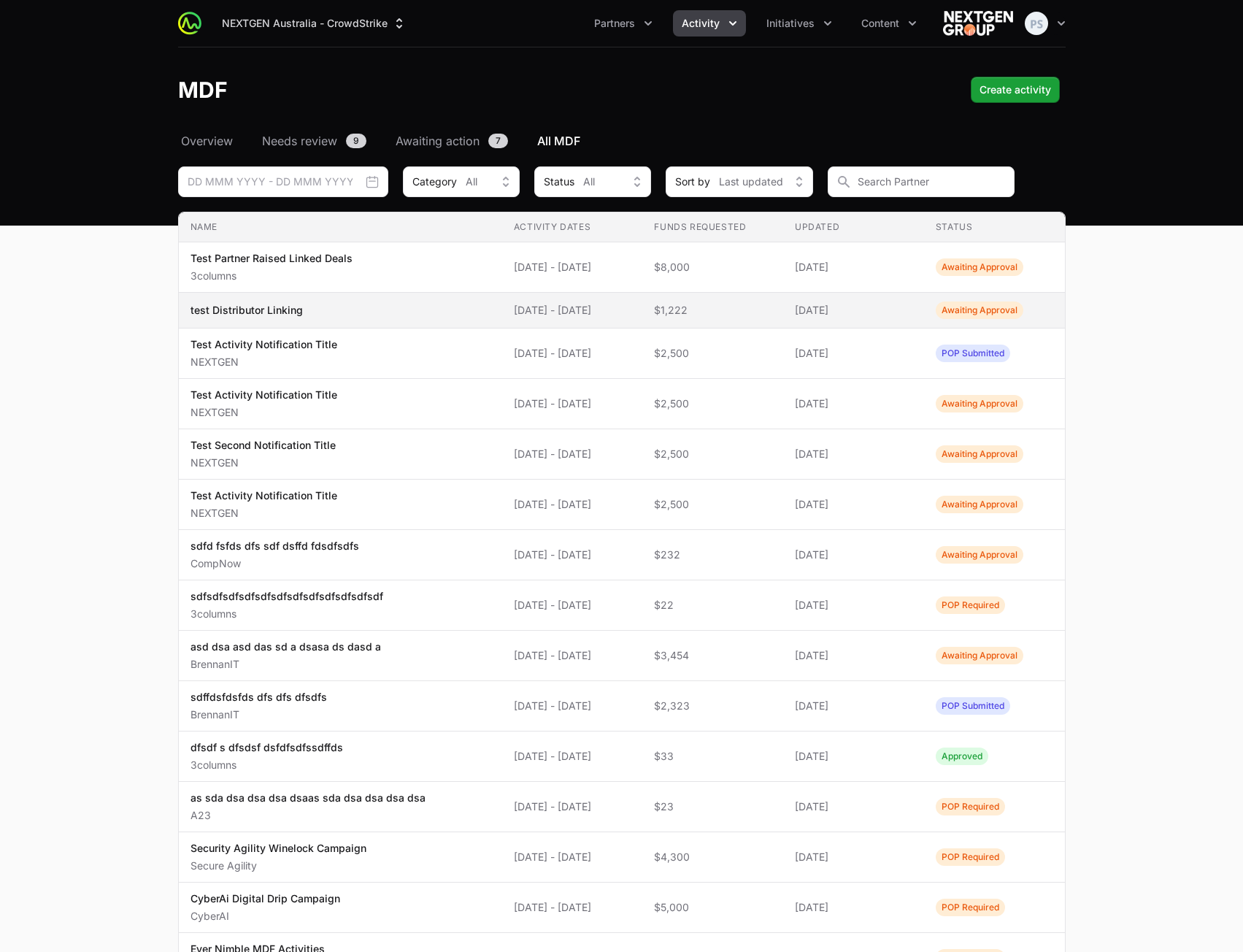
click at [396, 314] on span "test Distributor Linking" at bounding box center [340, 310] width 300 height 15
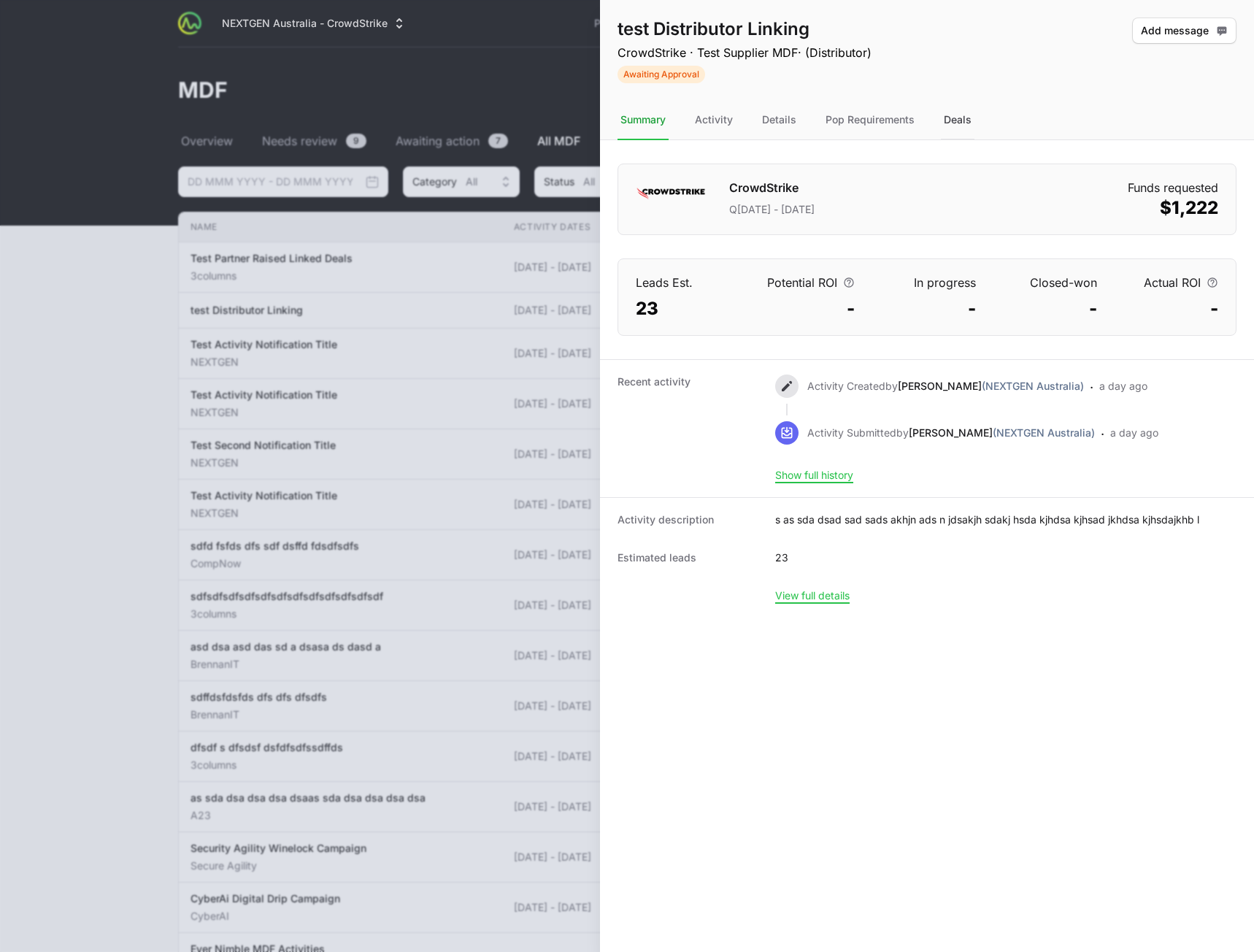
click at [949, 120] on div "Deals" at bounding box center [957, 120] width 33 height 39
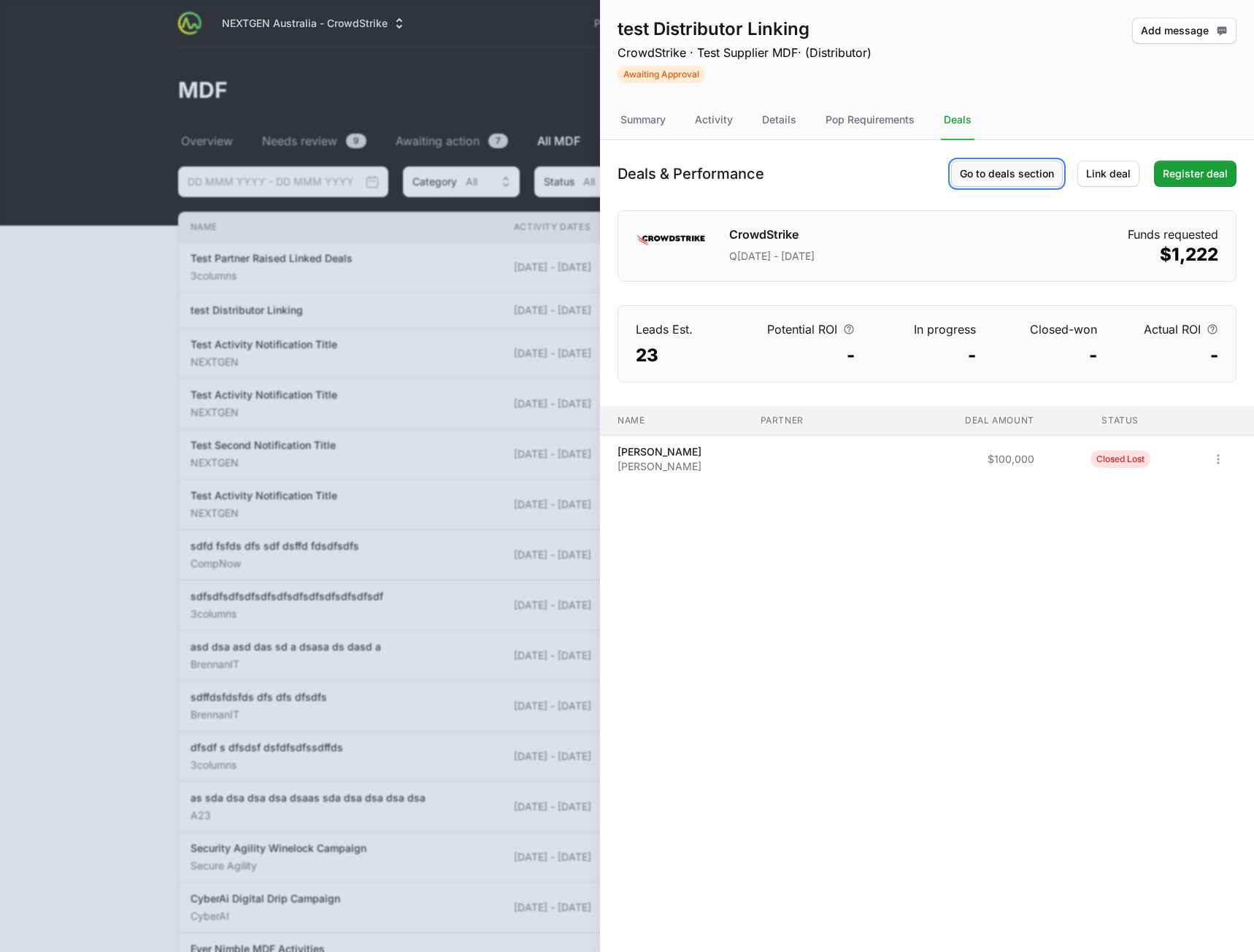
click at [1013, 179] on span "Go to deals section" at bounding box center [1007, 173] width 94 height 18
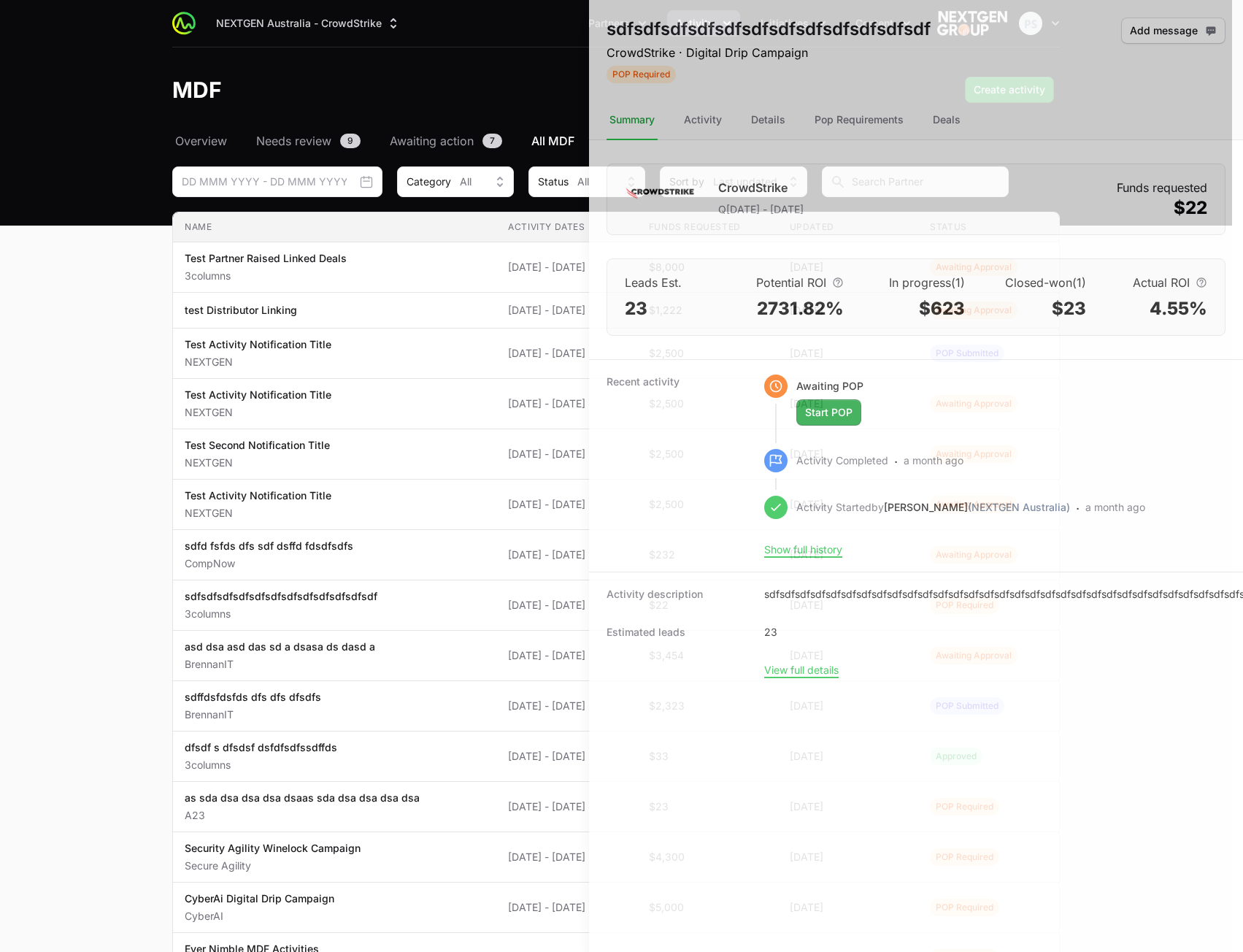
click at [305, 344] on div at bounding box center [621, 476] width 1243 height 952
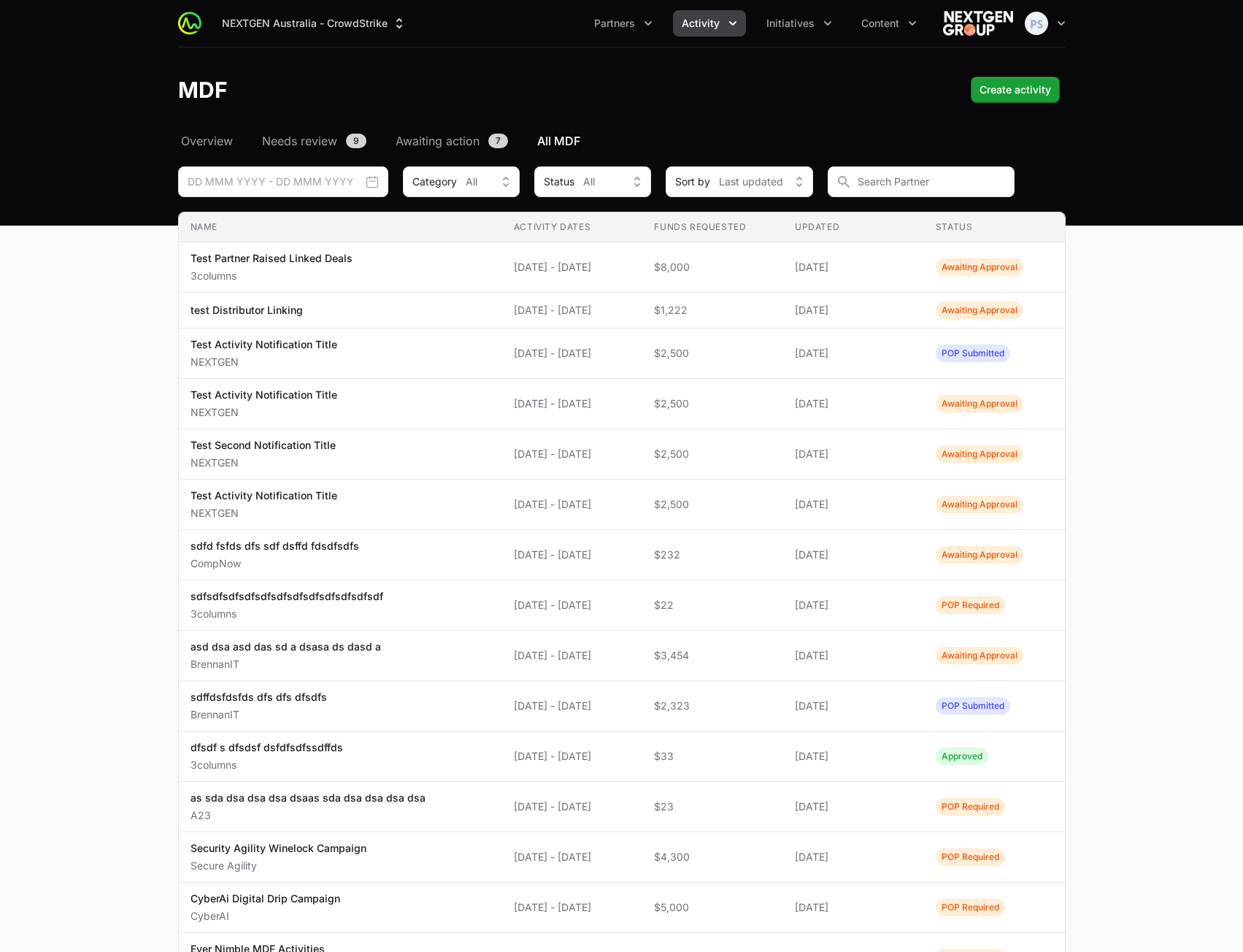
click at [89, 516] on main "Select a tab Overview Needs review Awaiting action All MDF Overview Needs revie…" at bounding box center [621, 648] width 1243 height 1033
click at [1110, 252] on main "Select a tab Overview Needs review Awaiting action All MDF Overview Needs revie…" at bounding box center [621, 648] width 1243 height 1033
